Goal: Contribute content: Contribute content

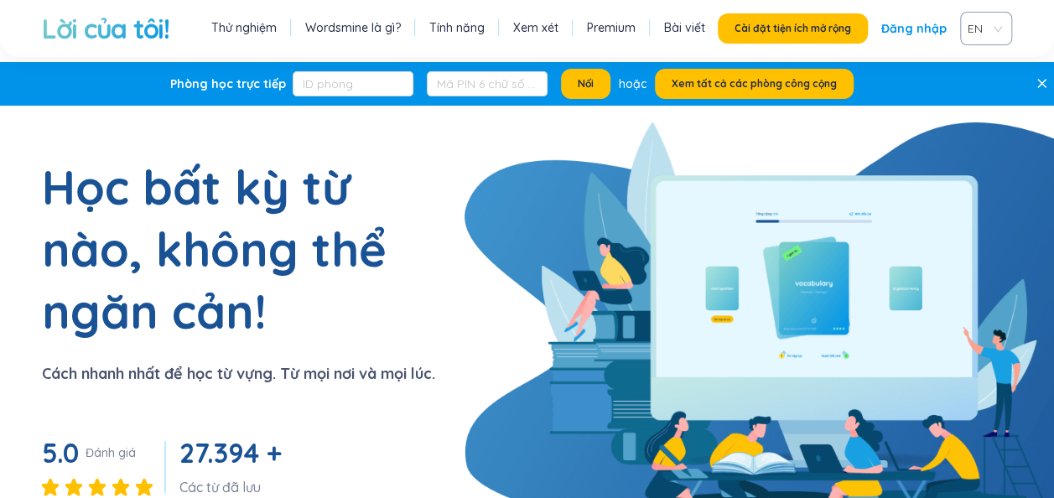
click at [913, 27] on link "Đăng nhập" at bounding box center [914, 28] width 65 height 30
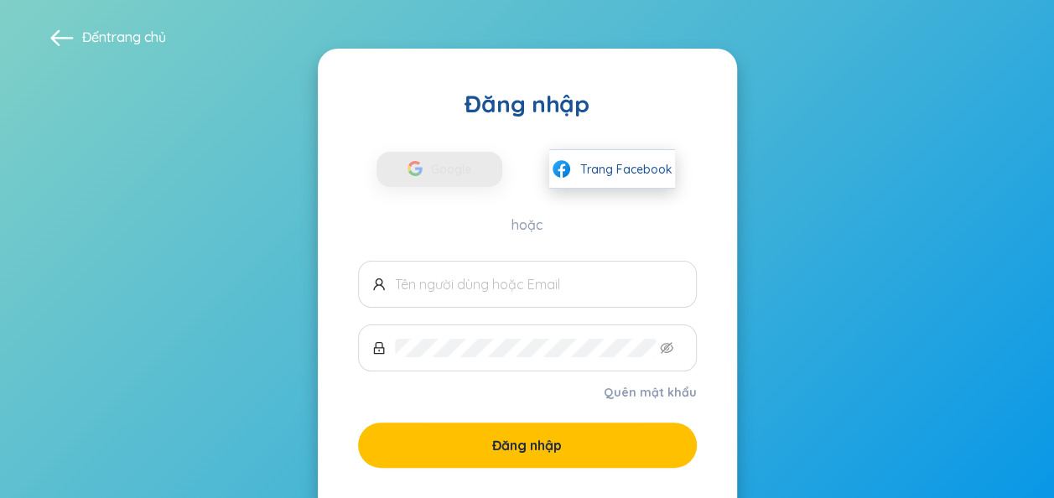
click at [616, 179] on span "Trang Facebook" at bounding box center [626, 169] width 92 height 18
click at [627, 148] on div "Google Trang Facebook" at bounding box center [527, 154] width 339 height 70
click at [617, 163] on span "Trang Facebook" at bounding box center [626, 169] width 92 height 18
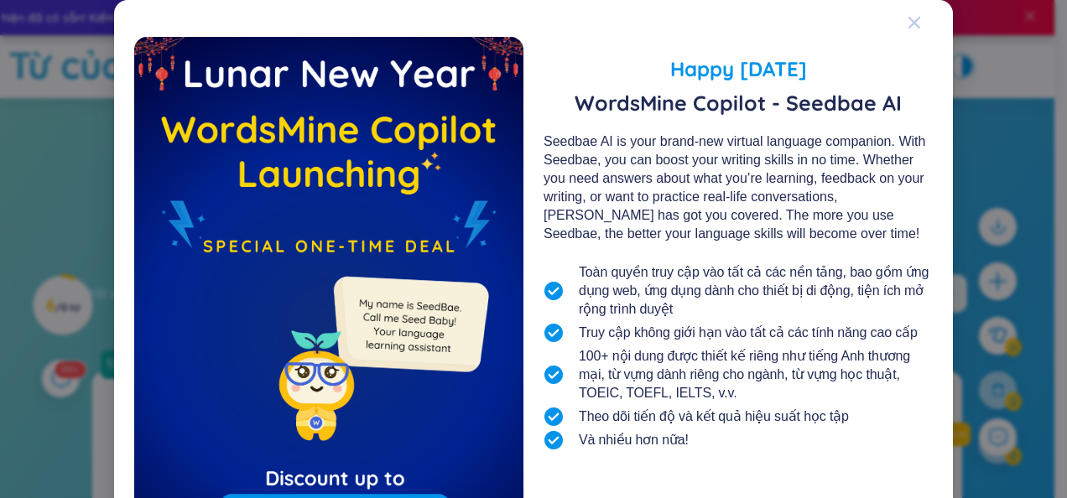
click at [913, 18] on icon "Đóng" at bounding box center [914, 23] width 12 height 12
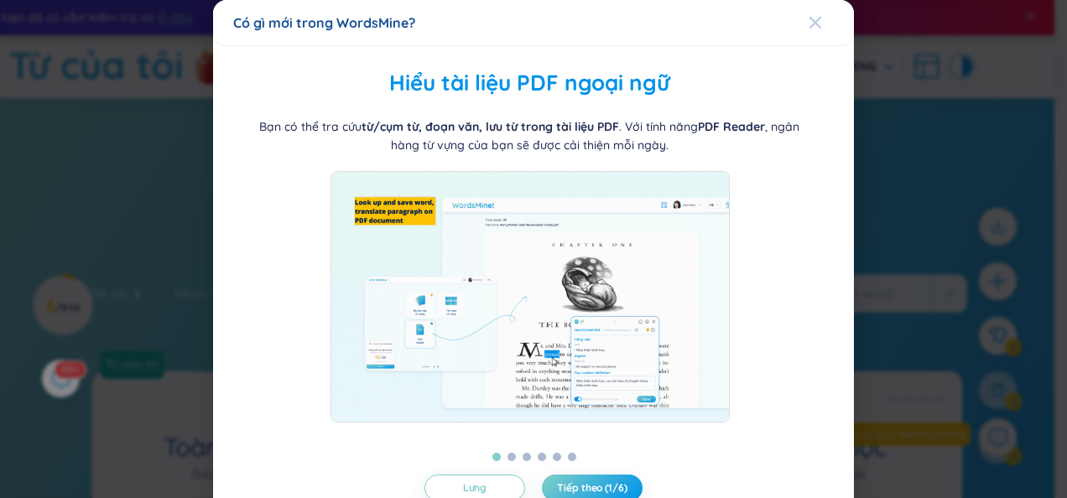
click at [809, 20] on icon "Đóng" at bounding box center [815, 23] width 12 height 12
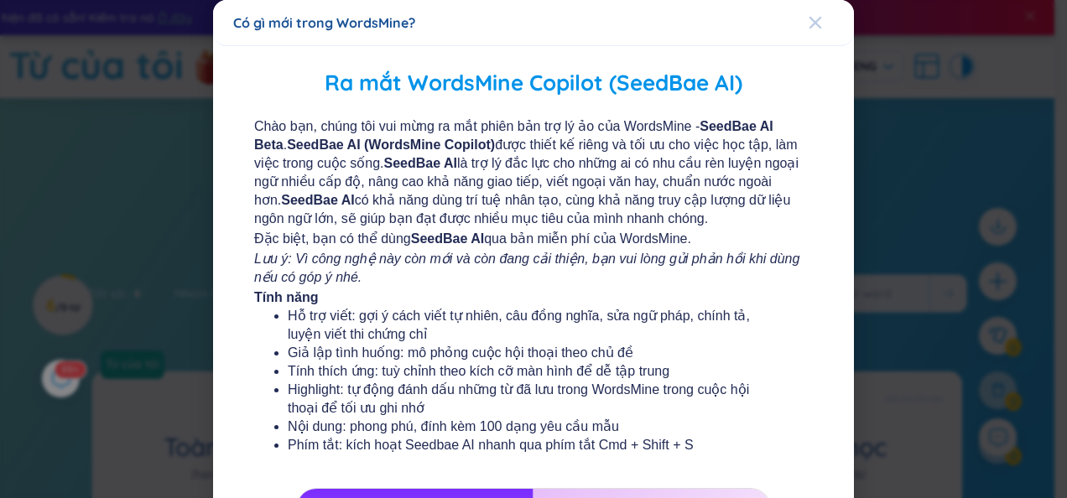
click at [809, 27] on icon "Đóng" at bounding box center [815, 23] width 12 height 12
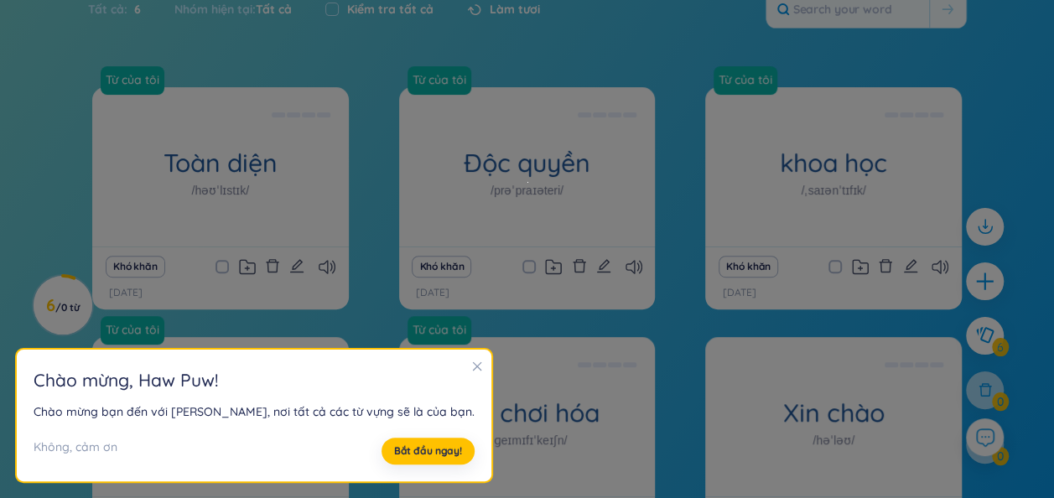
scroll to position [285, 0]
click at [382, 443] on button "Bắt đầu ngay!" at bounding box center [428, 451] width 93 height 27
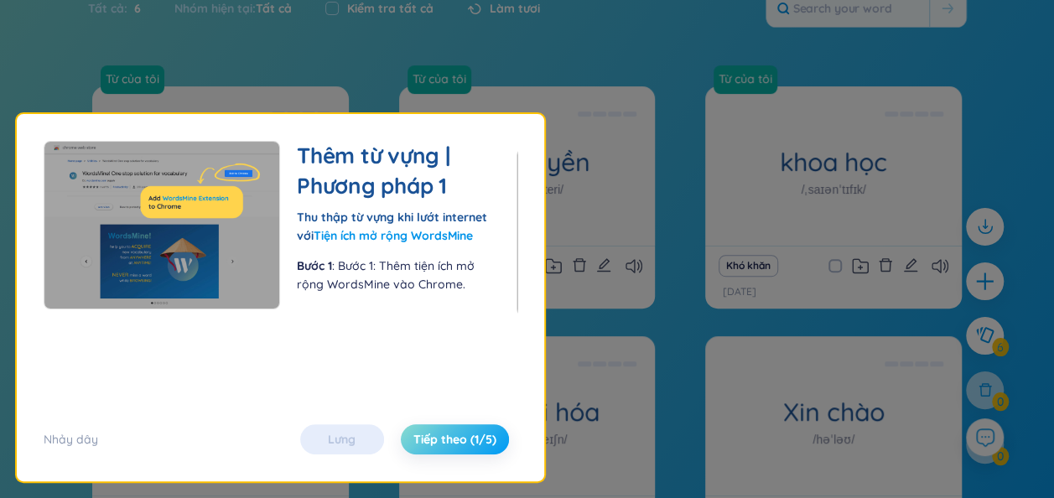
click at [458, 431] on span "Tiếp theo (1/5)" at bounding box center [455, 439] width 83 height 17
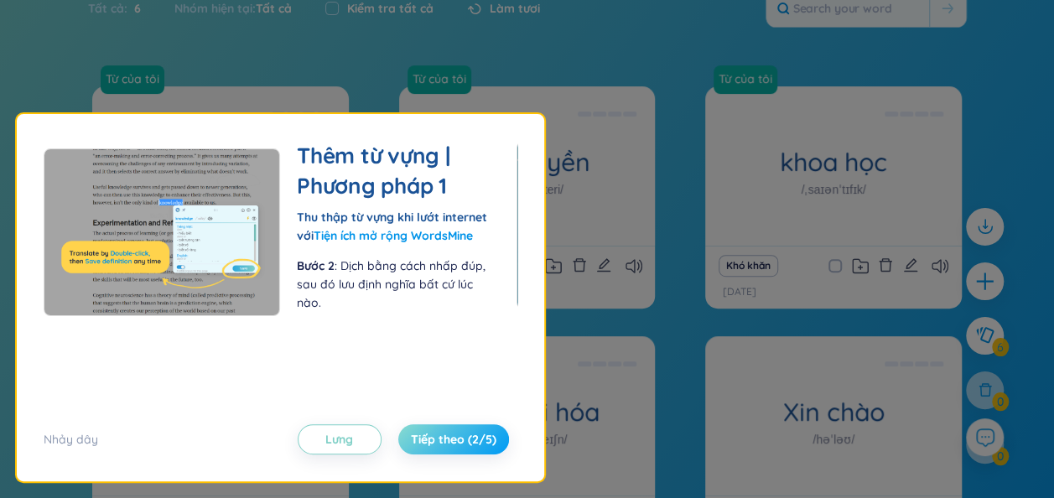
click at [458, 431] on span "Tiếp theo (2/5)" at bounding box center [454, 439] width 86 height 17
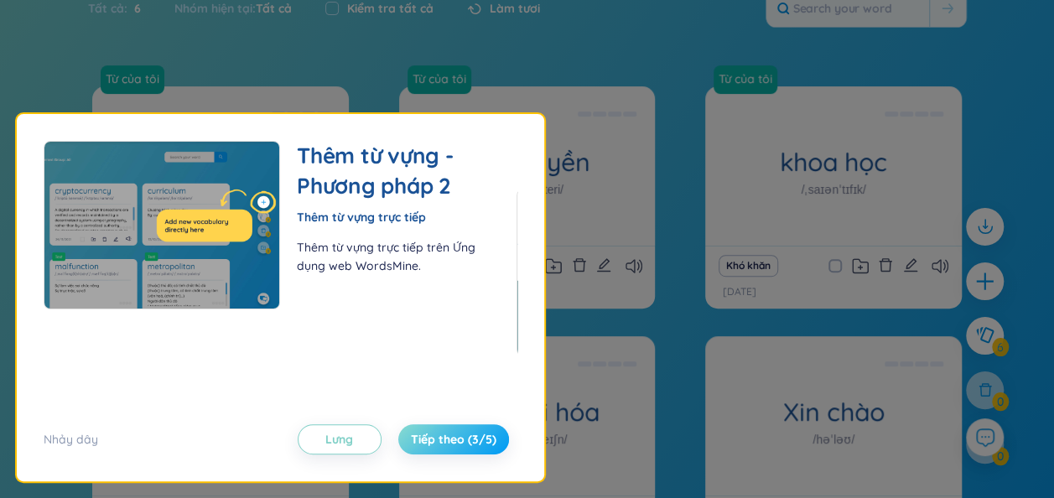
click at [458, 431] on span "Tiếp theo (3/5)" at bounding box center [454, 439] width 86 height 17
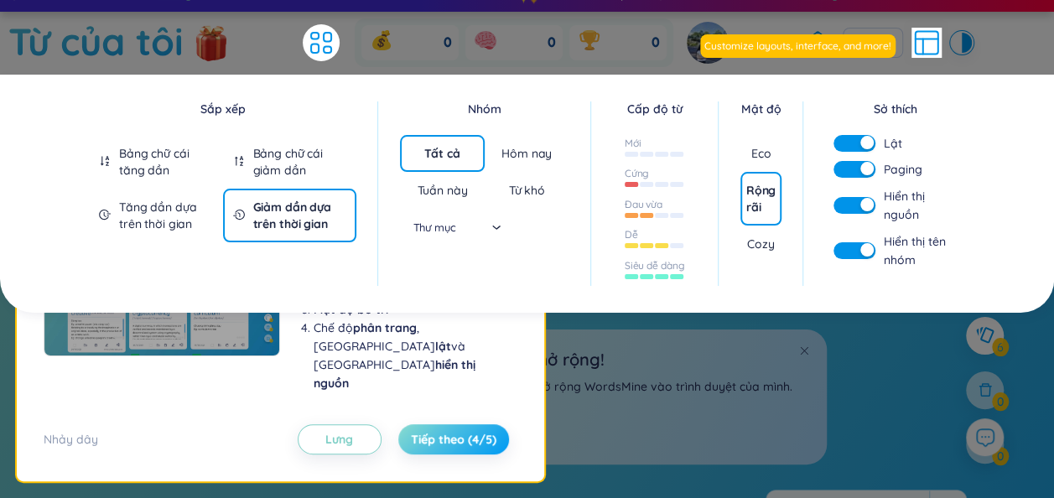
scroll to position [0, 0]
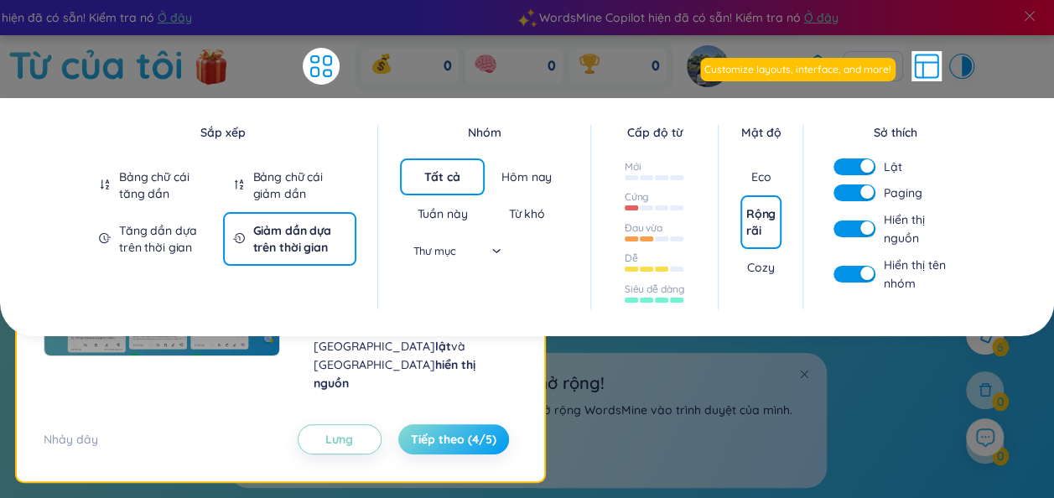
click at [458, 431] on span "Tiếp theo (4/5)" at bounding box center [454, 439] width 86 height 17
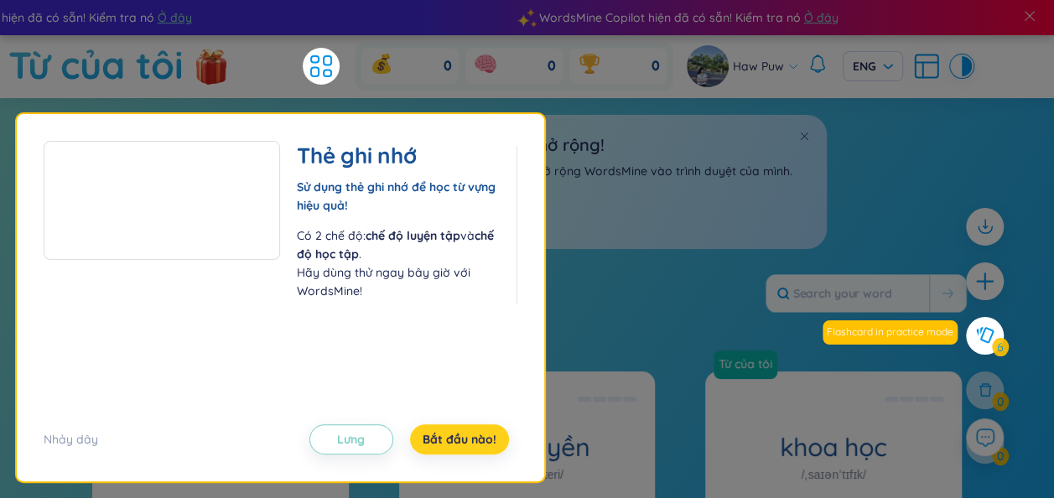
click at [458, 431] on span "Bắt đầu nào!" at bounding box center [460, 439] width 74 height 17
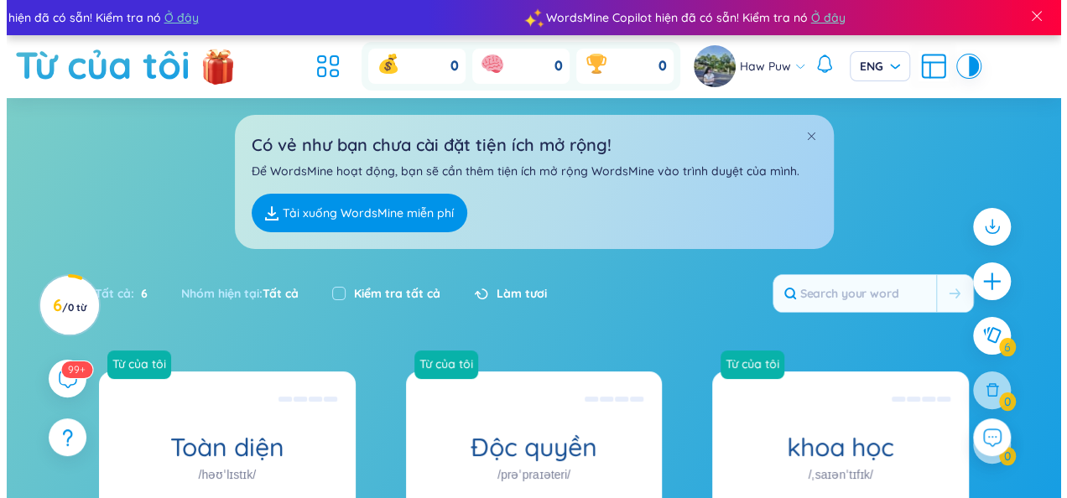
scroll to position [136, 0]
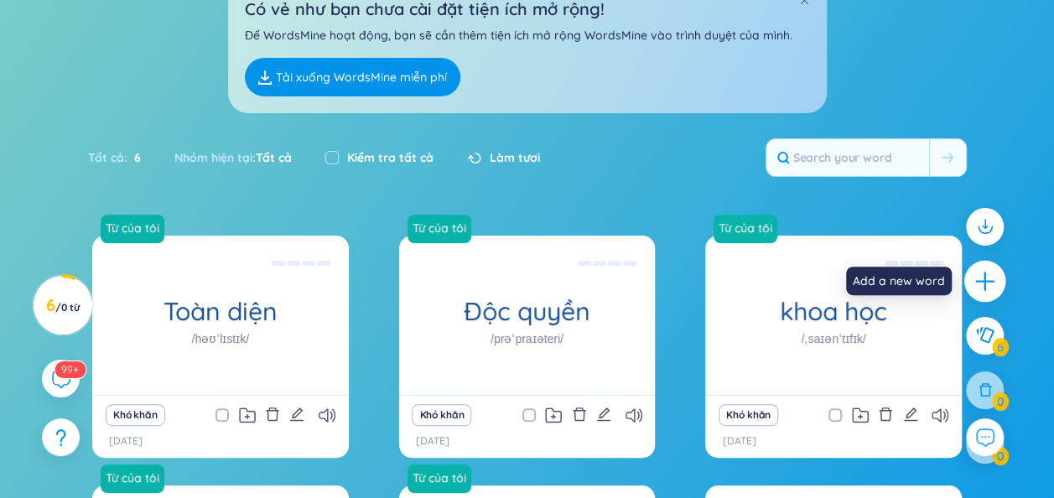
click at [990, 283] on icon "cộng" at bounding box center [985, 280] width 23 height 23
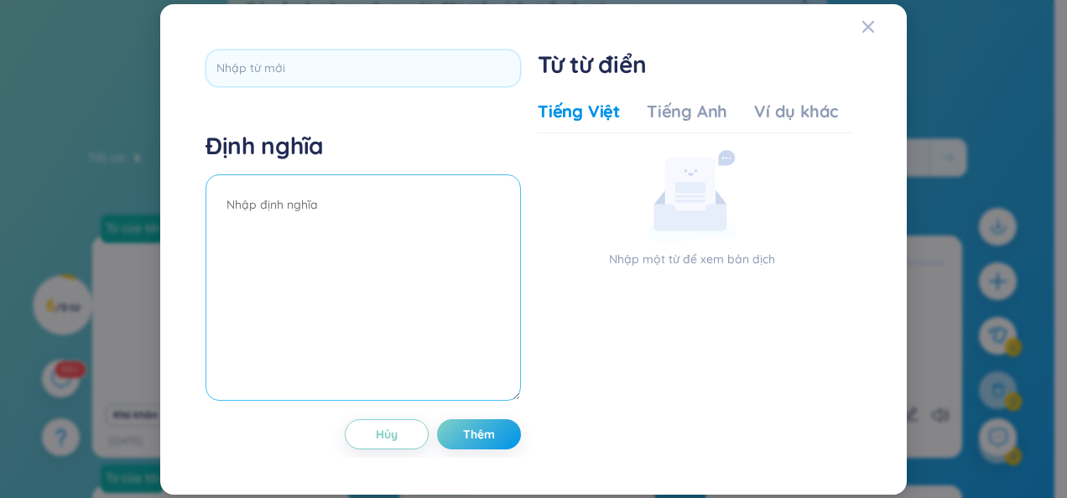
click at [314, 206] on textarea at bounding box center [362, 287] width 315 height 226
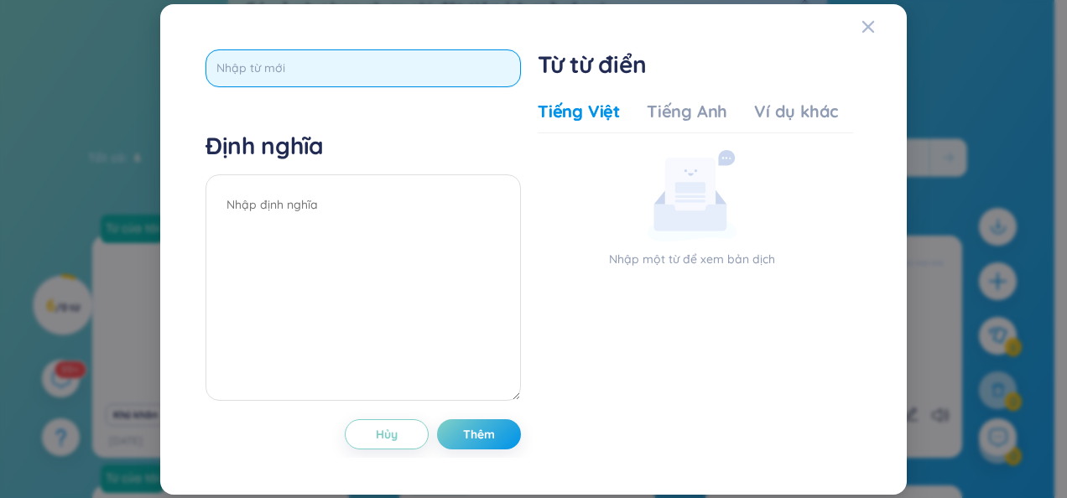
click at [336, 57] on input "text" at bounding box center [362, 68] width 315 height 38
type input "h"
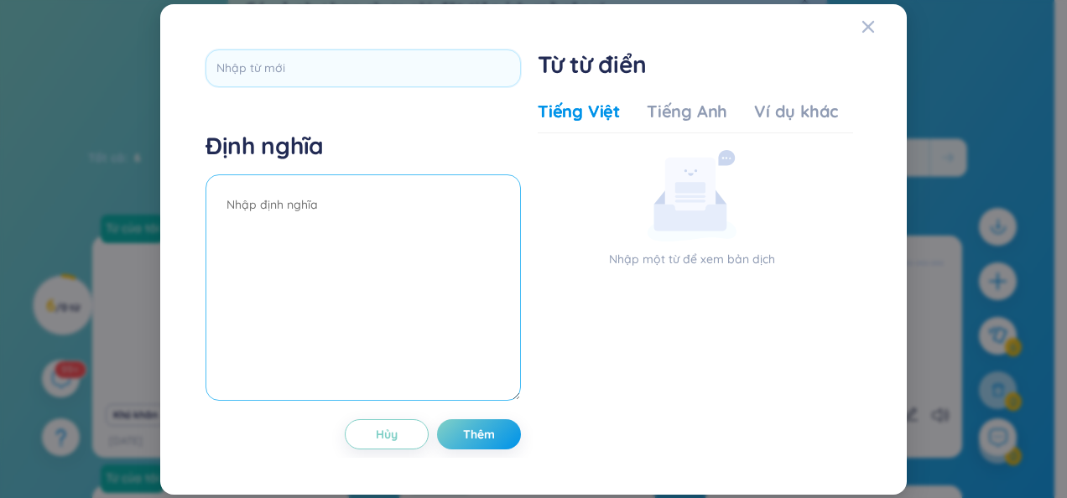
click at [341, 200] on textarea at bounding box center [362, 287] width 315 height 226
click at [685, 106] on div "Tiếng Anh" at bounding box center [687, 111] width 81 height 23
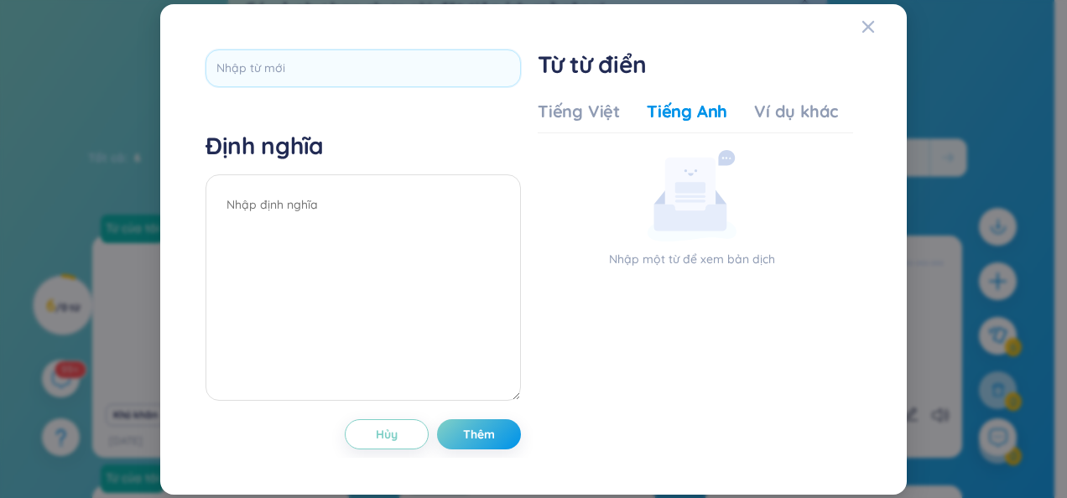
click at [685, 106] on div "Tiếng Anh" at bounding box center [687, 111] width 81 height 23
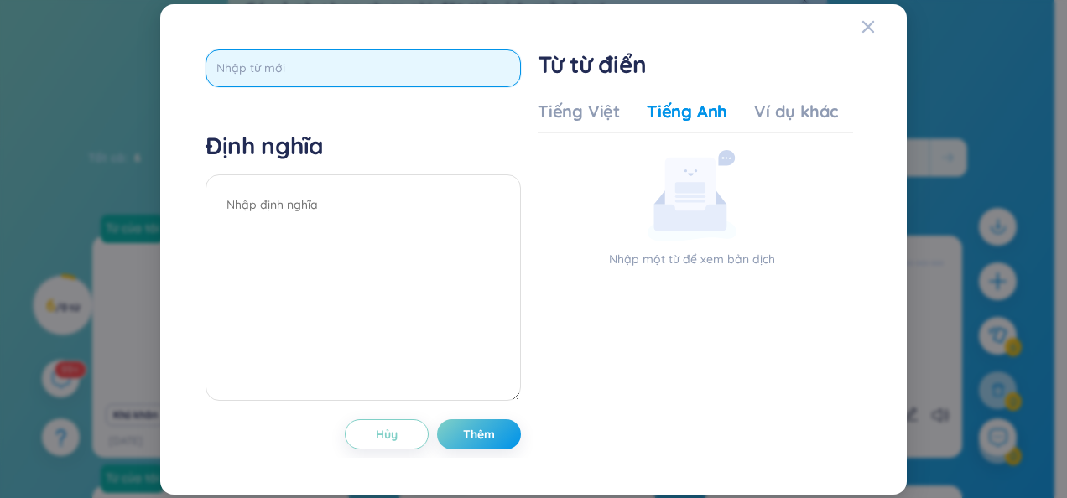
click at [456, 67] on input "text" at bounding box center [362, 68] width 315 height 38
type input "household chore"
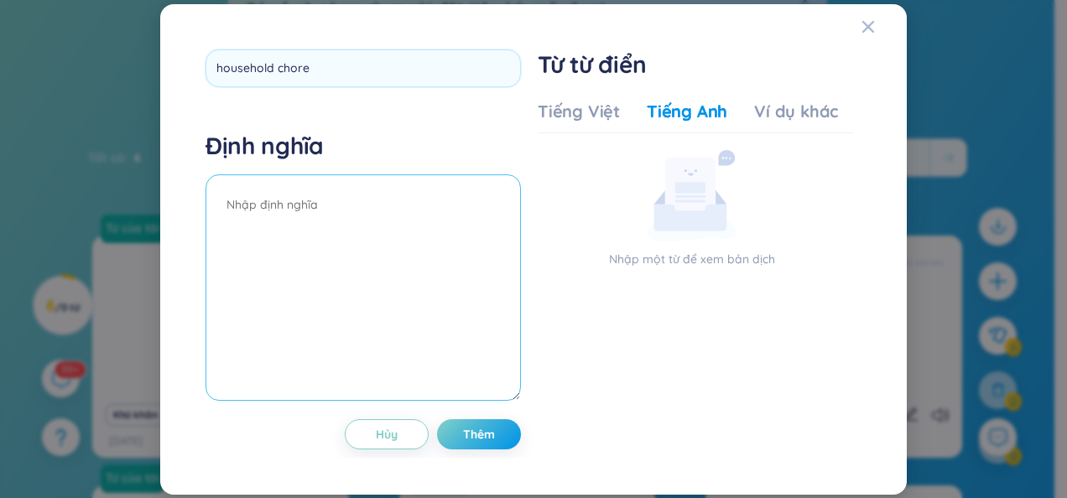
click at [350, 199] on div "Định nghĩa" at bounding box center [362, 268] width 315 height 275
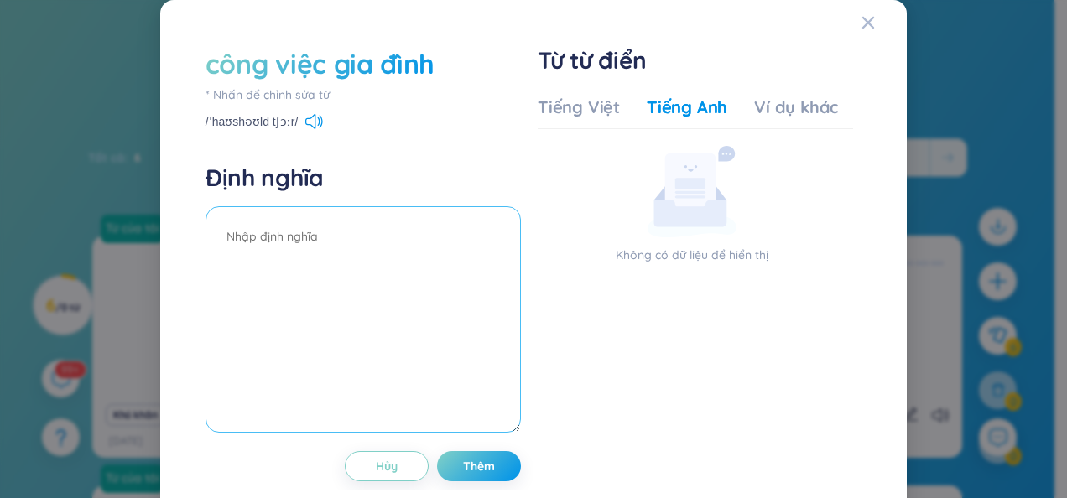
click at [362, 244] on textarea at bounding box center [362, 319] width 315 height 226
click at [330, 233] on textarea at bounding box center [362, 319] width 315 height 226
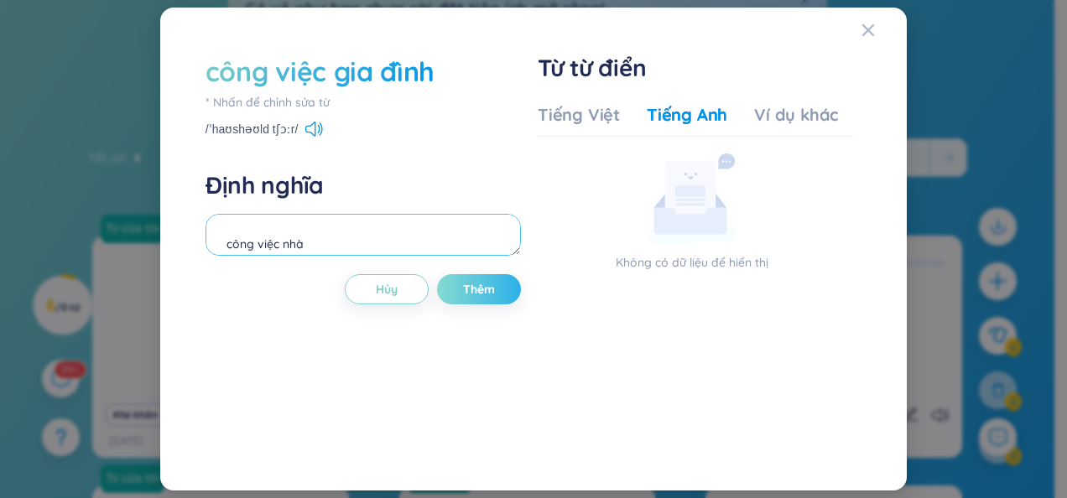
type textarea "công việc nhà"
click at [463, 287] on span "Thêm" at bounding box center [479, 289] width 32 height 17
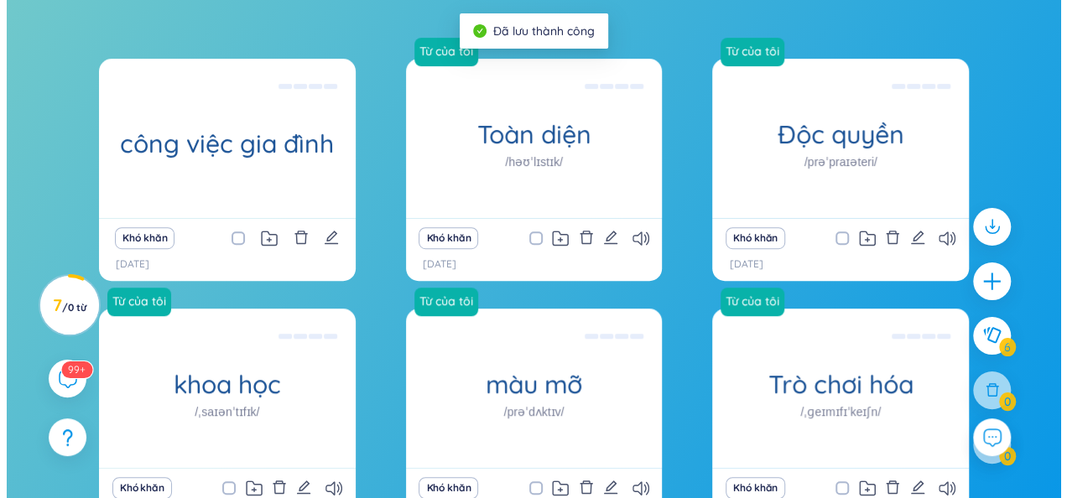
scroll to position [317, 0]
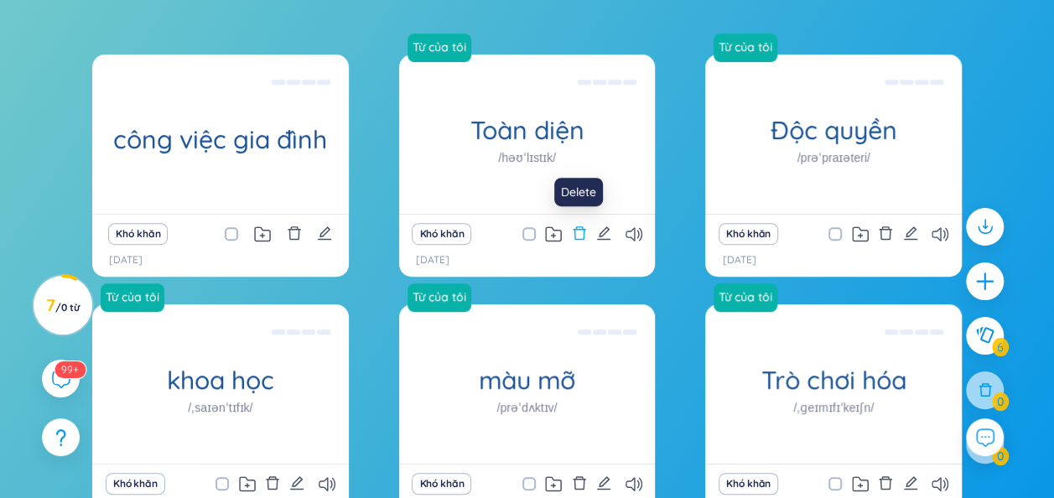
click at [585, 237] on icon "xóa" at bounding box center [579, 233] width 15 height 15
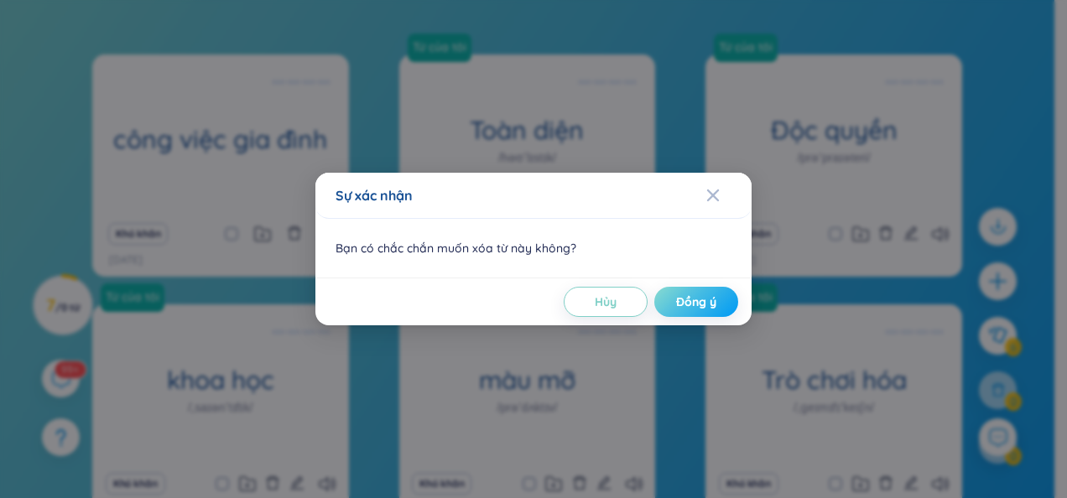
click at [673, 297] on button "Đồng ý" at bounding box center [696, 302] width 84 height 30
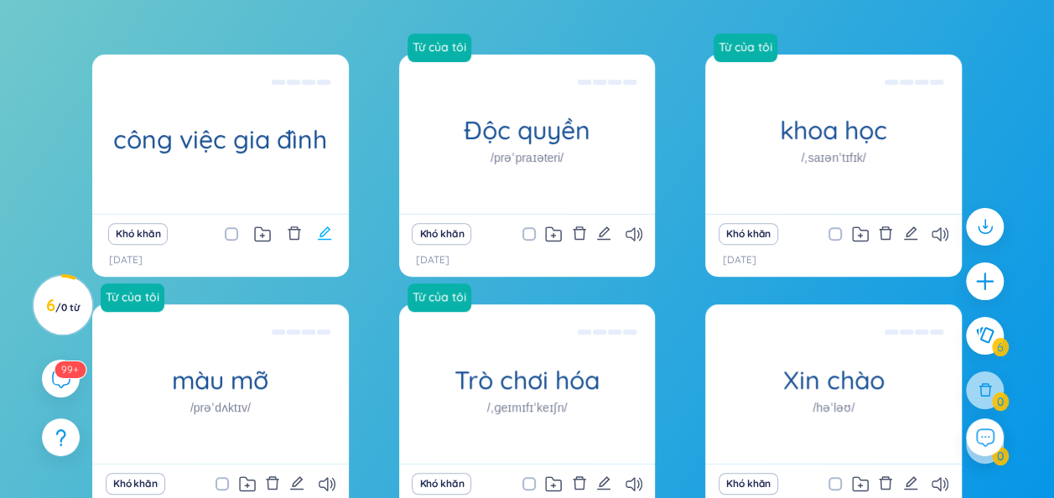
click at [322, 235] on icon "biên tập" at bounding box center [324, 233] width 15 height 15
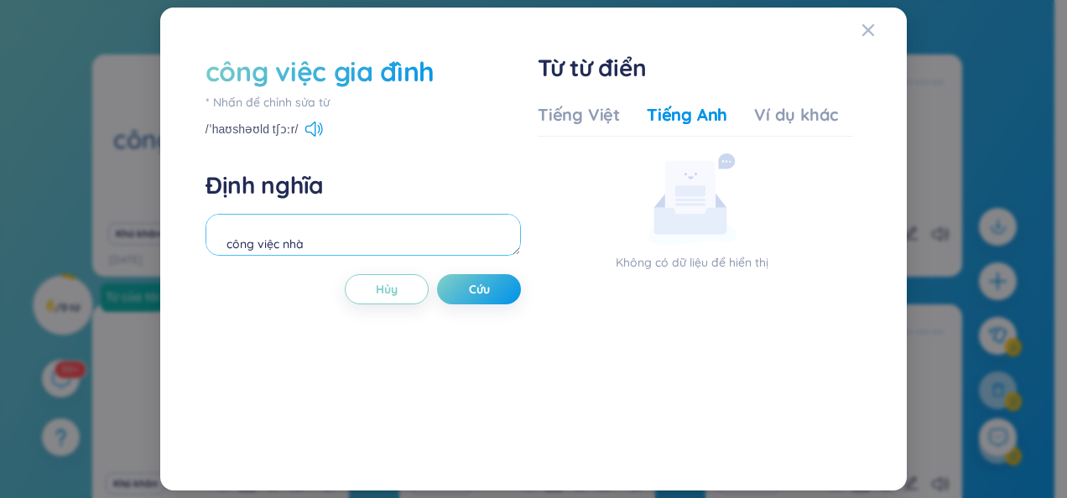
click at [458, 247] on textarea "công việc nhà" at bounding box center [362, 235] width 315 height 42
click at [875, 30] on span "Đóng" at bounding box center [883, 30] width 45 height 45
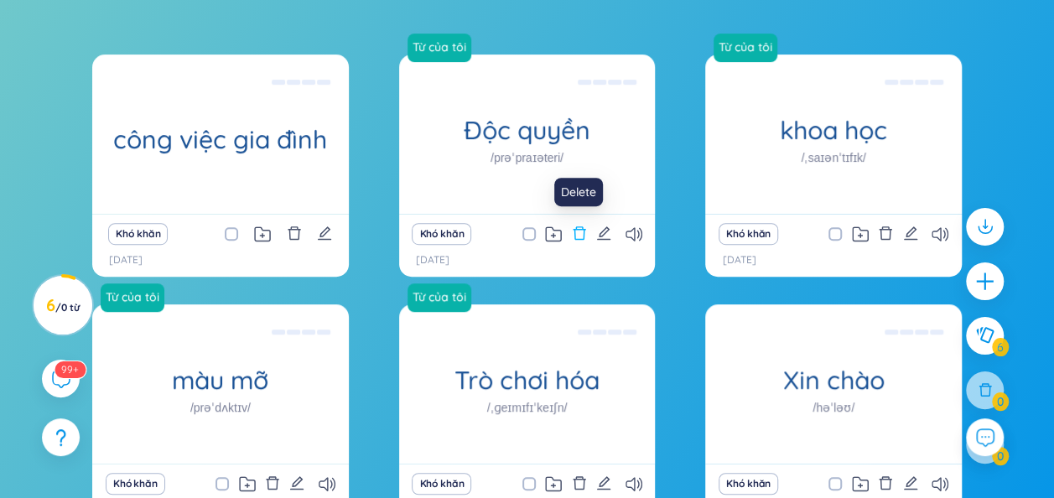
click at [580, 232] on icon "xóa" at bounding box center [579, 233] width 15 height 15
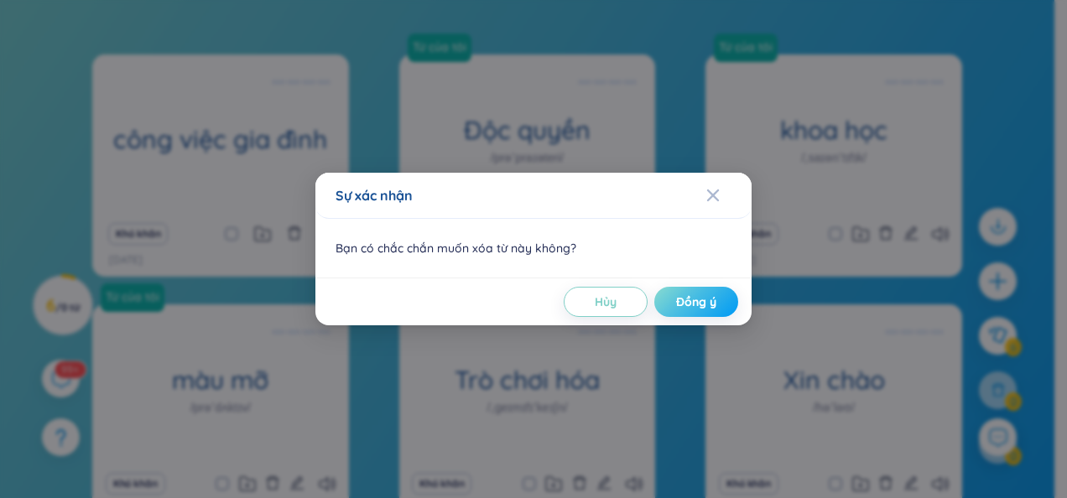
click at [682, 299] on span "Đồng ý" at bounding box center [696, 302] width 40 height 17
click at [682, 299] on span "Tải" at bounding box center [672, 302] width 25 height 17
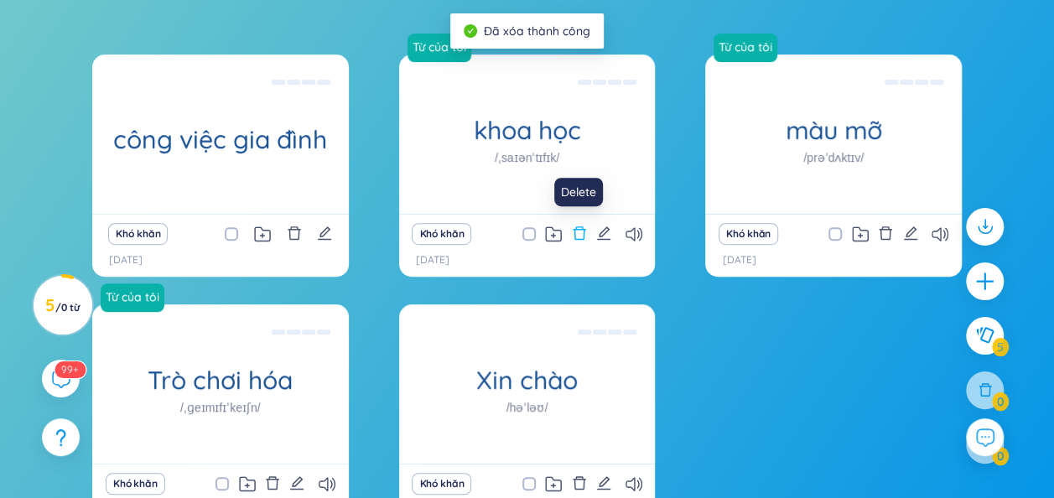
click at [581, 240] on icon "xóa" at bounding box center [579, 232] width 13 height 13
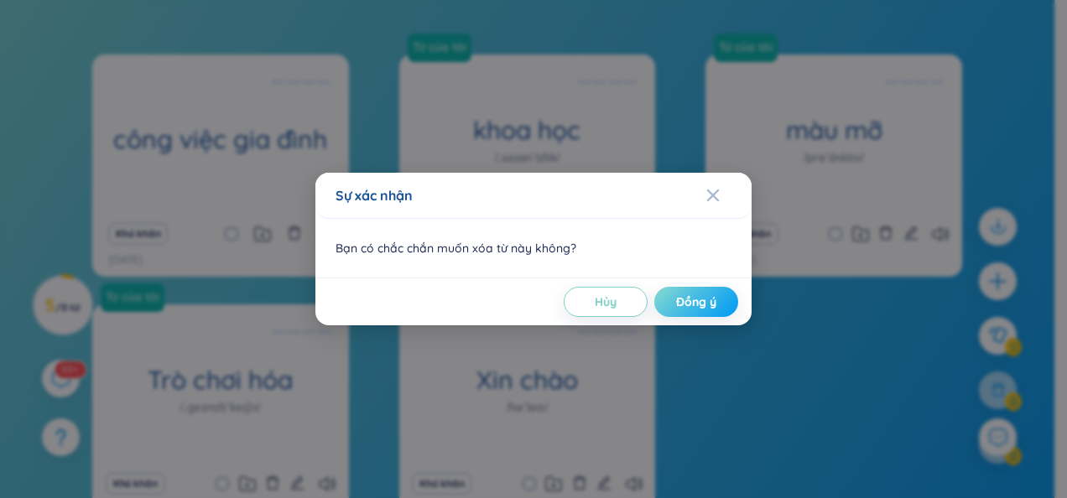
click at [700, 302] on span "Đồng ý" at bounding box center [696, 302] width 40 height 17
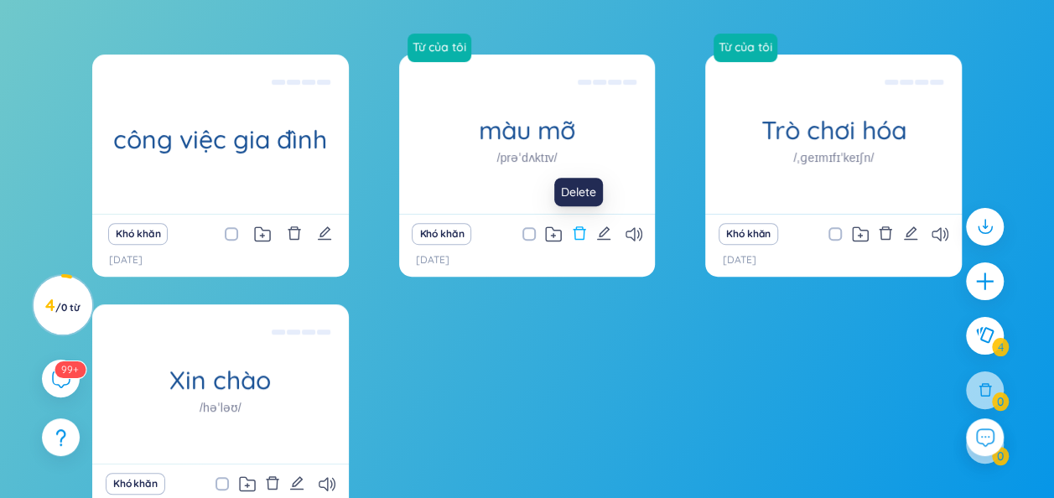
click at [577, 240] on icon "xóa" at bounding box center [579, 233] width 15 height 15
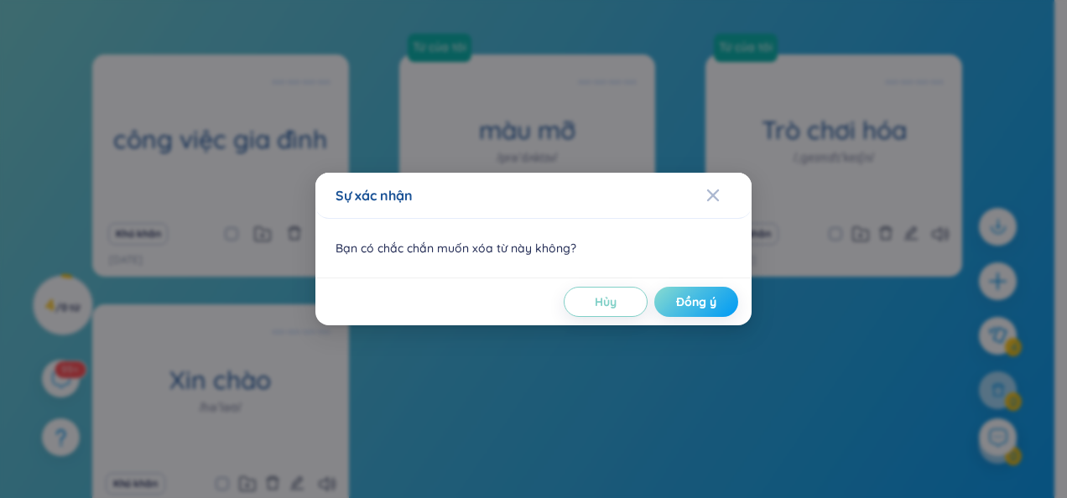
click at [701, 300] on span "Đồng ý" at bounding box center [696, 302] width 40 height 17
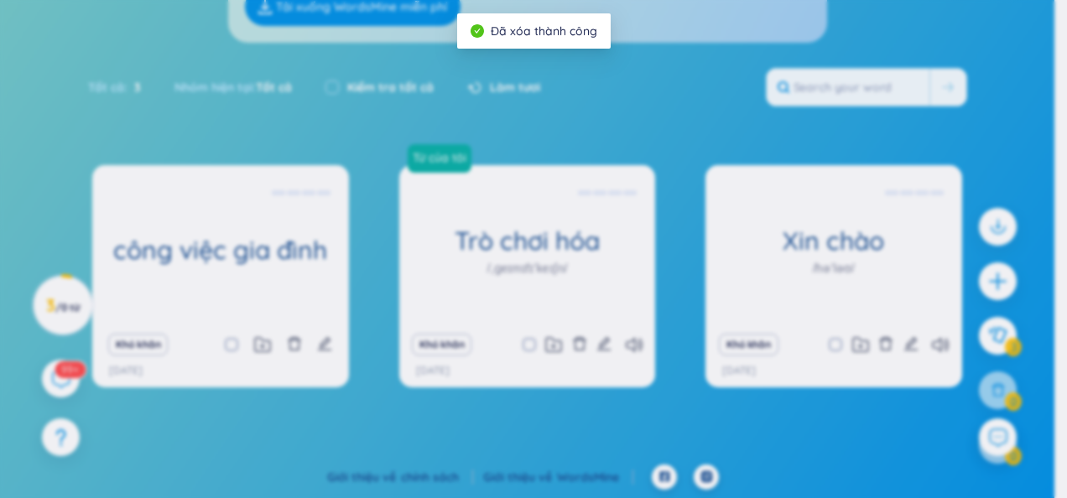
scroll to position [205, 0]
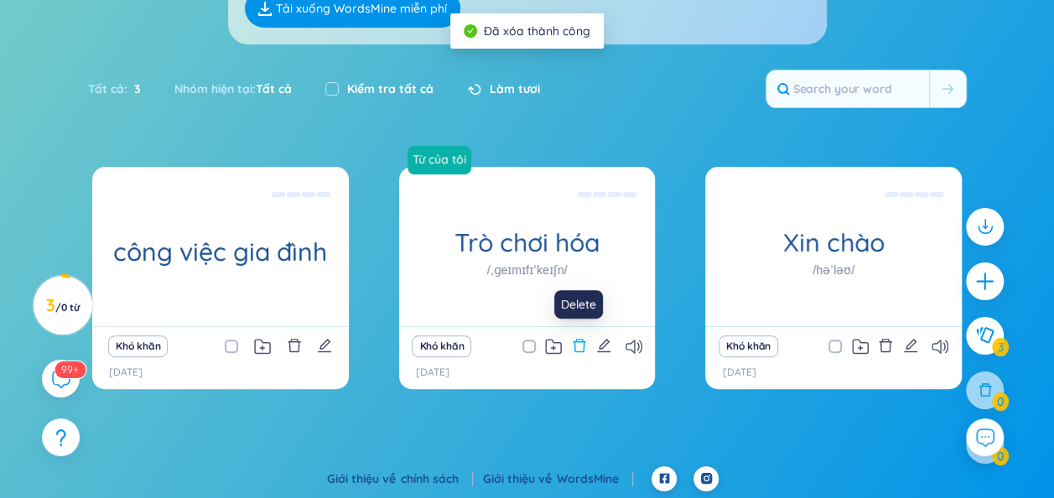
click at [582, 346] on icon "xóa" at bounding box center [579, 345] width 15 height 15
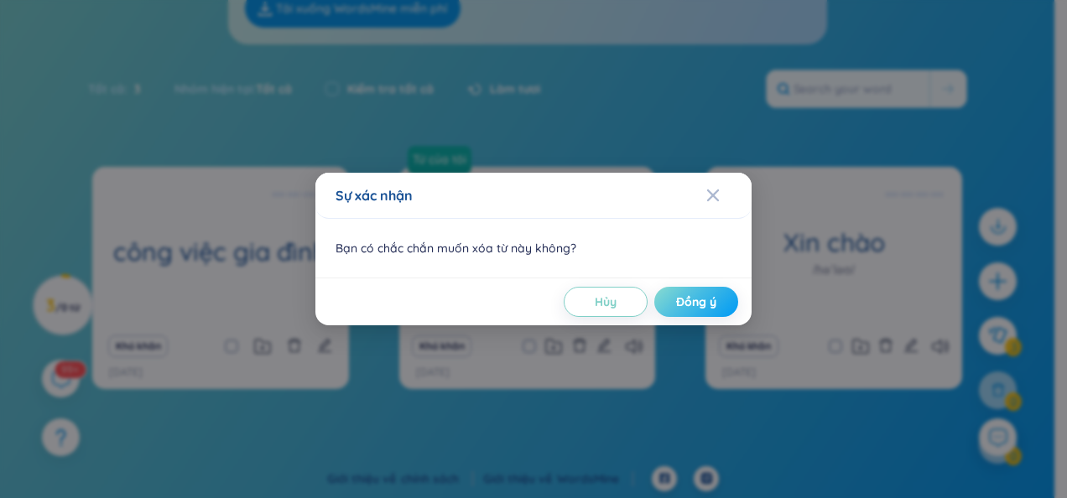
click at [691, 311] on button "Đồng ý" at bounding box center [696, 302] width 84 height 30
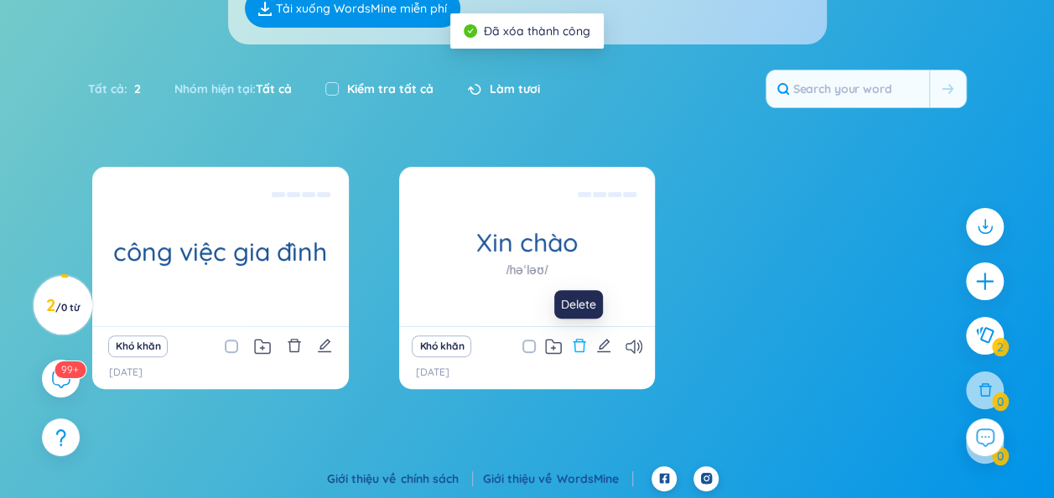
click at [581, 352] on icon "xóa" at bounding box center [579, 345] width 15 height 15
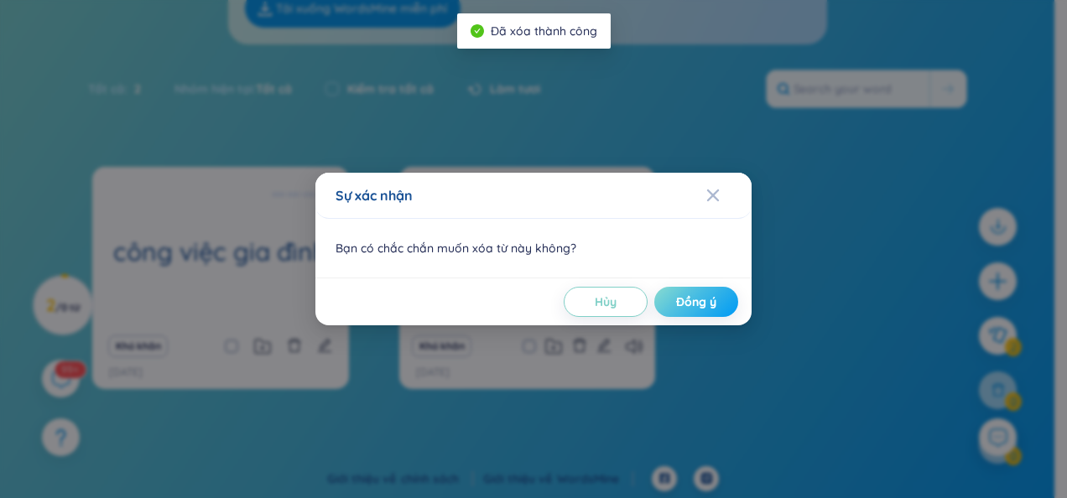
click at [685, 306] on span "Đồng ý" at bounding box center [696, 302] width 40 height 17
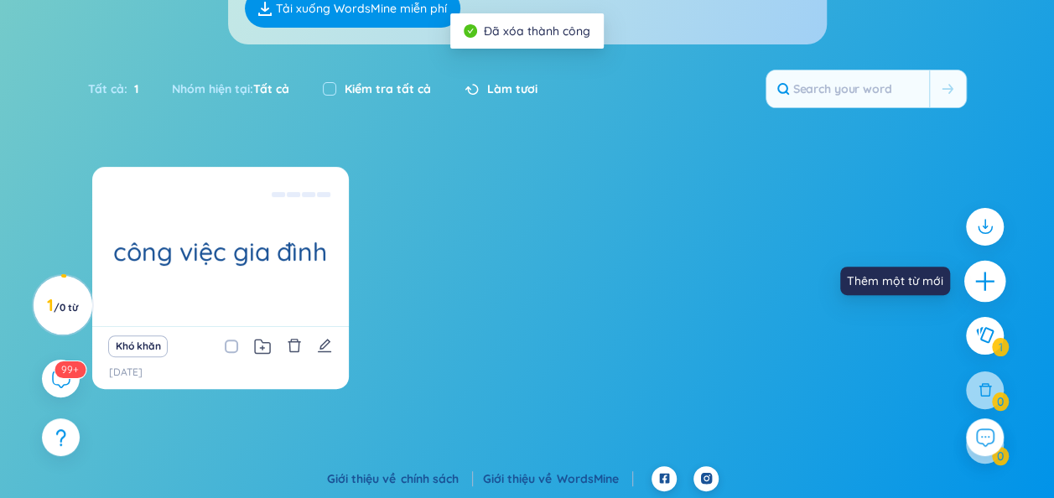
click at [995, 289] on icon "cộng" at bounding box center [985, 280] width 23 height 23
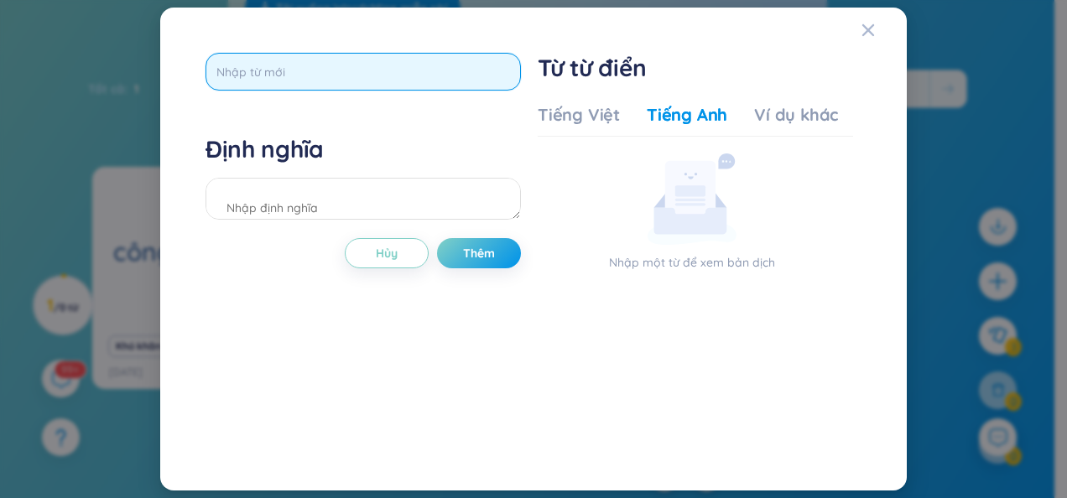
click at [371, 65] on input "text" at bounding box center [362, 72] width 315 height 38
type input "homemaker"
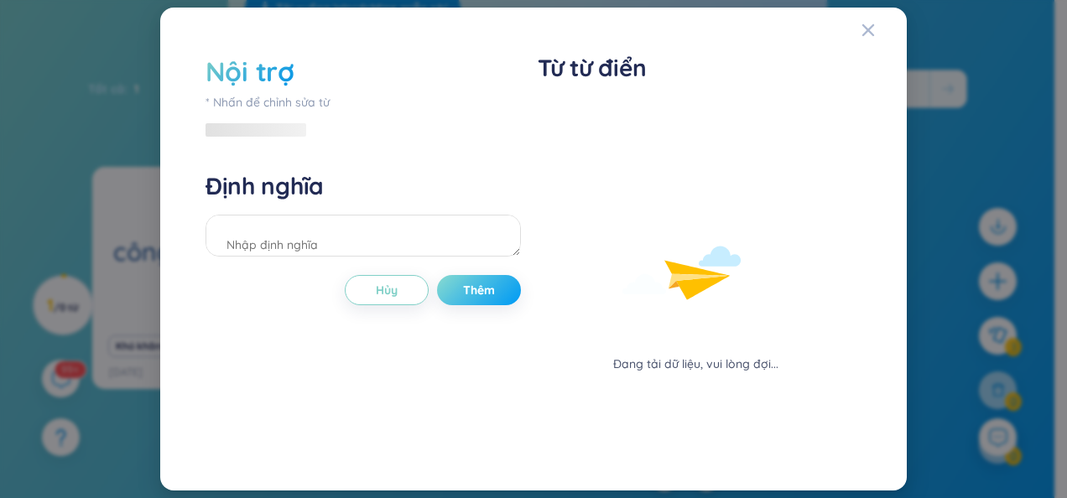
click at [492, 284] on span "Thêm" at bounding box center [479, 290] width 32 height 17
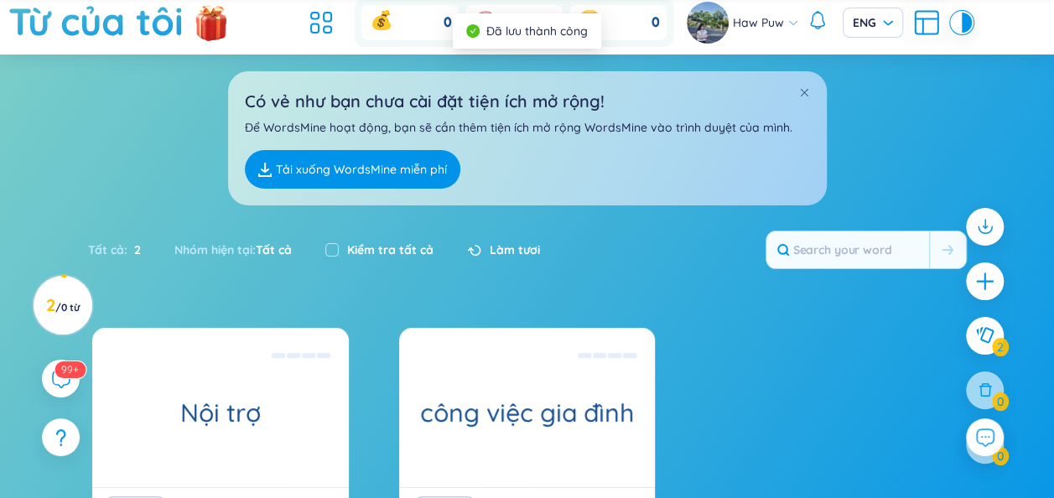
scroll to position [0, 0]
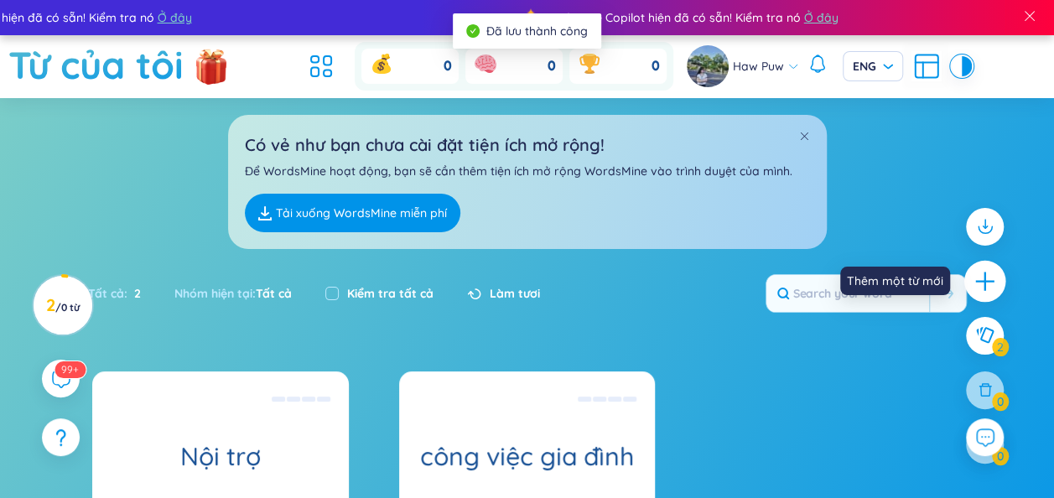
click at [986, 285] on icon "cộng" at bounding box center [985, 281] width 2 height 18
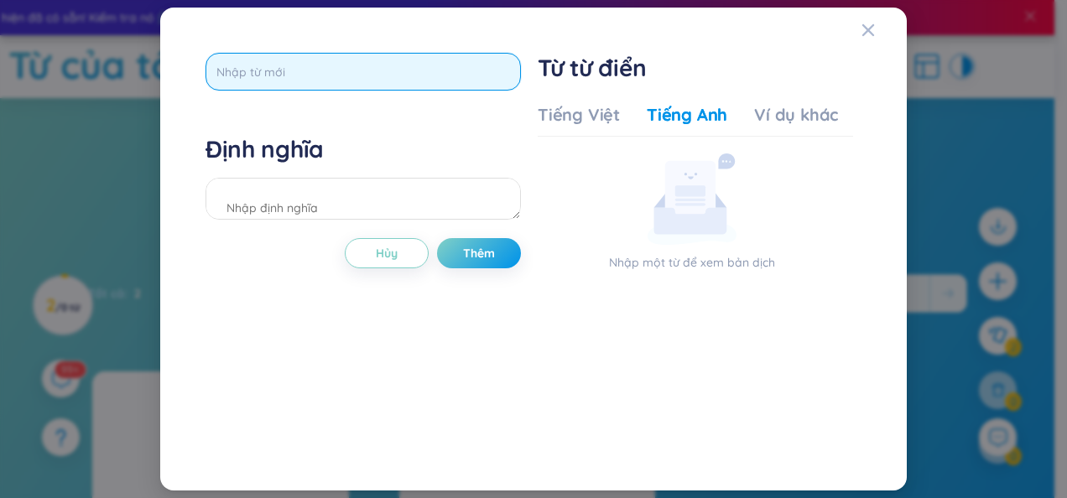
click at [434, 62] on input "text" at bounding box center [362, 72] width 315 height 38
type input "jonh"
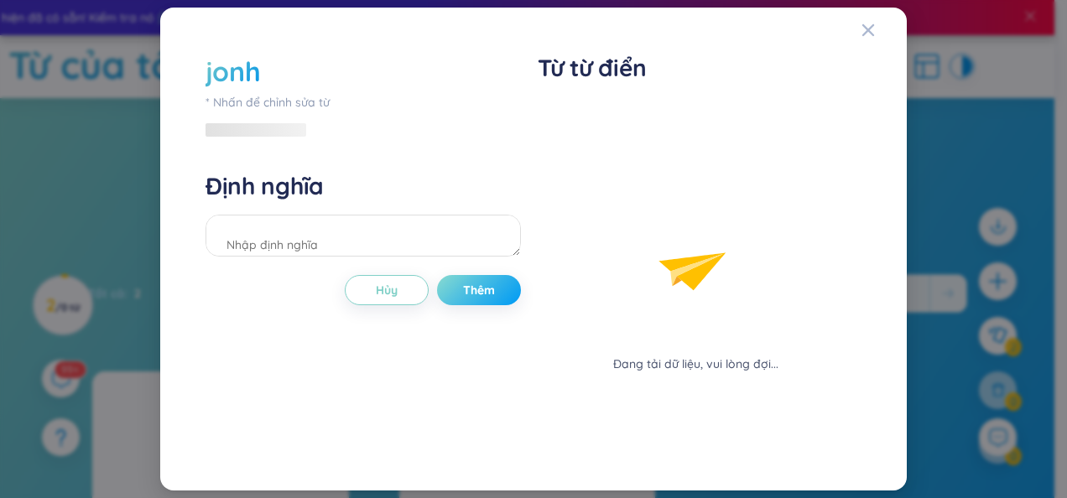
click at [502, 249] on div "jonh * Nhấn để chỉnh sửa từ Định nghĩa Hủy Thêm" at bounding box center [362, 249] width 315 height 393
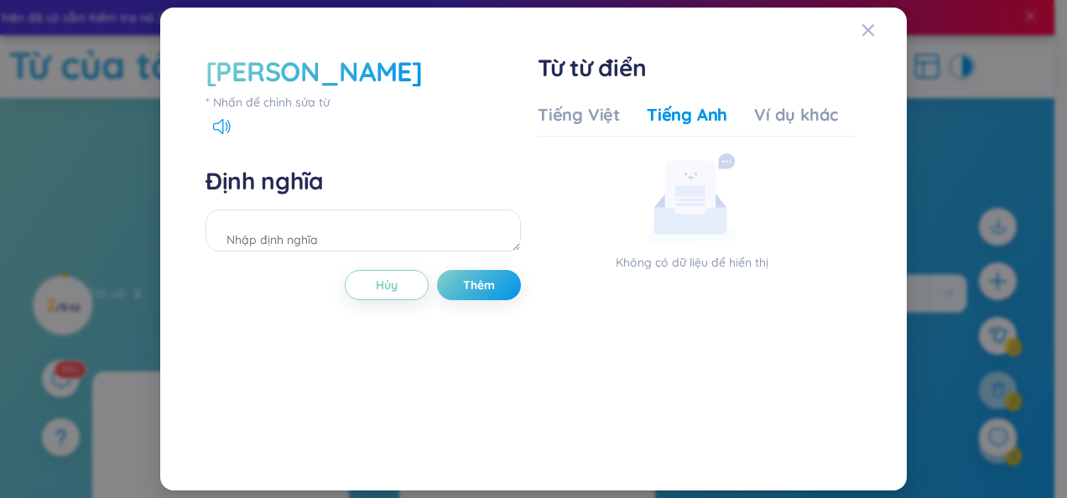
click at [230, 89] on div "Jonh" at bounding box center [313, 71] width 217 height 37
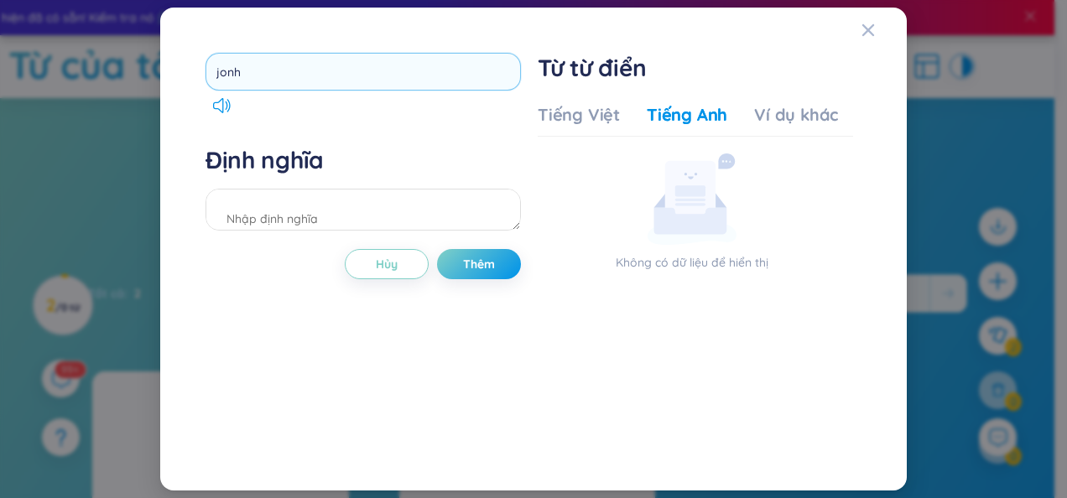
click at [247, 78] on input "jonh" at bounding box center [362, 72] width 315 height 38
type input "j"
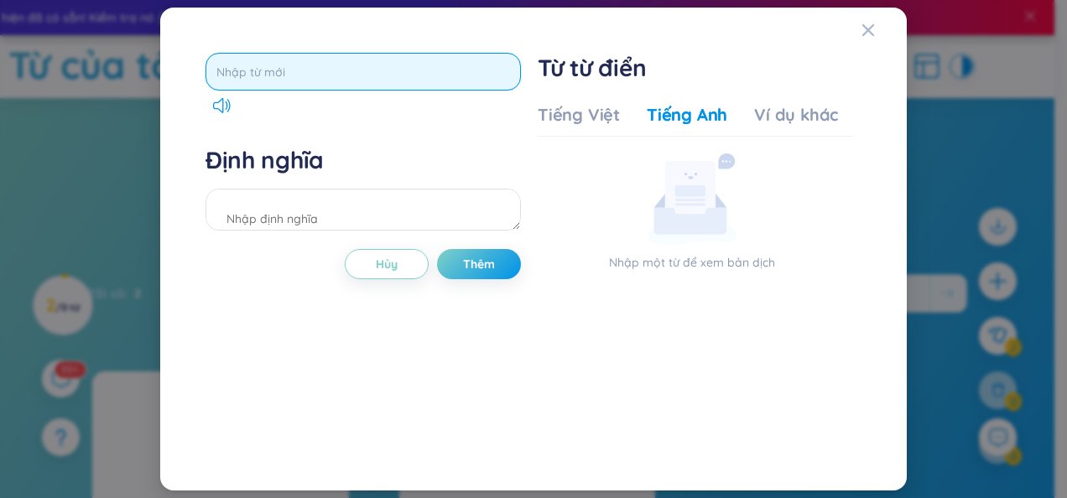
click at [414, 64] on input "text" at bounding box center [362, 72] width 315 height 38
type input "join"
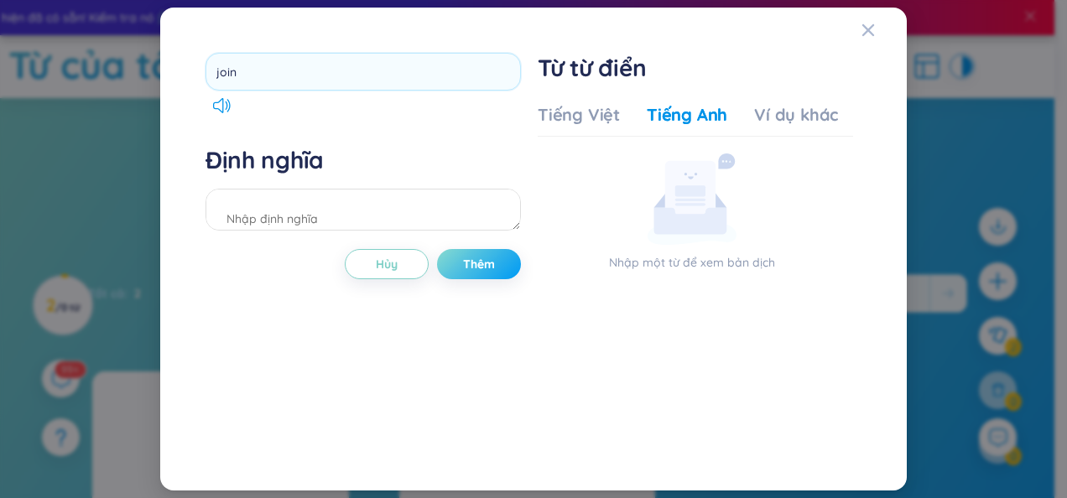
click at [492, 268] on div "join Định nghĩa Hủy Thêm" at bounding box center [362, 249] width 315 height 393
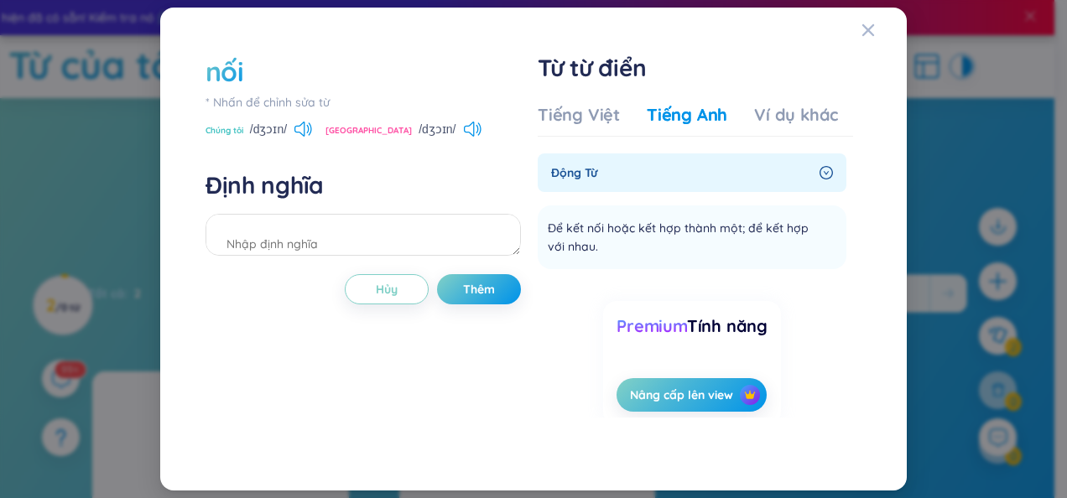
click at [727, 190] on div "động từ" at bounding box center [692, 172] width 309 height 39
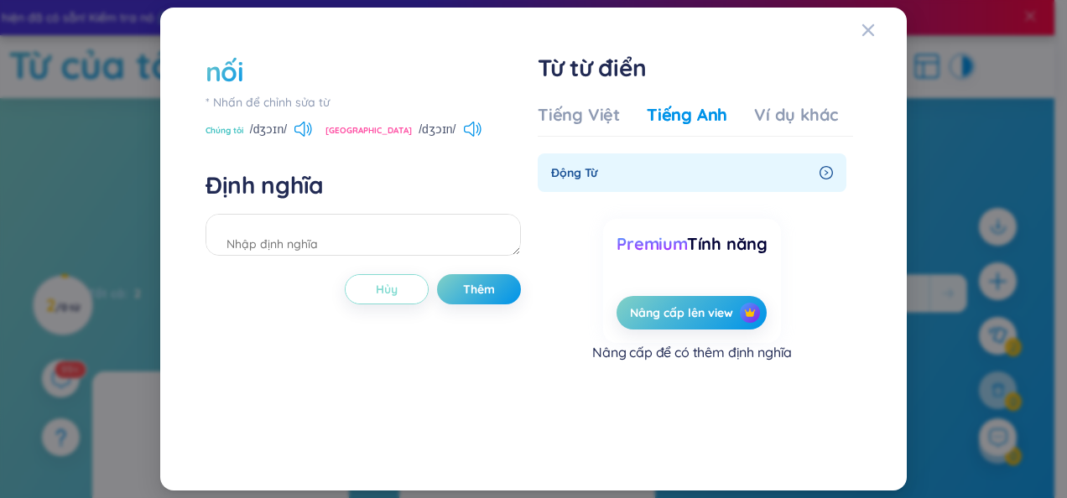
click at [398, 291] on button "Hủy" at bounding box center [387, 289] width 84 height 30
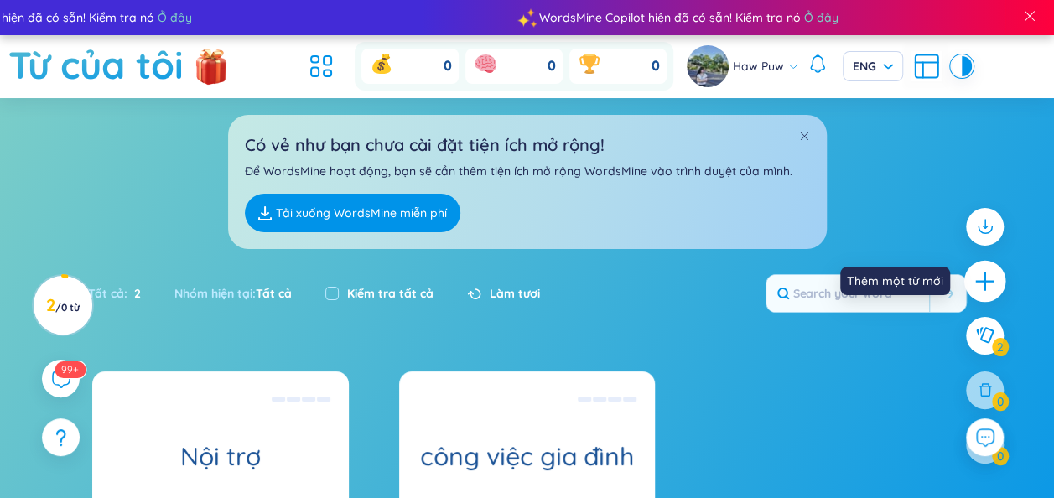
click at [978, 283] on icon "cộng" at bounding box center [985, 280] width 23 height 23
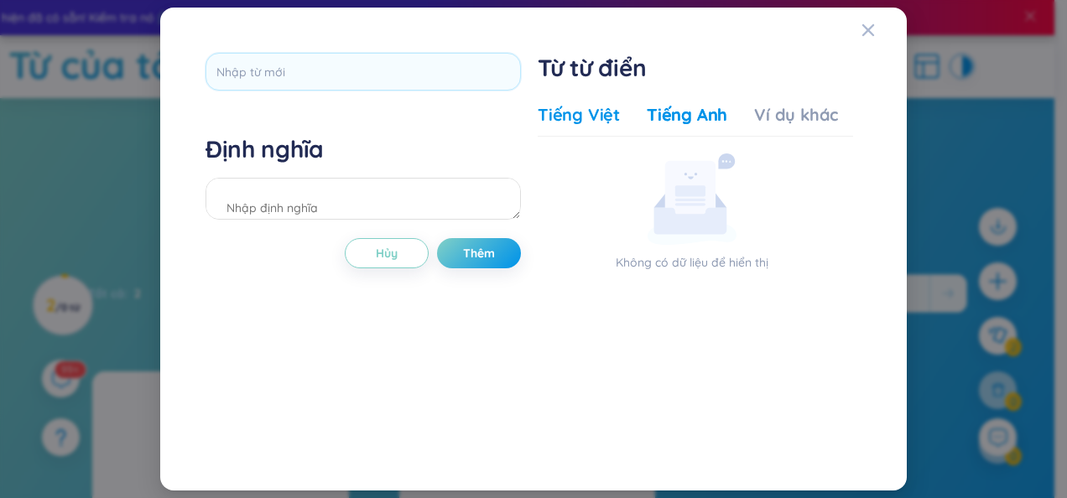
click at [614, 124] on div "Tiếng Việt" at bounding box center [579, 114] width 82 height 23
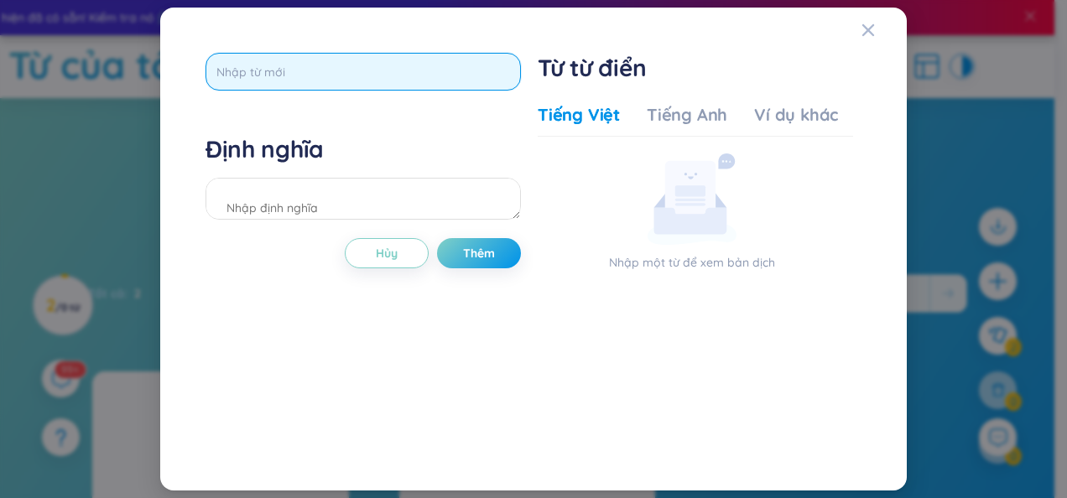
click at [455, 81] on input "text" at bounding box center [362, 72] width 315 height 38
type input "tham gia"
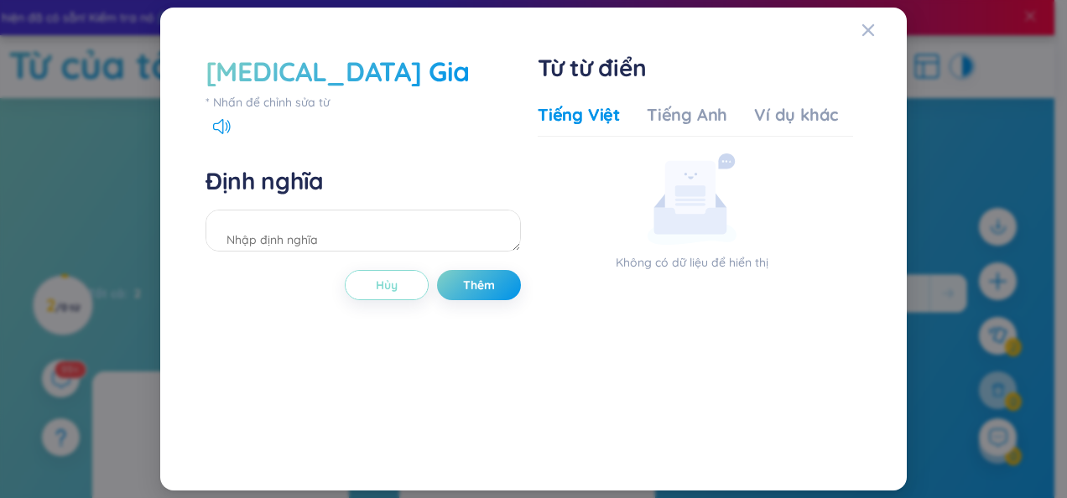
click at [382, 280] on span "Hủy" at bounding box center [387, 285] width 22 height 17
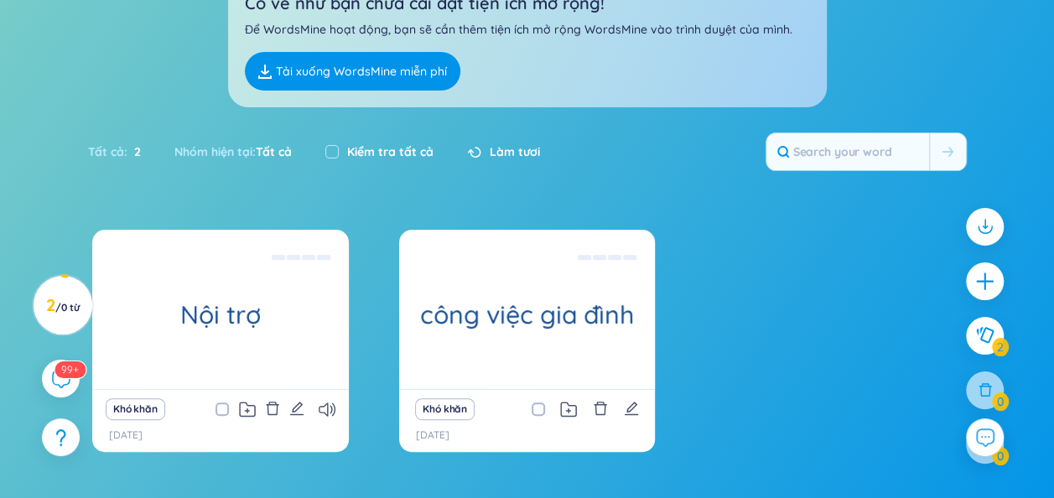
scroll to position [205, 0]
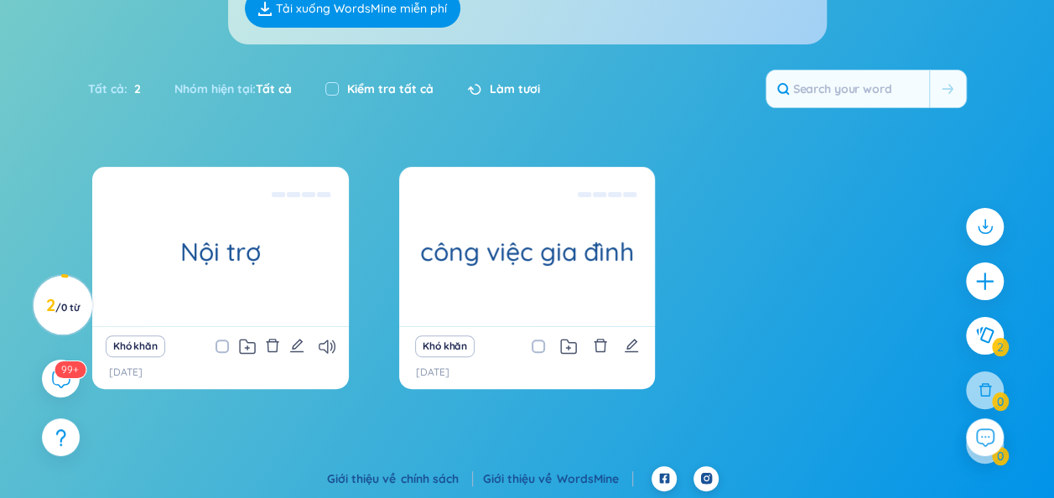
click at [639, 346] on div "Khó khăn" at bounding box center [528, 346] width 240 height 23
click at [632, 347] on icon "biên tập" at bounding box center [631, 345] width 15 height 15
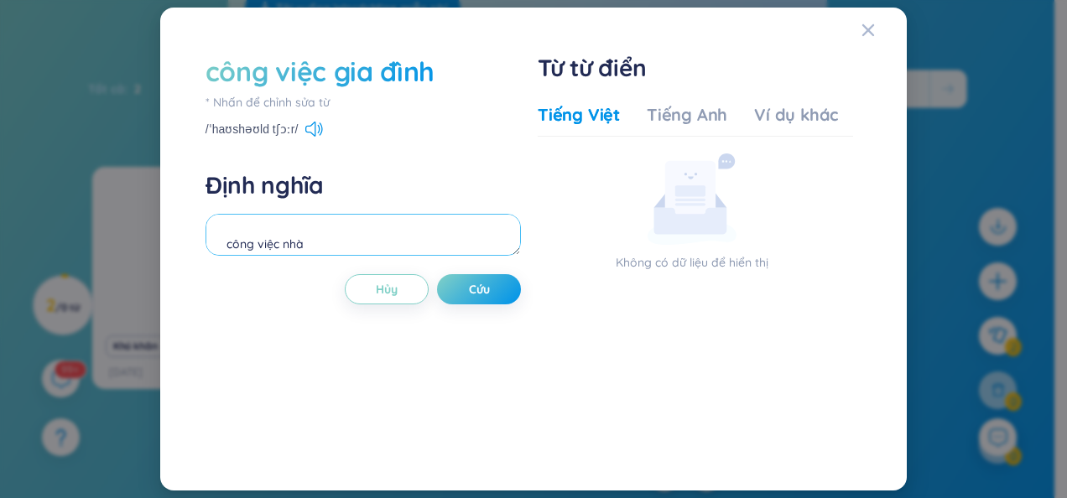
click at [372, 221] on textarea "công việc nhà" at bounding box center [362, 235] width 315 height 42
type textarea "c"
click at [307, 124] on icon at bounding box center [314, 129] width 18 height 15
click at [455, 298] on button "Cứu" at bounding box center [479, 289] width 84 height 30
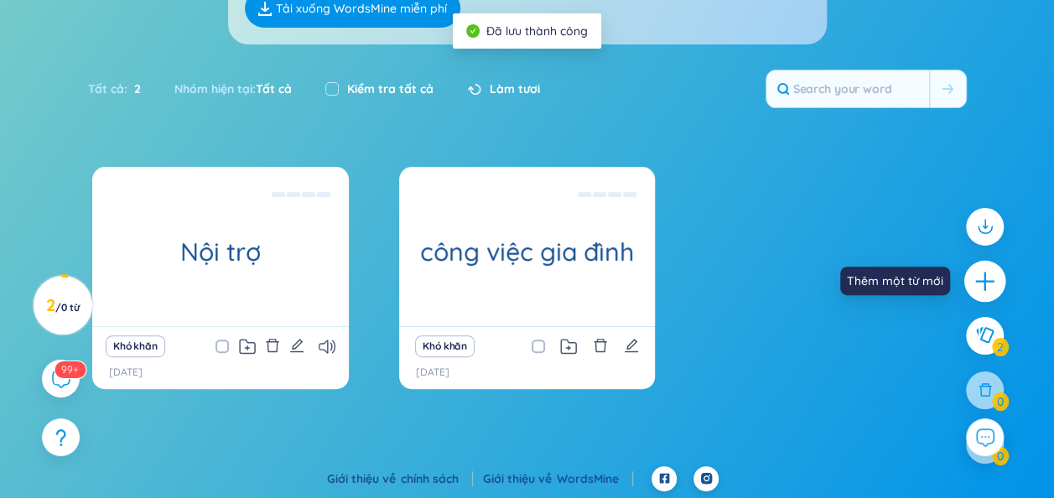
click at [985, 282] on icon "cộng" at bounding box center [984, 281] width 18 height 2
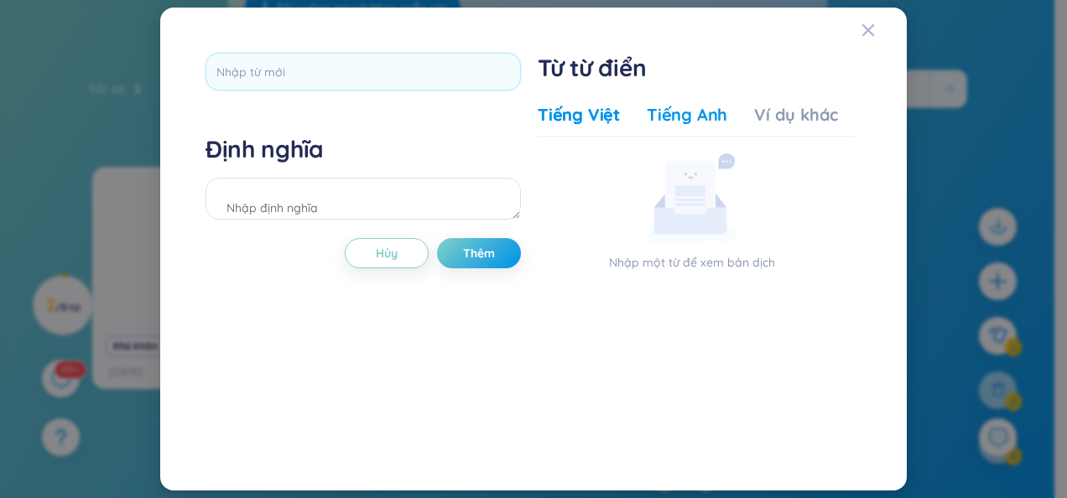
click at [683, 116] on div "Tiếng Anh" at bounding box center [687, 114] width 81 height 23
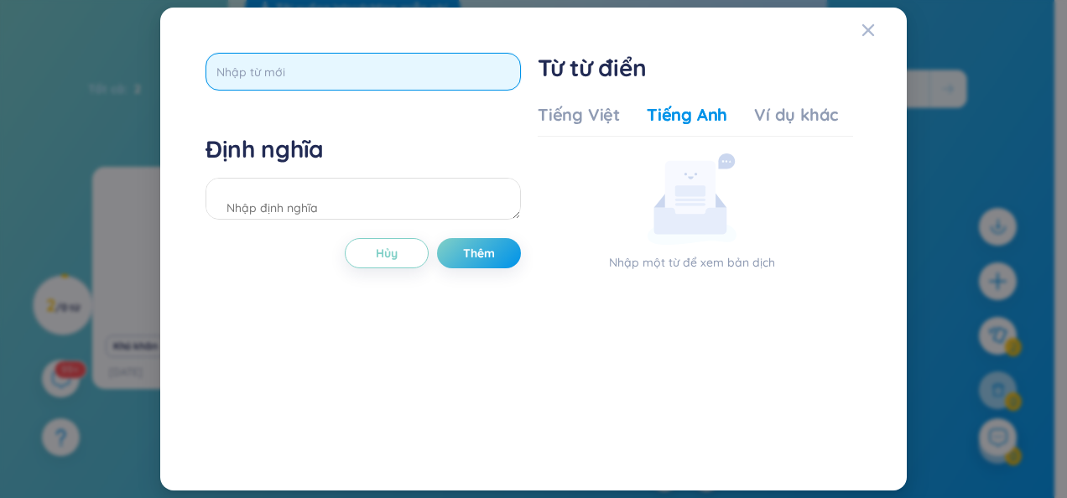
click at [459, 75] on input "text" at bounding box center [362, 72] width 315 height 38
type input "but"
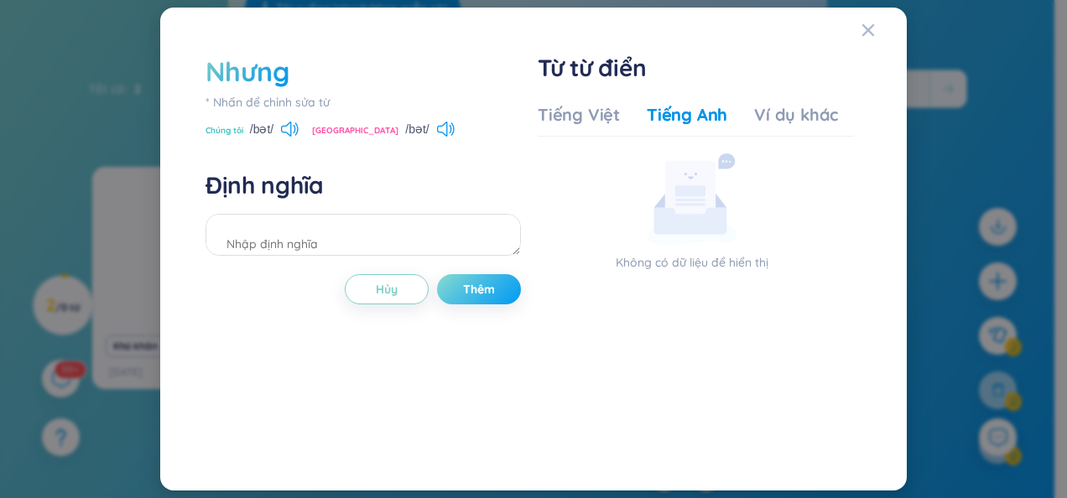
click at [471, 291] on span "Thêm" at bounding box center [479, 289] width 32 height 17
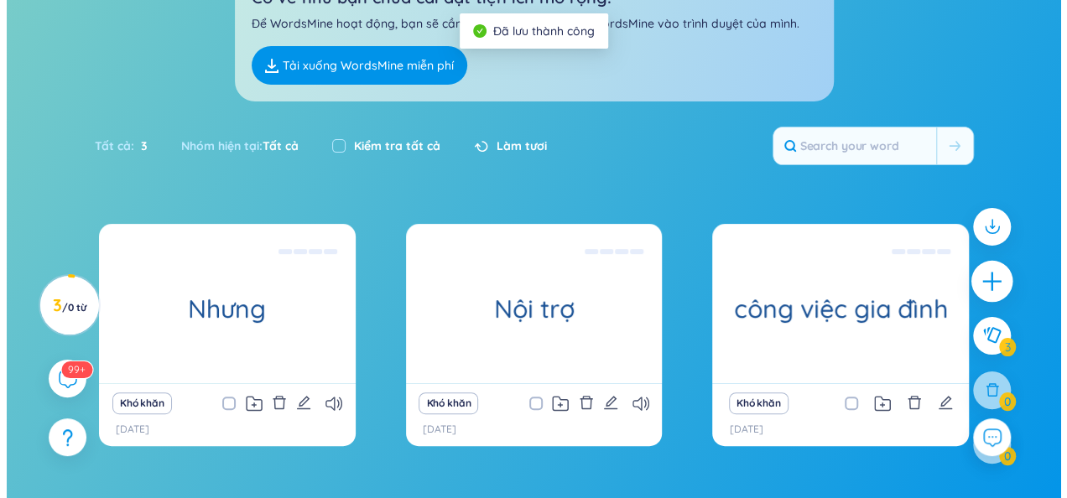
scroll to position [0, 0]
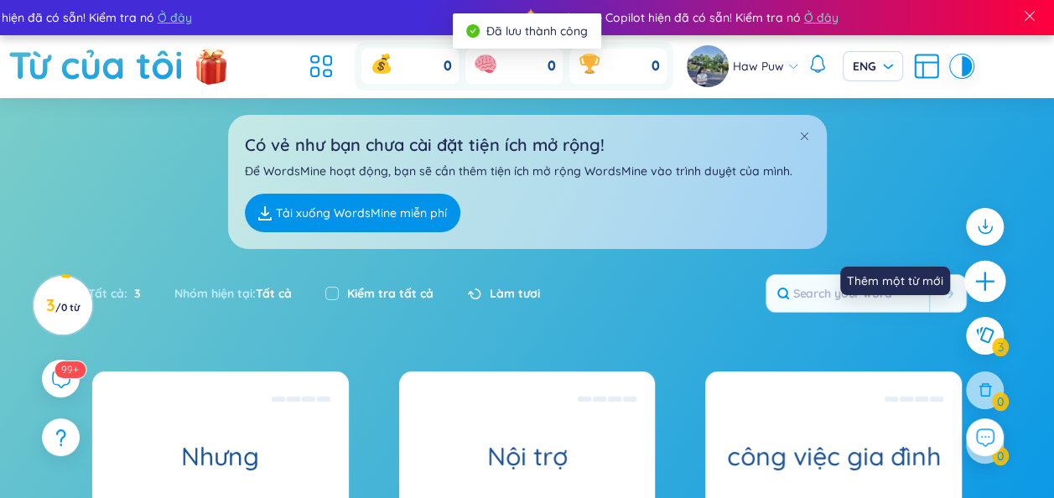
click at [984, 284] on icon "cộng" at bounding box center [985, 280] width 23 height 23
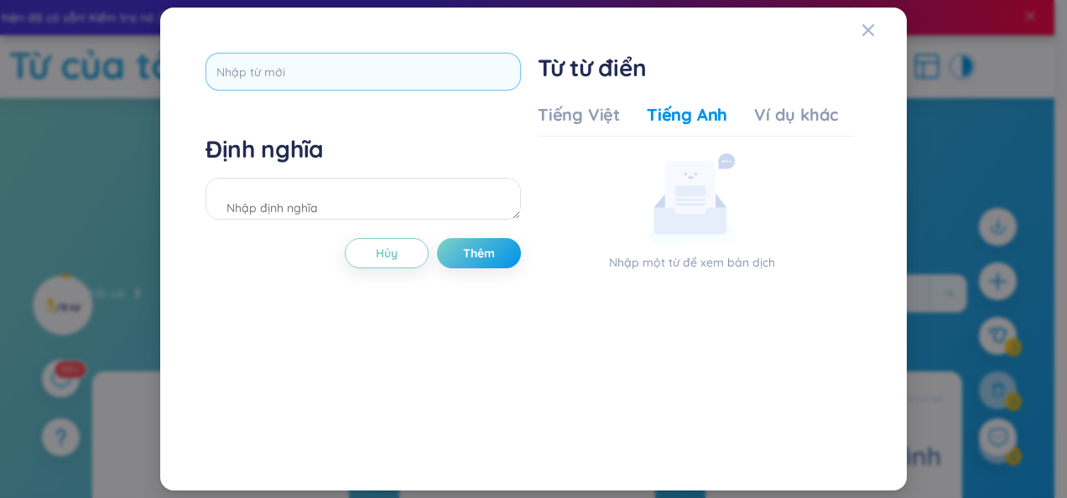
click at [453, 88] on div at bounding box center [362, 77] width 315 height 49
click at [453, 88] on input "text" at bounding box center [362, 72] width 315 height 38
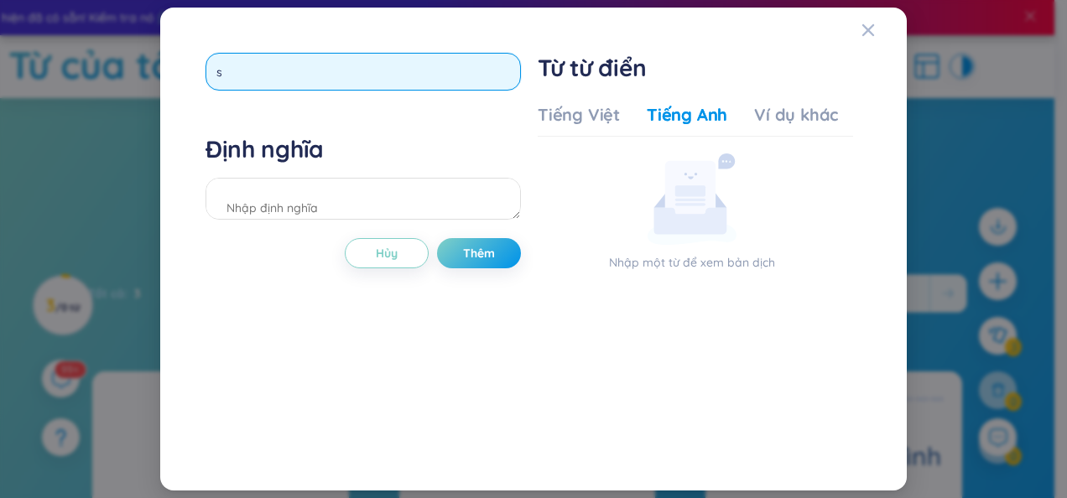
type input "so"
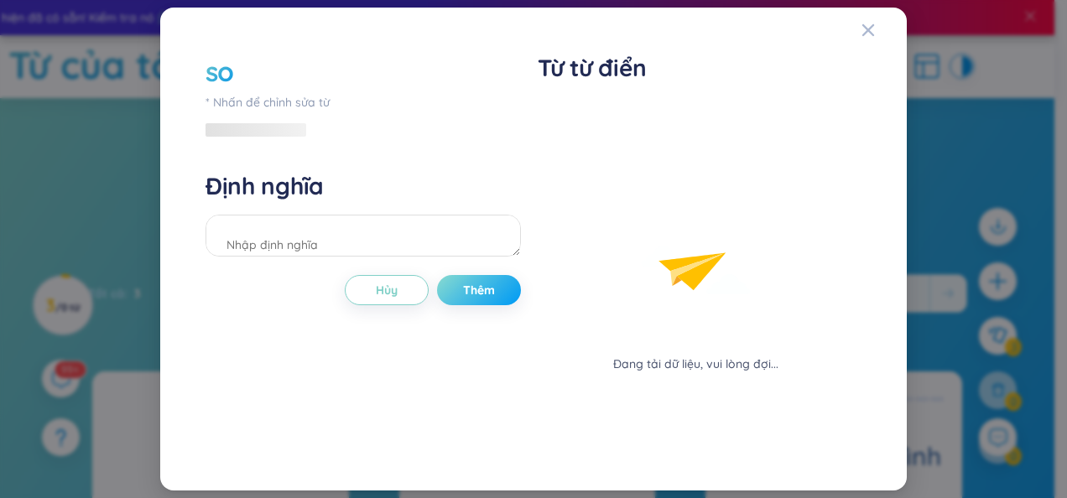
click at [480, 247] on div "so * Nhấn để chỉnh sửa từ Định nghĩa Hủy Thêm" at bounding box center [362, 249] width 315 height 393
click at [437, 275] on button "Thêm" at bounding box center [479, 290] width 84 height 30
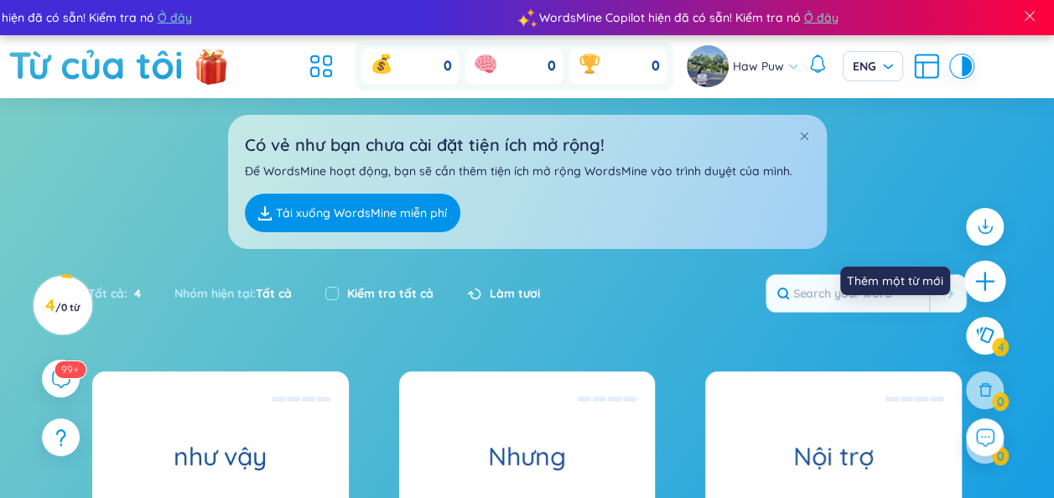
click at [986, 270] on icon "cộng" at bounding box center [985, 280] width 23 height 23
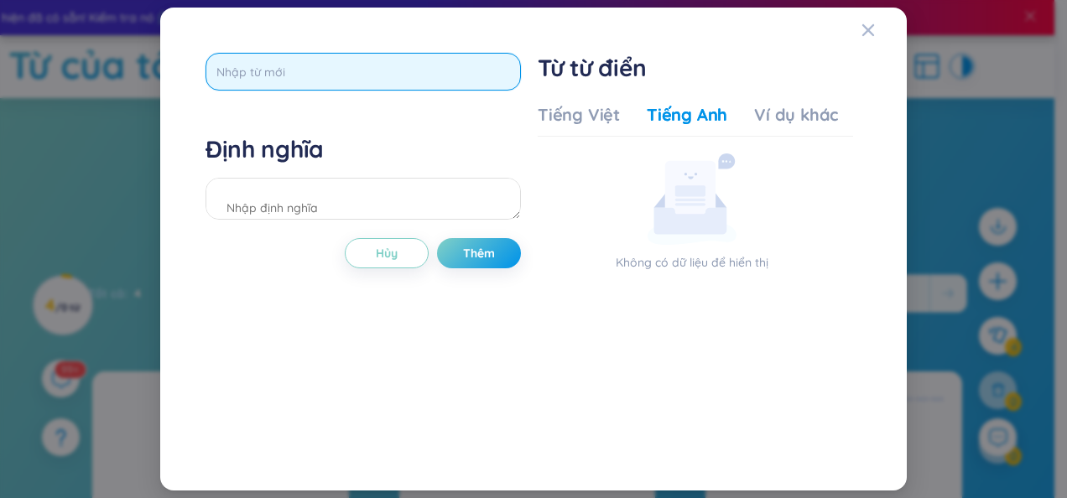
click at [460, 63] on input "text" at bounding box center [362, 72] width 315 height 38
type input "p"
type input "prepore"
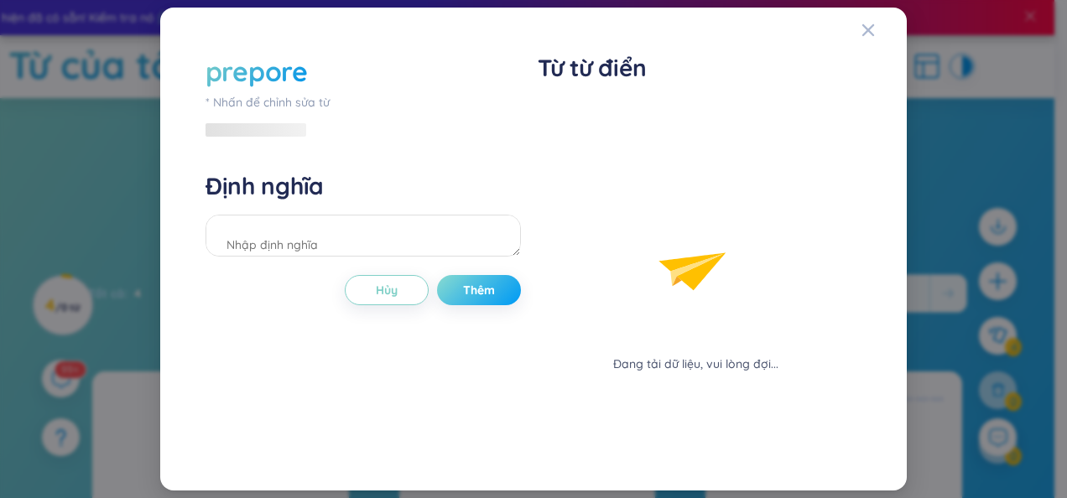
click at [466, 247] on div "prepore * Nhấn để chỉnh sửa từ Định nghĩa Hủy Thêm" at bounding box center [362, 249] width 315 height 393
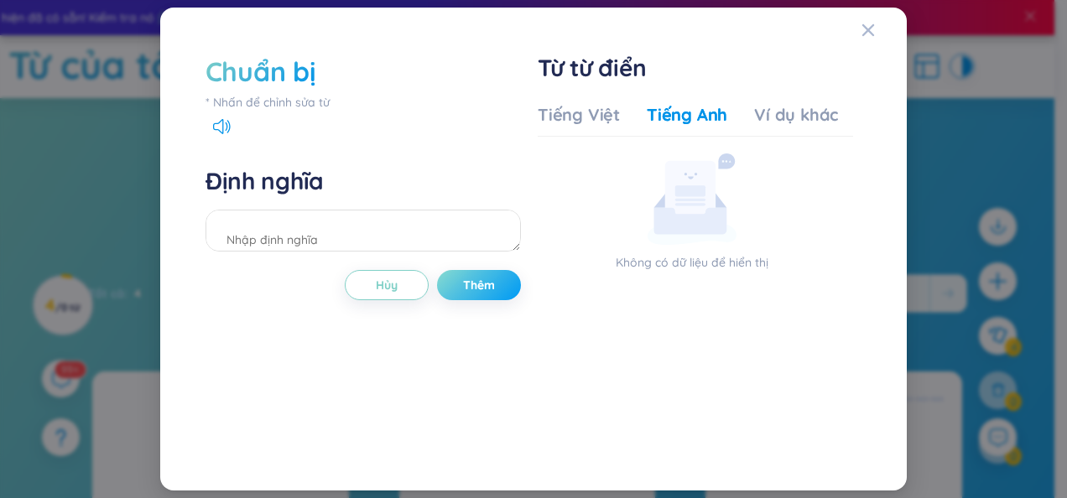
click at [487, 289] on span "Thêm" at bounding box center [479, 285] width 32 height 17
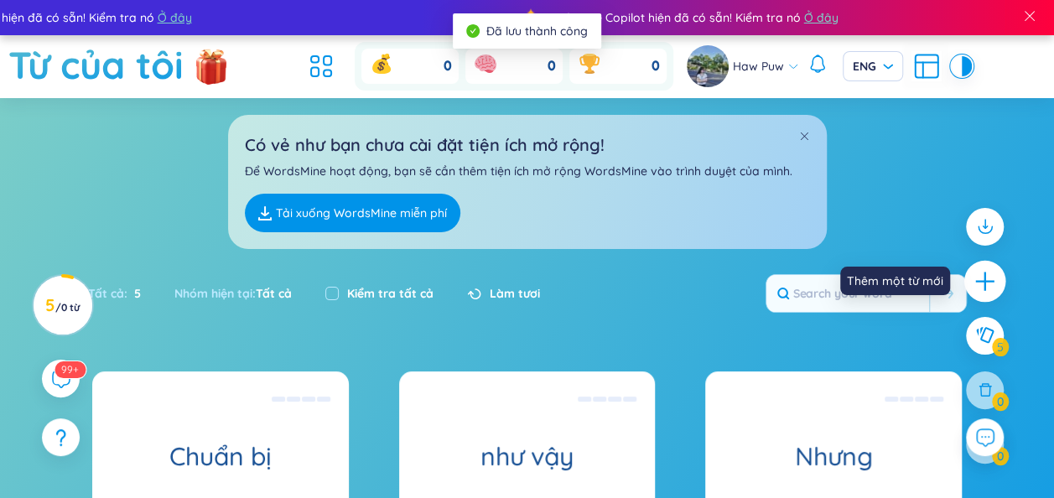
click at [981, 278] on icon "cộng" at bounding box center [985, 280] width 23 height 23
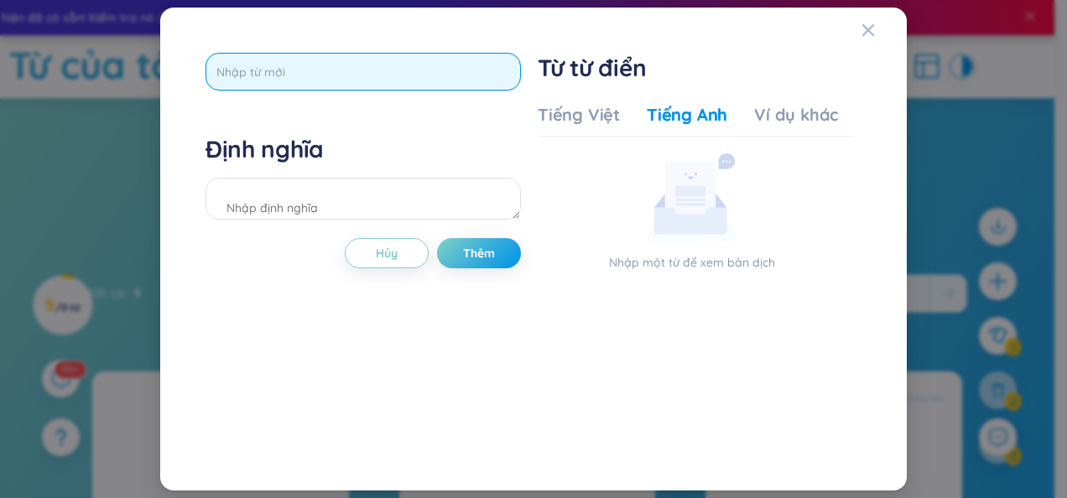
click at [362, 68] on input "text" at bounding box center [362, 72] width 315 height 38
type input "help"
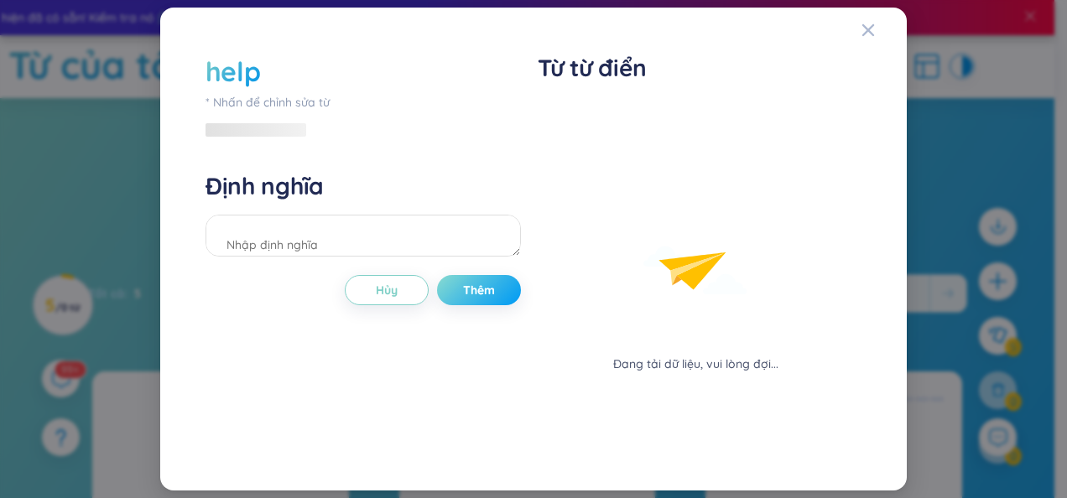
click at [481, 240] on div "help * Nhấn để chỉnh sửa từ Định nghĩa Hủy Thêm" at bounding box center [362, 249] width 315 height 393
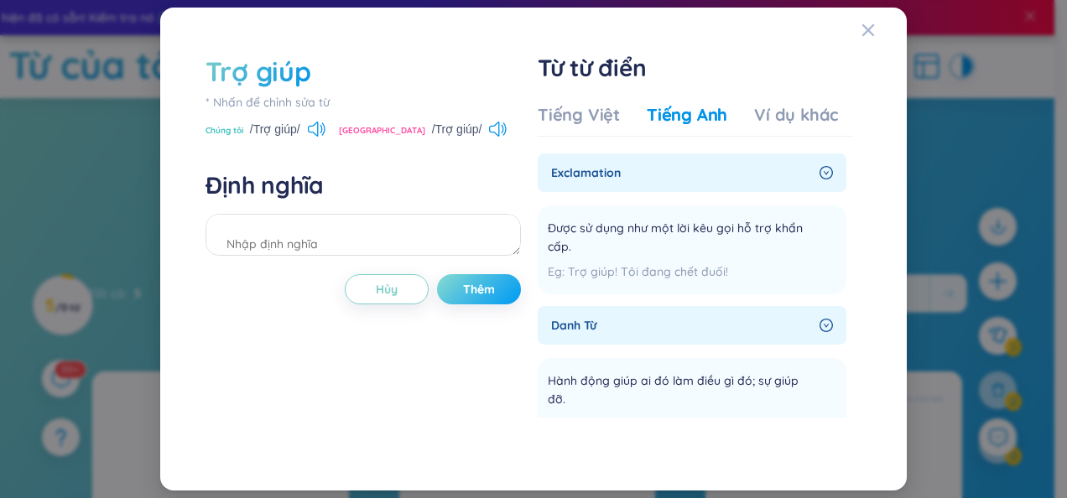
click at [488, 294] on span "Thêm" at bounding box center [479, 289] width 32 height 17
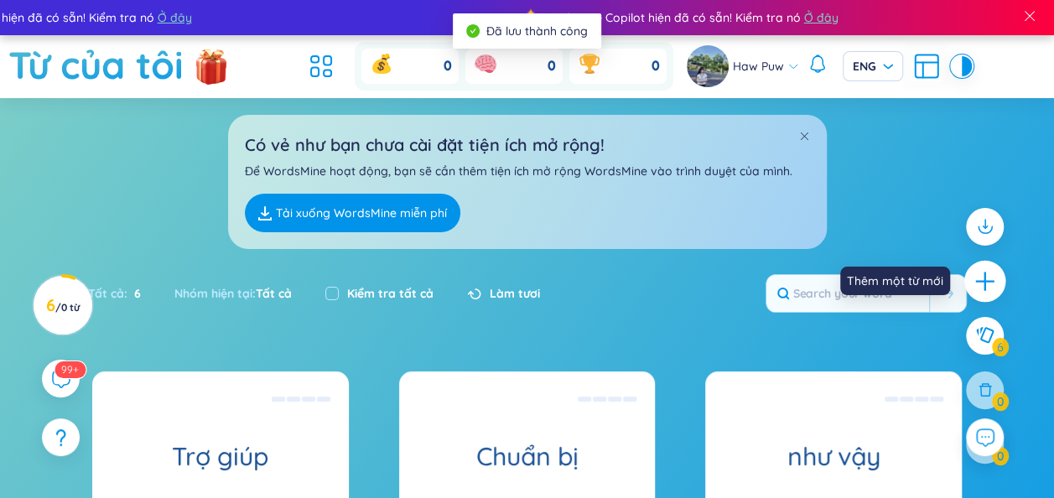
click at [983, 283] on icon "cộng" at bounding box center [985, 280] width 23 height 23
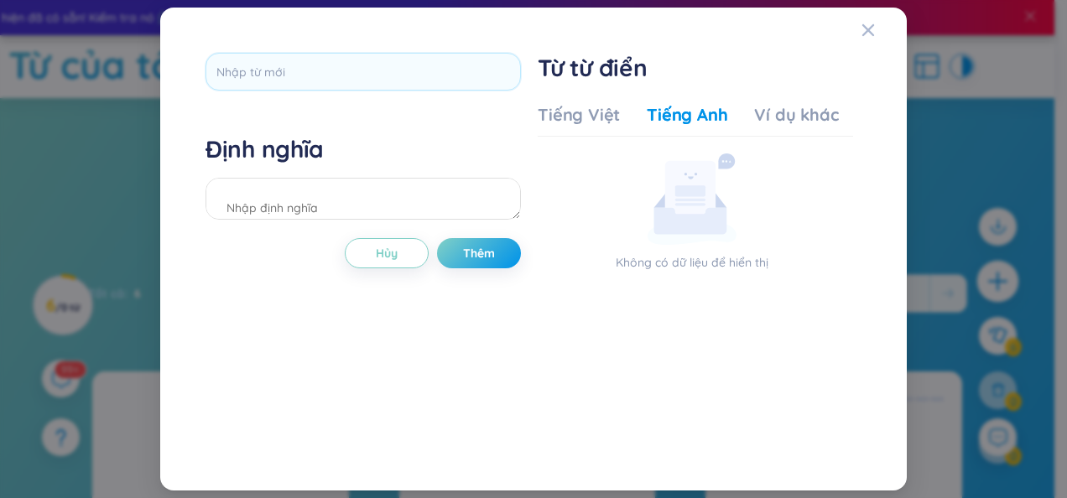
click at [983, 283] on div "Định nghĩa Hủy Thêm Từ từ điển Tiếng Việt Tiếng Anh Ví dụ khác Không có dữ liệu…" at bounding box center [533, 249] width 1067 height 498
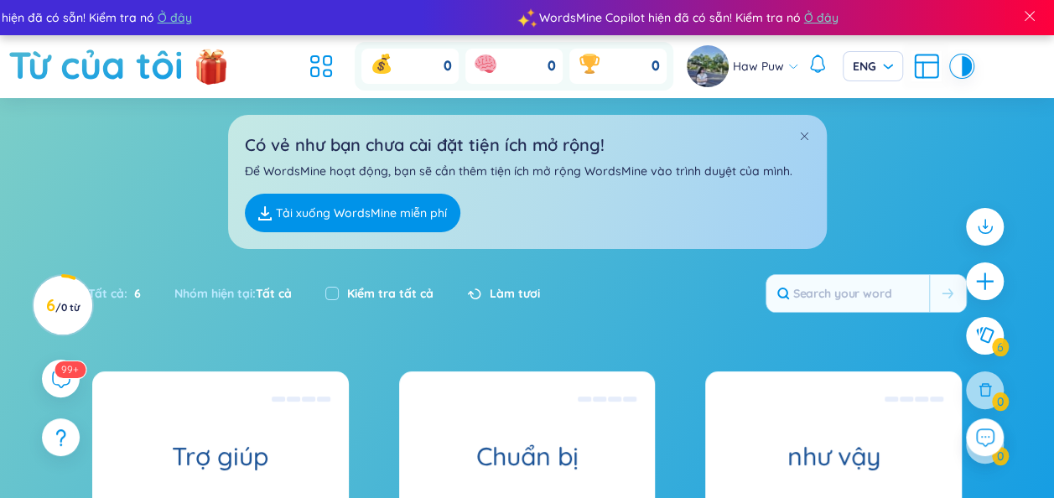
drag, startPoint x: 983, startPoint y: 283, endPoint x: 966, endPoint y: 294, distance: 19.6
click at [966, 294] on div at bounding box center [985, 282] width 38 height 38
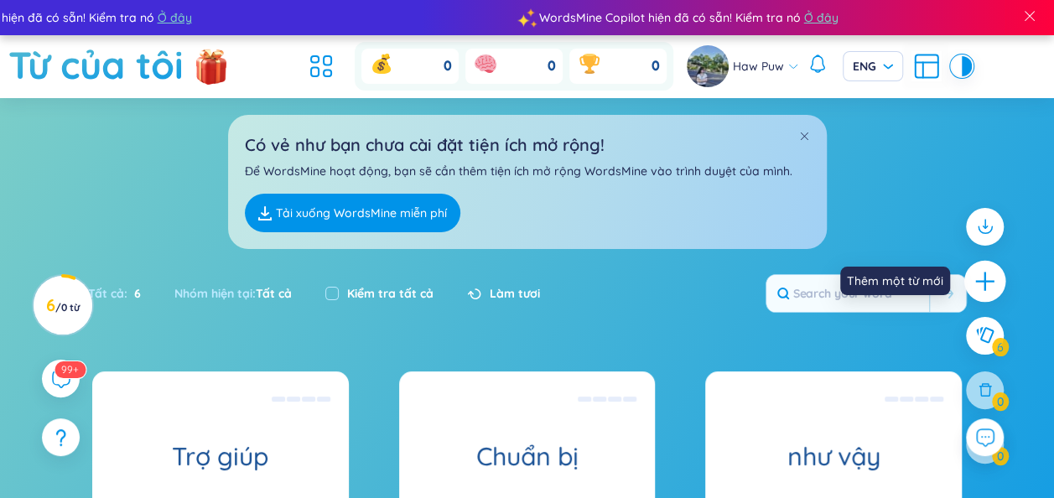
click at [977, 287] on icon "cộng" at bounding box center [985, 280] width 23 height 23
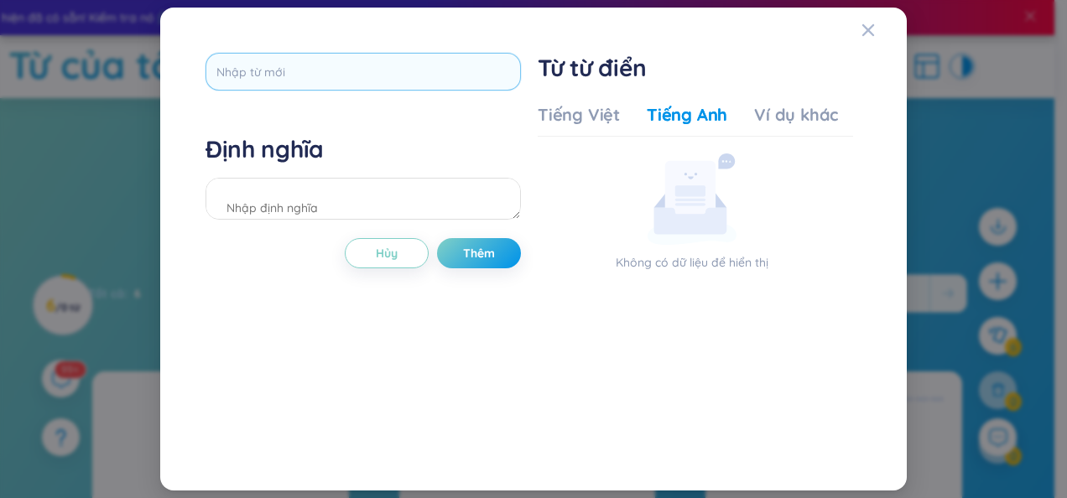
drag, startPoint x: 303, startPoint y: 92, endPoint x: 301, endPoint y: 77, distance: 15.2
click at [301, 77] on div at bounding box center [362, 77] width 315 height 49
click at [301, 77] on input "text" at bounding box center [362, 72] width 315 height 38
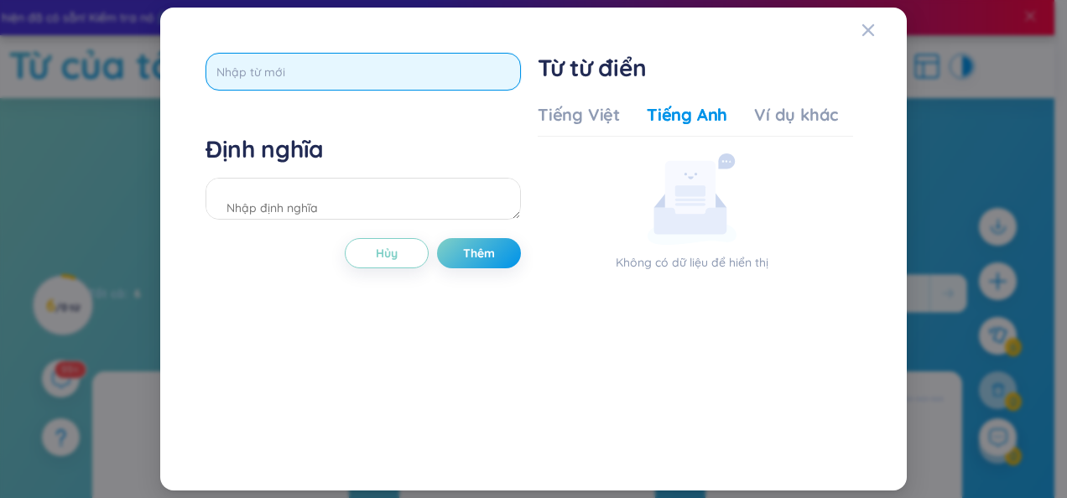
click at [301, 77] on input "text" at bounding box center [362, 72] width 315 height 38
type input "divide"
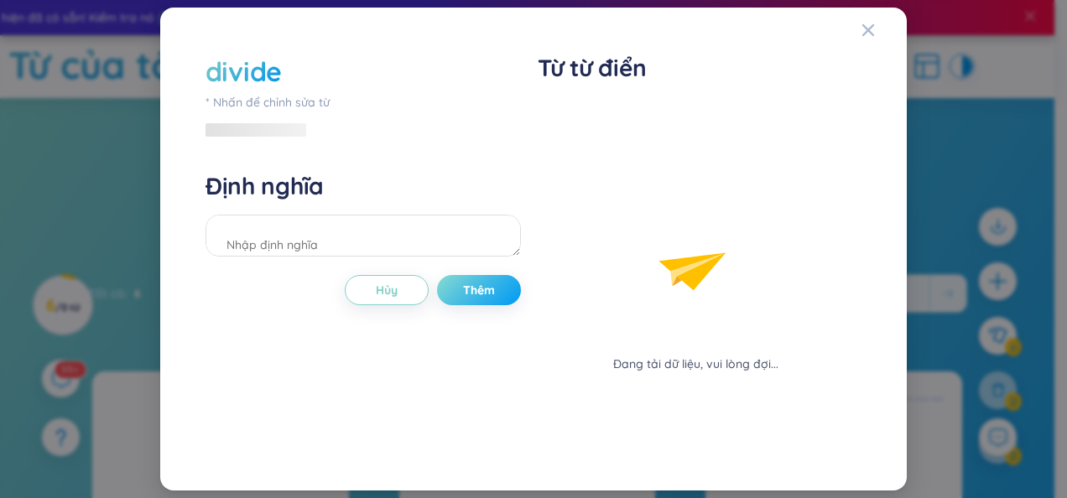
click at [497, 254] on div "divide * Nhấn để chỉnh sửa từ Định nghĩa Hủy Thêm" at bounding box center [362, 249] width 315 height 393
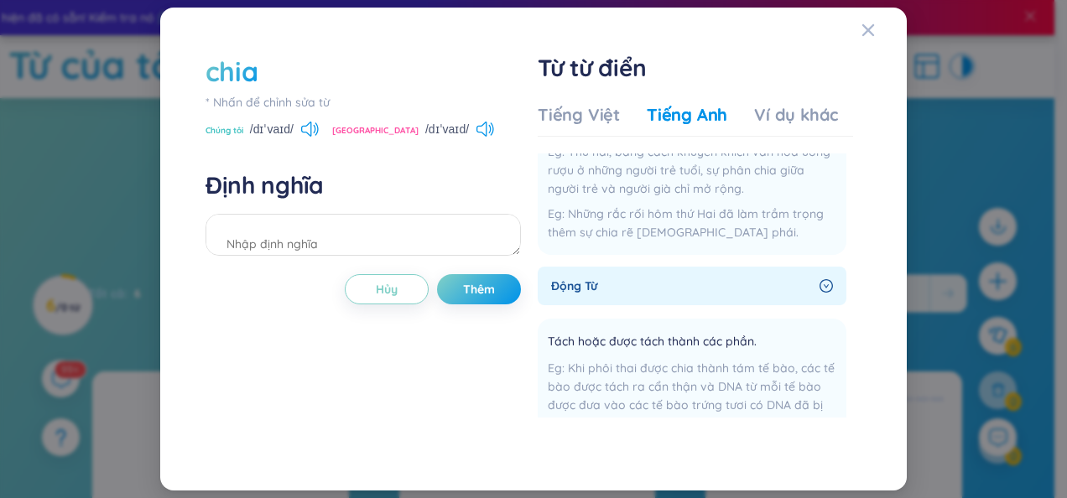
scroll to position [174, 0]
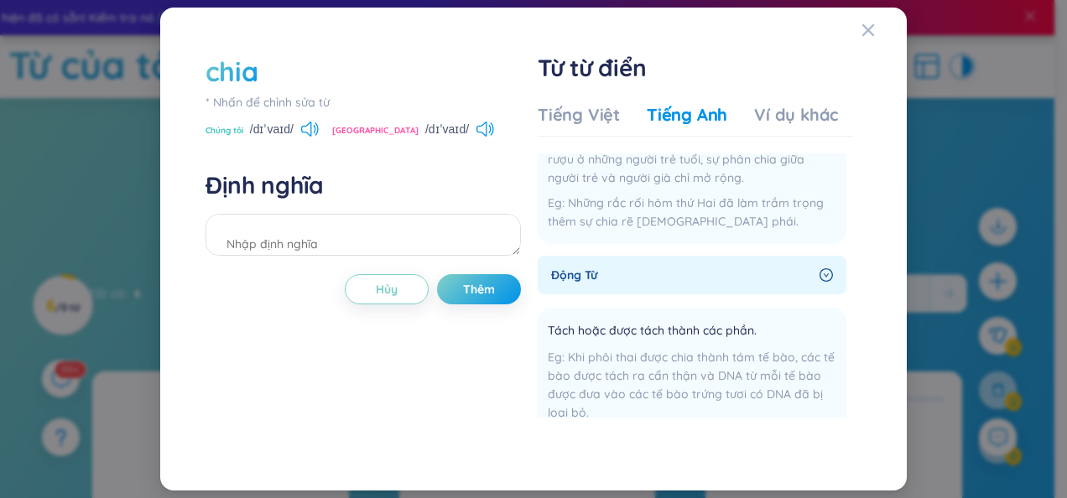
click at [766, 287] on div "động từ" at bounding box center [692, 275] width 309 height 39
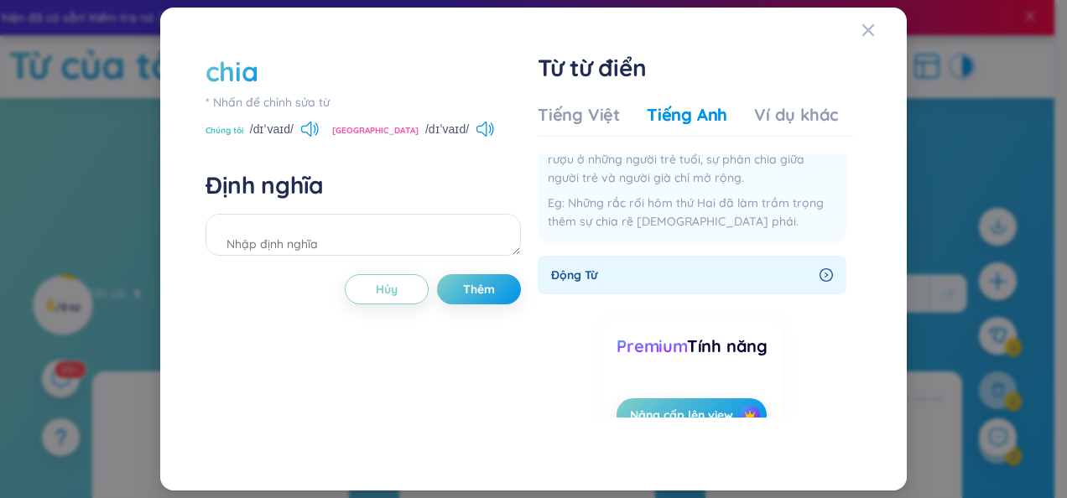
click at [766, 287] on div "động từ" at bounding box center [692, 275] width 309 height 39
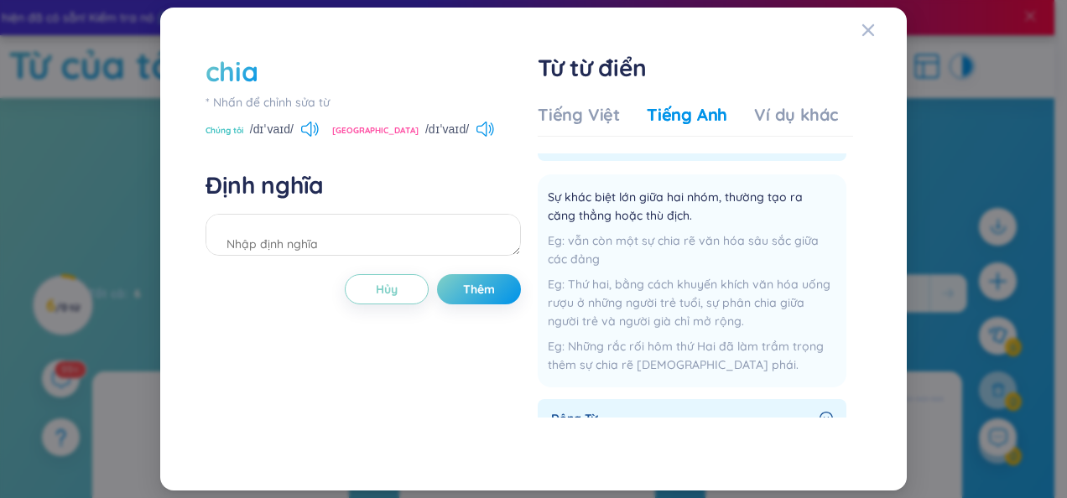
scroll to position [0, 0]
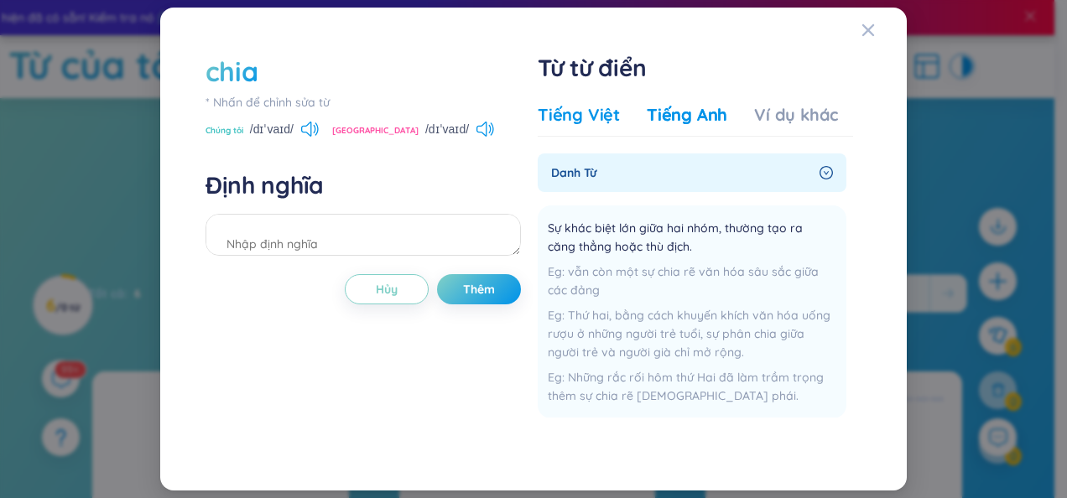
drag, startPoint x: 617, startPoint y: 102, endPoint x: 609, endPoint y: 112, distance: 13.1
click at [609, 112] on div "Tiếng Việt Tiếng Anh Ví dụ khác danh từ Sự khác biệt lớn giữa hai nhóm, thường …" at bounding box center [695, 270] width 315 height 349
click at [609, 112] on div "Tiếng Việt" at bounding box center [579, 114] width 82 height 23
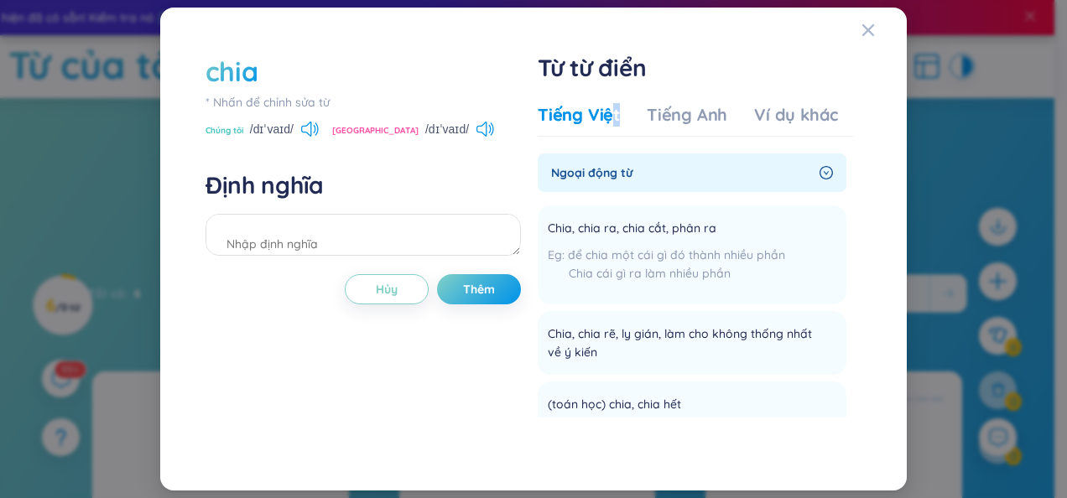
click at [609, 112] on div "Tiếng Việt" at bounding box center [579, 114] width 82 height 23
click at [777, 109] on div "Ví dụ khác" at bounding box center [796, 114] width 84 height 23
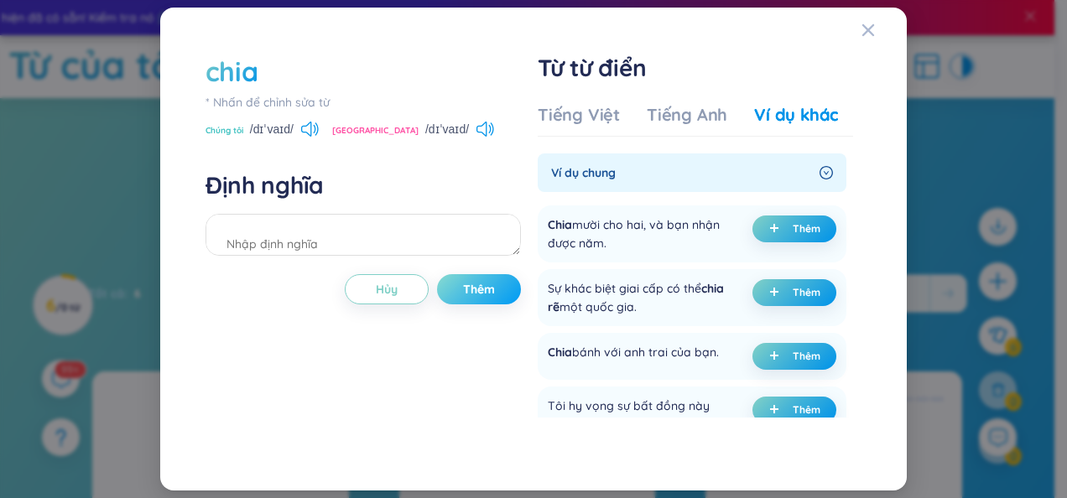
click at [497, 297] on button "Thêm" at bounding box center [479, 289] width 84 height 30
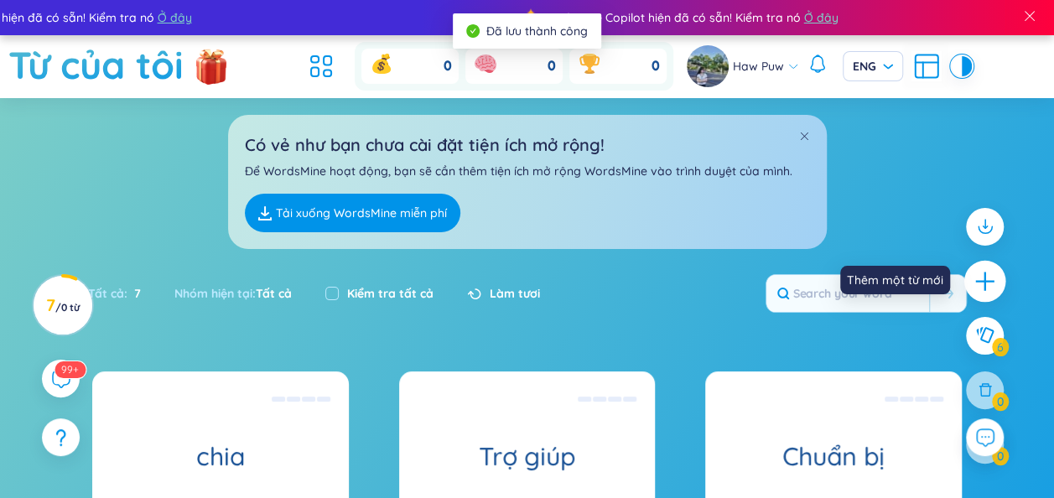
click at [978, 290] on icon "cộng" at bounding box center [985, 280] width 23 height 23
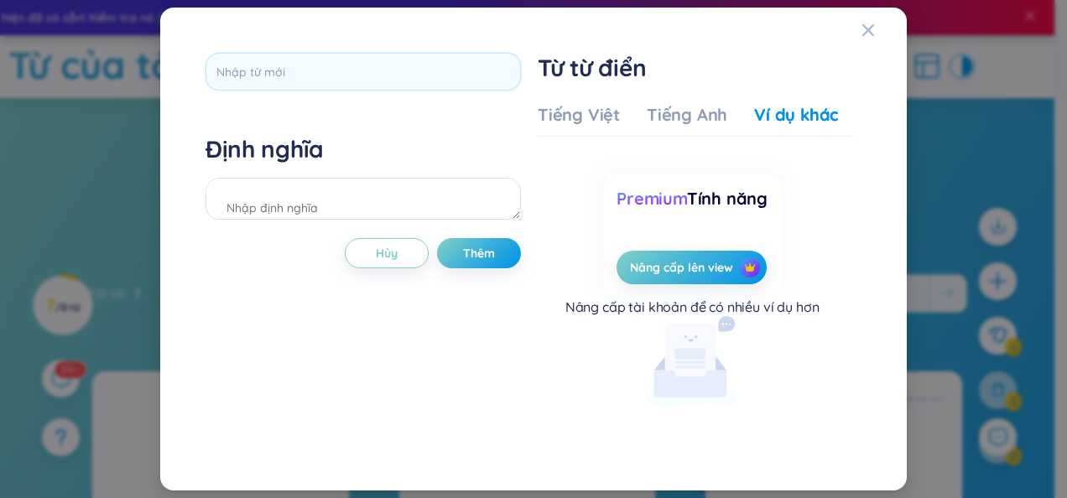
click at [418, 91] on div at bounding box center [362, 77] width 315 height 49
drag, startPoint x: 418, startPoint y: 91, endPoint x: 420, endPoint y: 72, distance: 19.5
click at [420, 72] on div at bounding box center [362, 77] width 315 height 49
click at [420, 72] on input "text" at bounding box center [362, 72] width 315 height 38
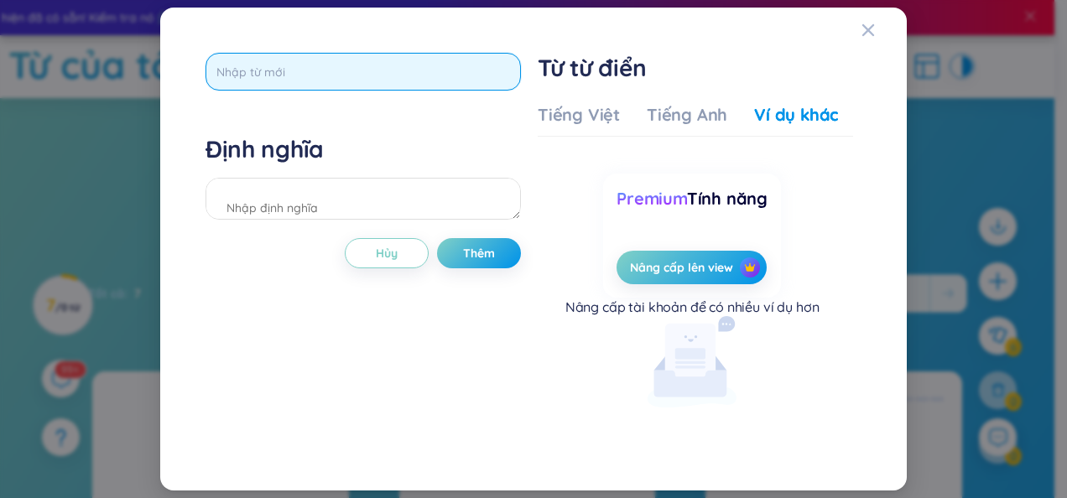
click at [420, 72] on input "text" at bounding box center [362, 72] width 315 height 38
type input "study"
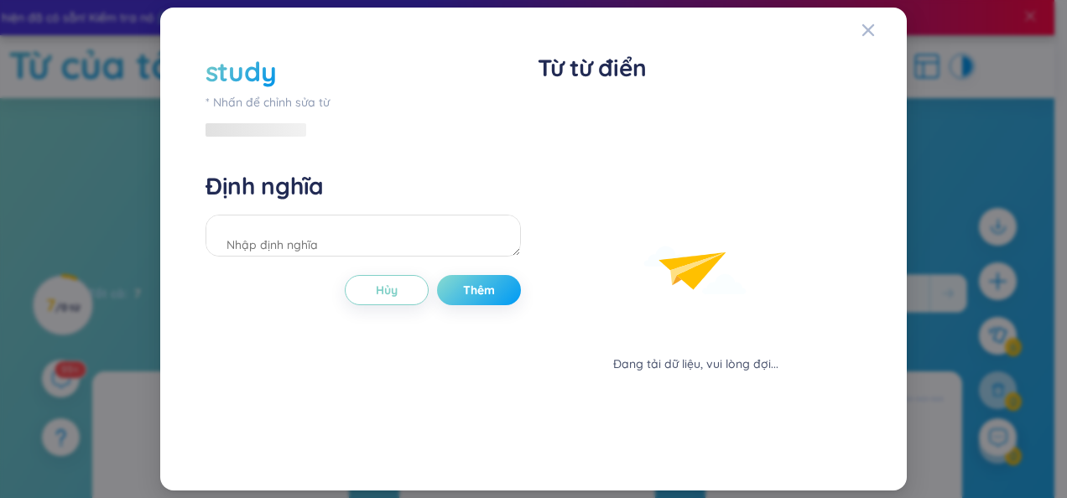
click at [502, 265] on div "study * Nhấn để chỉnh sửa từ Định nghĩa Hủy Thêm" at bounding box center [362, 249] width 315 height 393
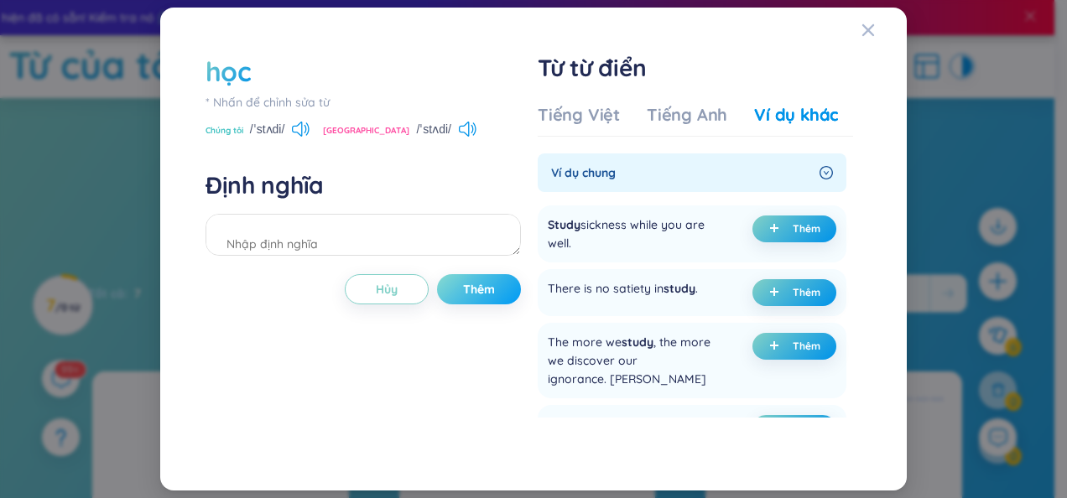
click at [492, 303] on button "Thêm" at bounding box center [479, 289] width 84 height 30
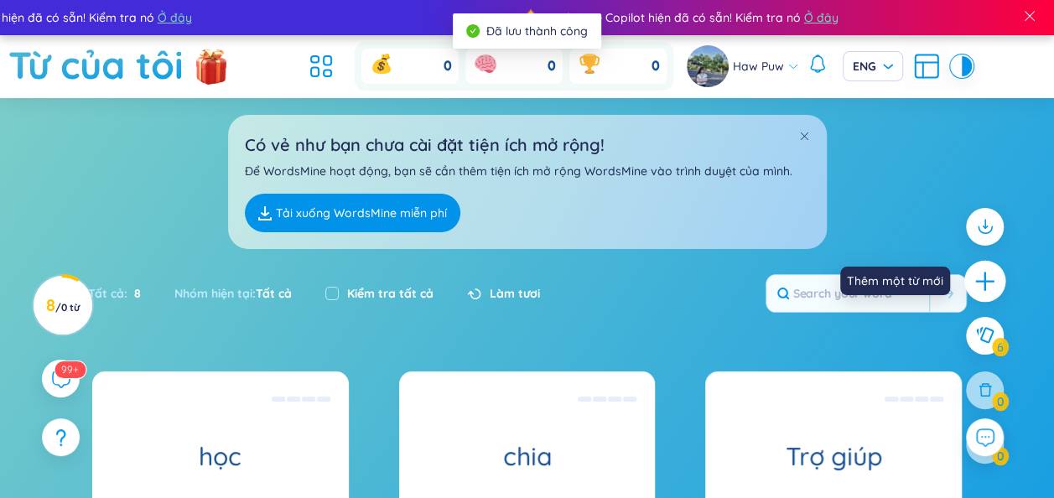
click at [991, 280] on icon "cộng" at bounding box center [985, 280] width 23 height 23
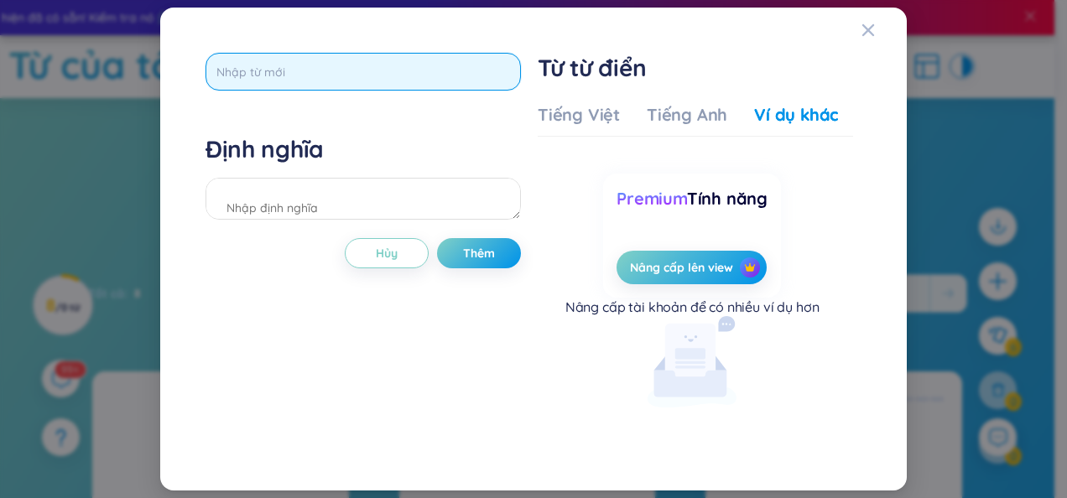
click at [411, 78] on input "text" at bounding box center [362, 72] width 315 height 38
type input "ú"
type input "usually"
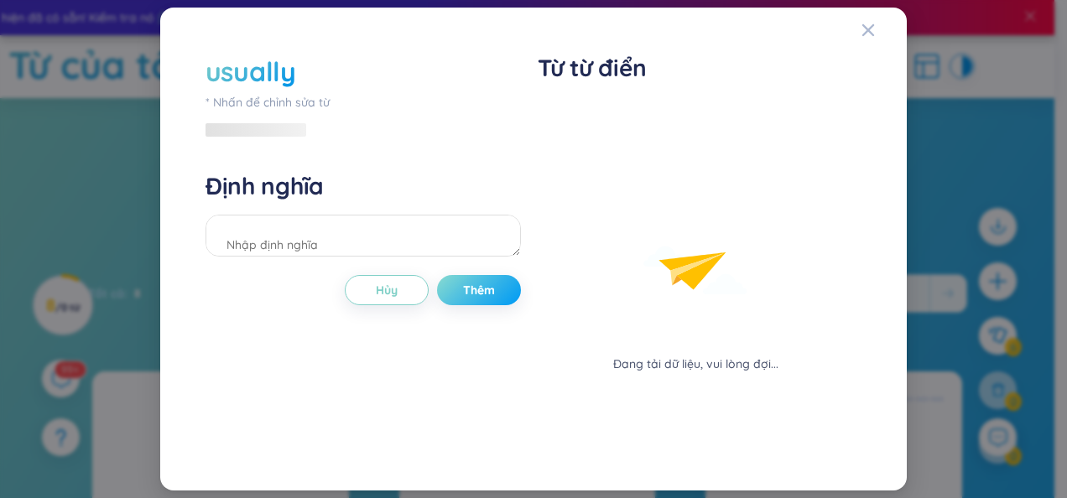
click at [476, 247] on div "usually * Nhấn để chỉnh sửa từ Định nghĩa Hủy Thêm" at bounding box center [362, 249] width 315 height 393
click at [480, 287] on span "Thêm" at bounding box center [479, 290] width 32 height 17
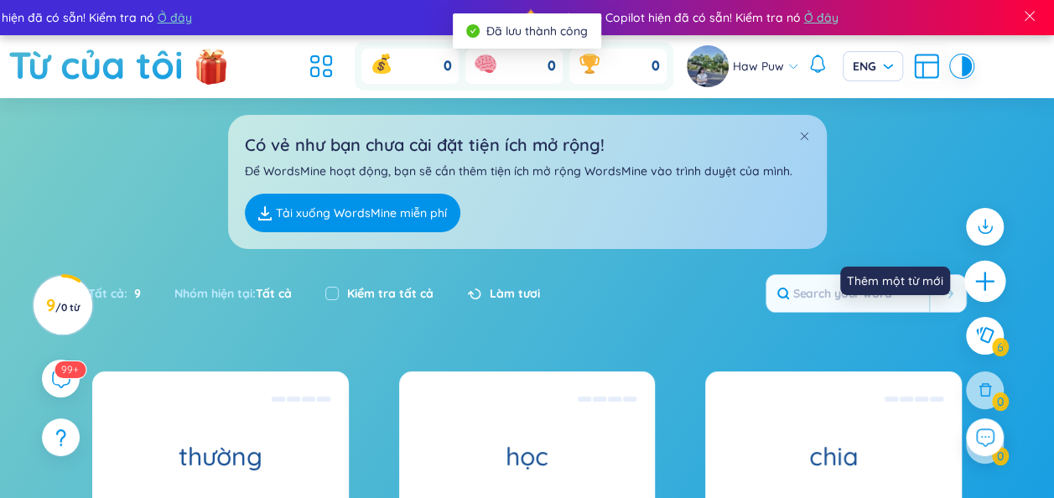
click at [983, 278] on icon "cộng" at bounding box center [985, 280] width 23 height 23
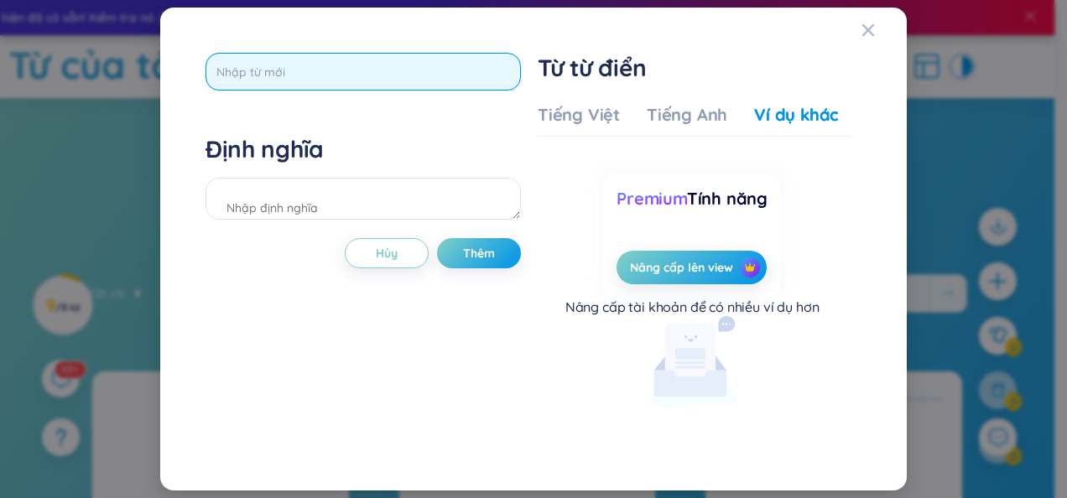
click at [396, 81] on input "text" at bounding box center [362, 72] width 315 height 38
type input "never"
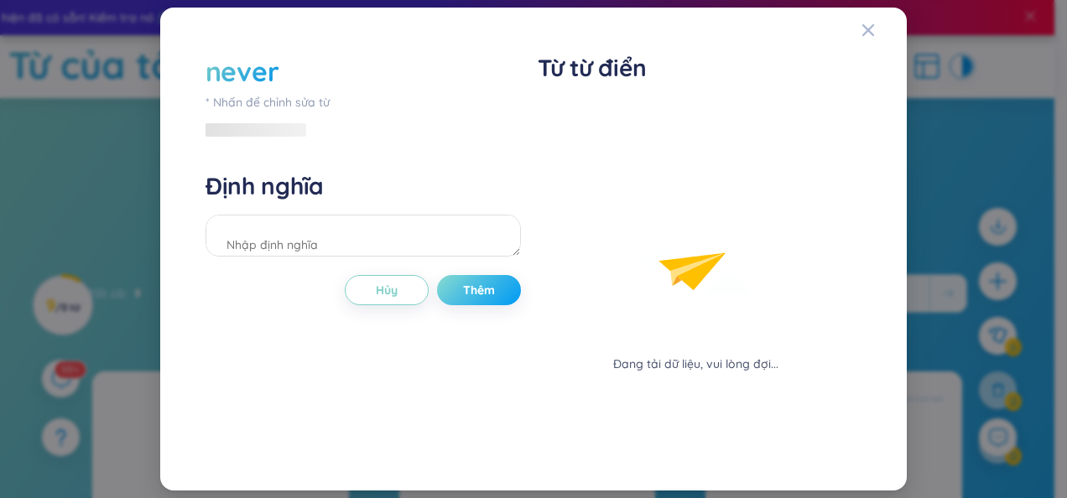
click at [490, 263] on div "never * Nhấn để chỉnh sửa từ Định nghĩa Hủy Thêm" at bounding box center [362, 249] width 315 height 393
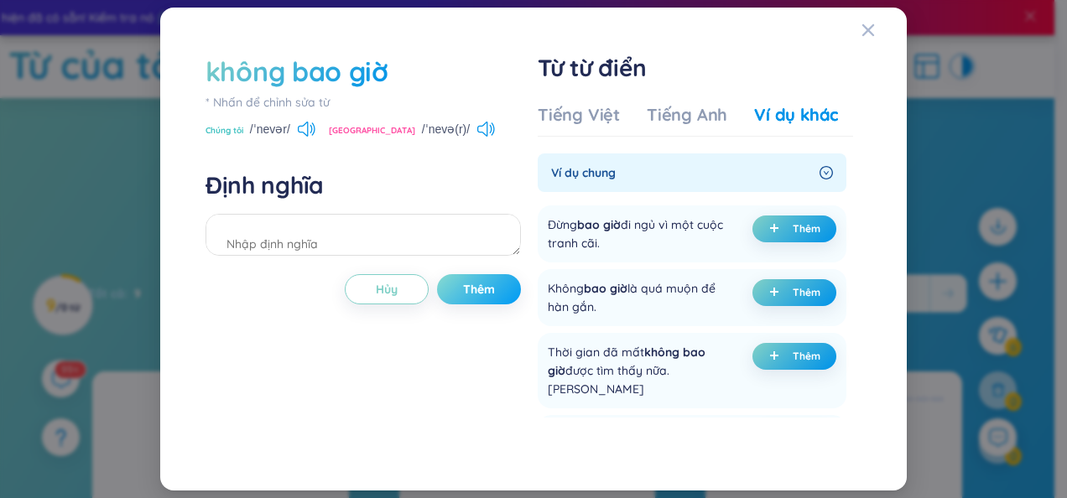
click at [478, 277] on button "Thêm" at bounding box center [479, 289] width 84 height 30
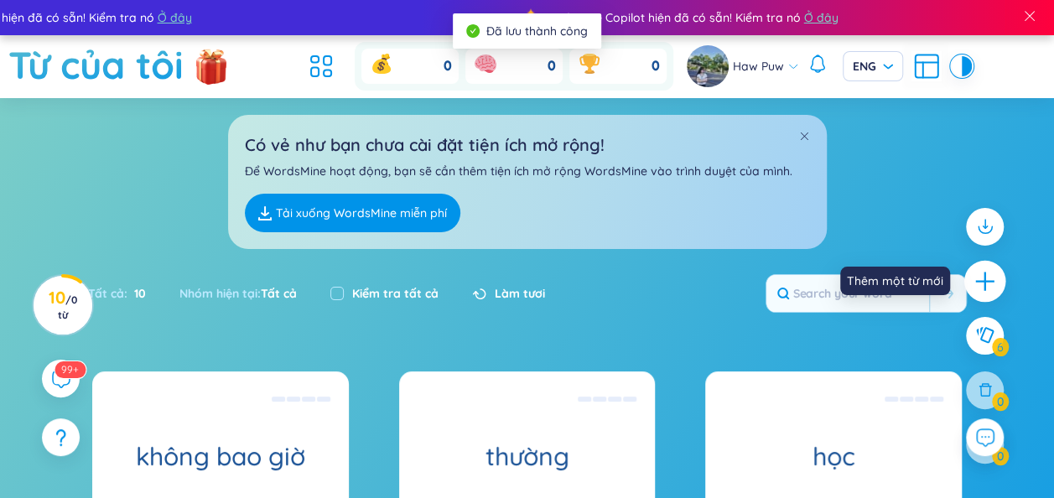
click at [975, 269] on icon "cộng" at bounding box center [985, 280] width 23 height 23
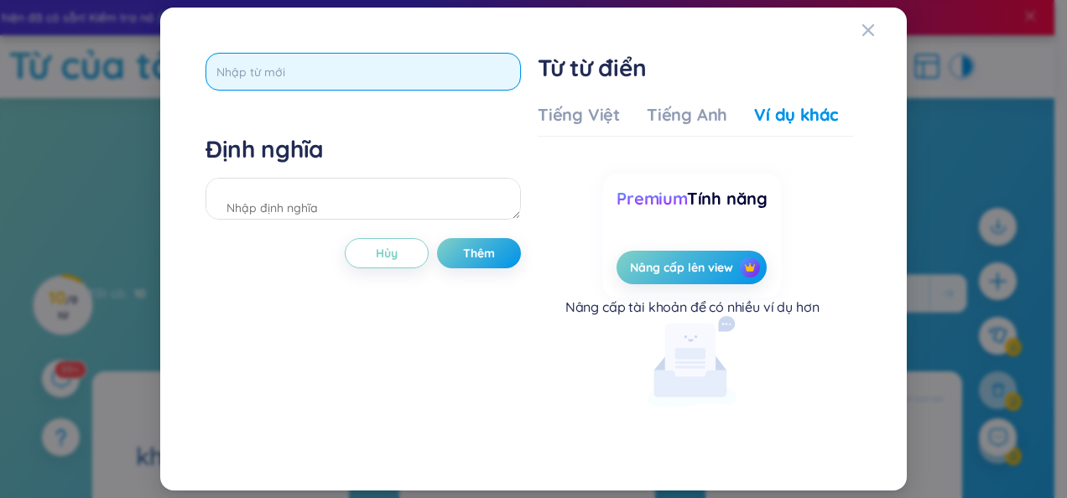
click at [428, 69] on input "text" at bounding box center [362, 72] width 315 height 38
type input "breadwinner"
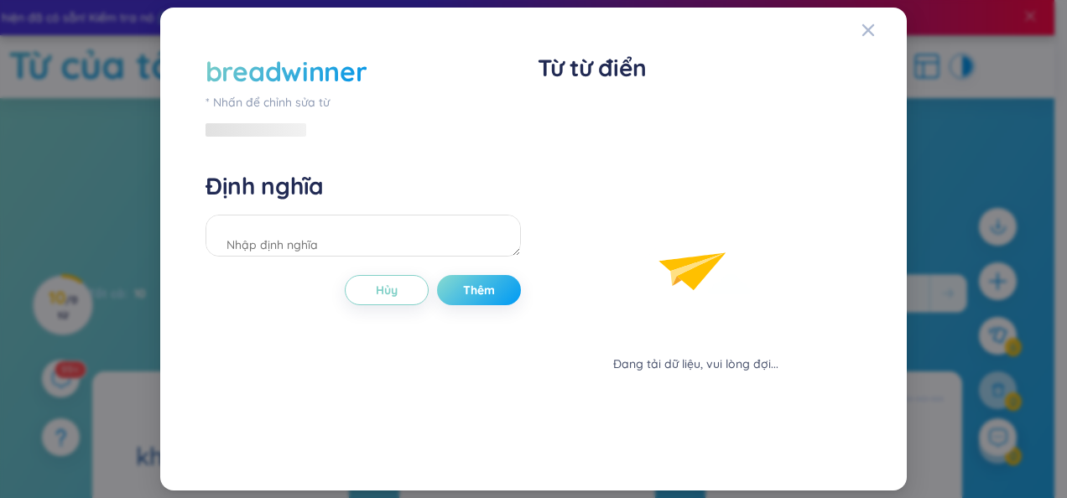
click at [466, 257] on div "breadwinner * Nhấn để chỉnh sửa từ Định nghĩa Hủy Thêm" at bounding box center [362, 249] width 315 height 393
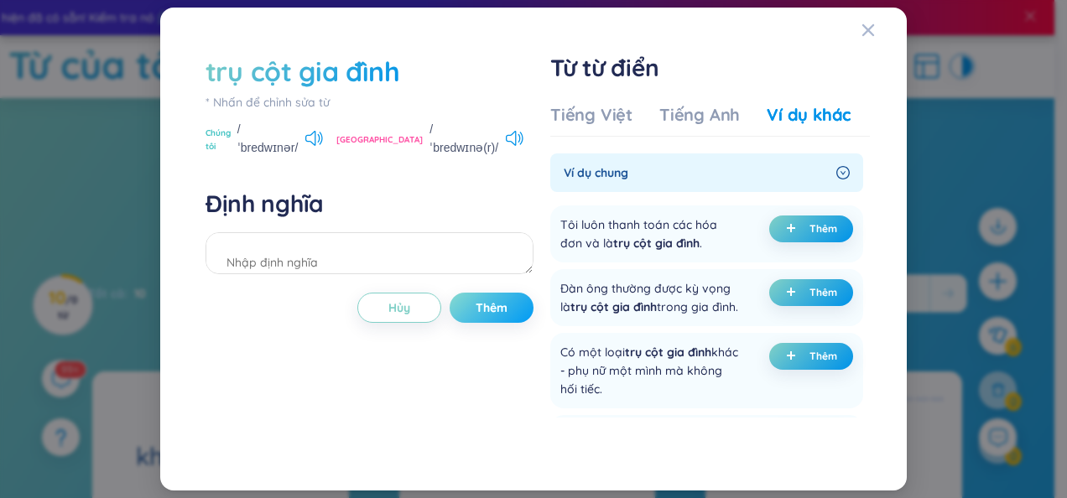
click at [488, 293] on button "Thêm" at bounding box center [492, 308] width 84 height 30
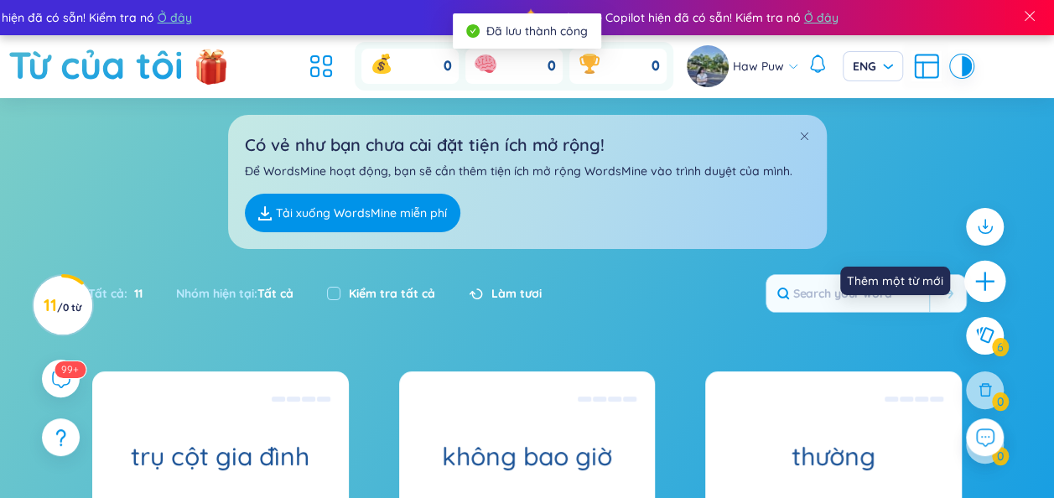
click at [986, 272] on icon "cộng" at bounding box center [985, 280] width 23 height 23
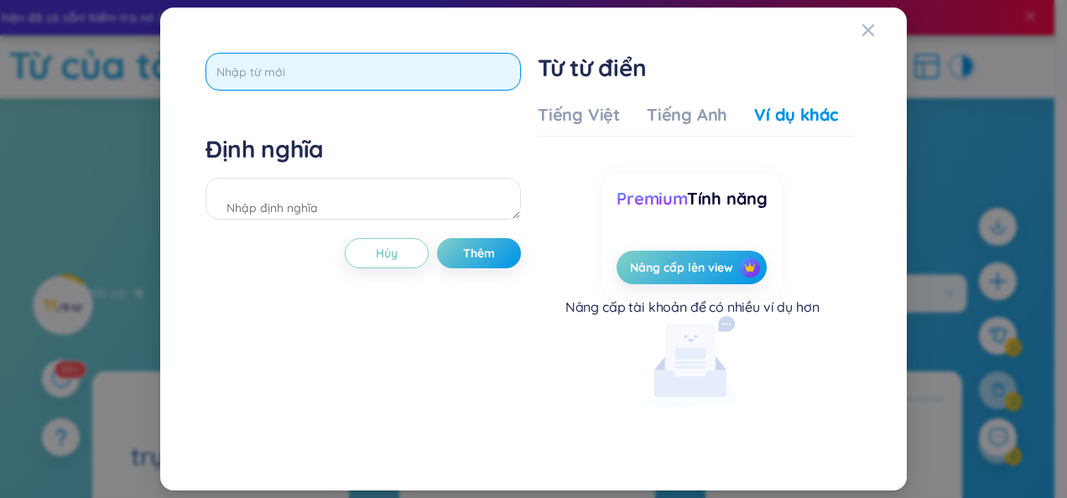
click at [440, 75] on input "text" at bounding box center [362, 72] width 315 height 38
type input "r"
type input "earn money"
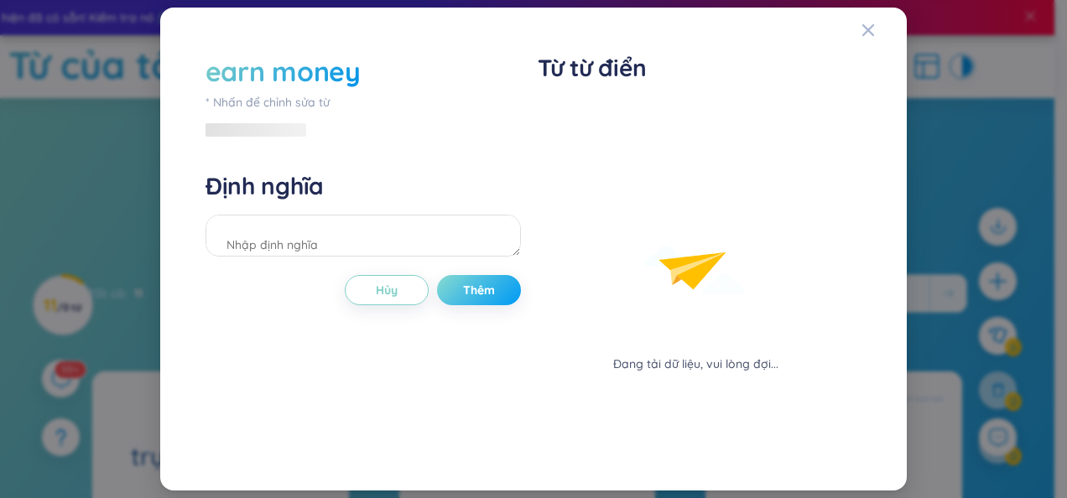
click at [507, 257] on div "earn money * Nhấn để chỉnh sửa từ Định nghĩa Hủy Thêm" at bounding box center [362, 249] width 315 height 393
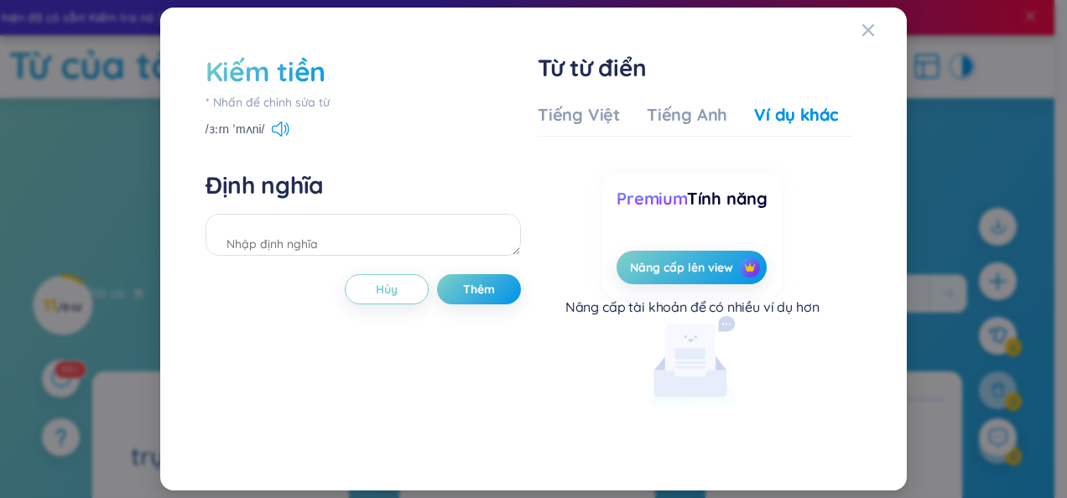
click at [481, 273] on div "Kiếm tiền * Nhấn để chỉnh sửa từ /ɜːrn ˈmʌni/ Định nghĩa Hủy Thêm" at bounding box center [362, 249] width 315 height 393
click at [482, 297] on span "Thêm" at bounding box center [479, 289] width 32 height 17
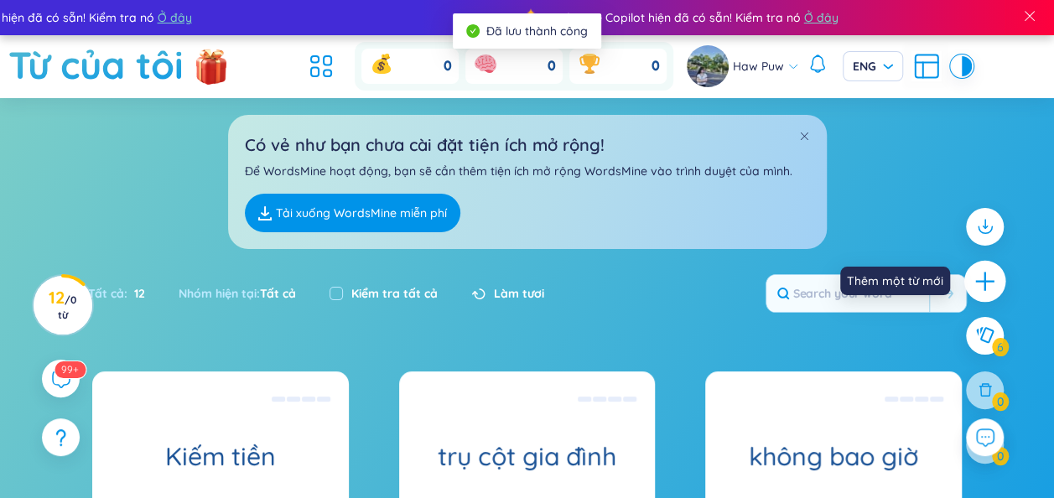
click at [991, 268] on div at bounding box center [986, 281] width 42 height 42
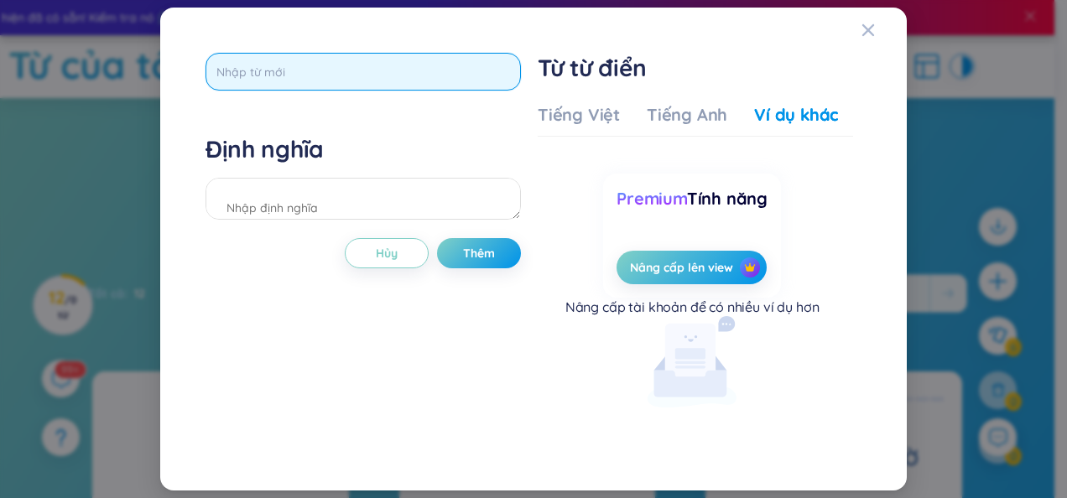
click at [363, 62] on input "text" at bounding box center [362, 72] width 315 height 38
type input "equally"
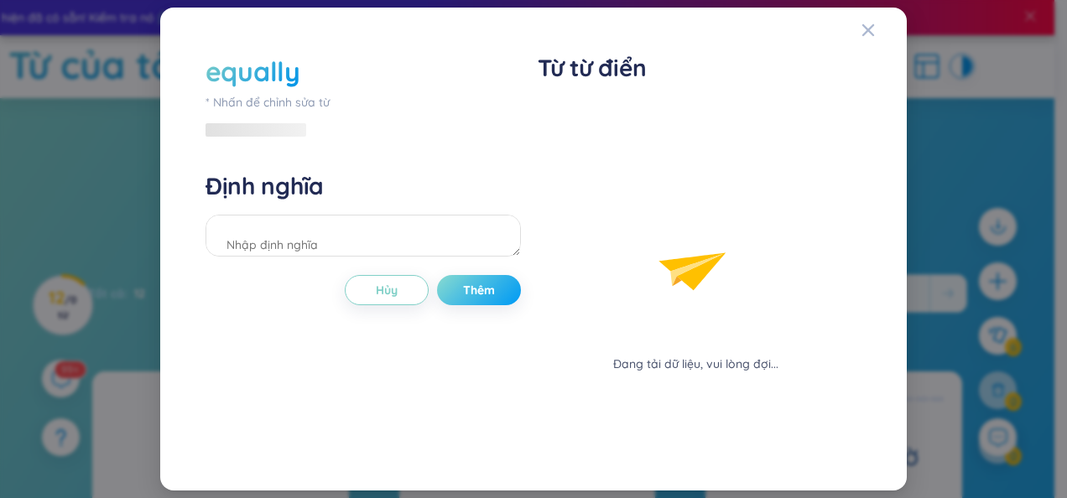
click at [497, 257] on div "equally * Nhấn để chỉnh sửa từ Định nghĩa Hủy Thêm" at bounding box center [362, 249] width 315 height 393
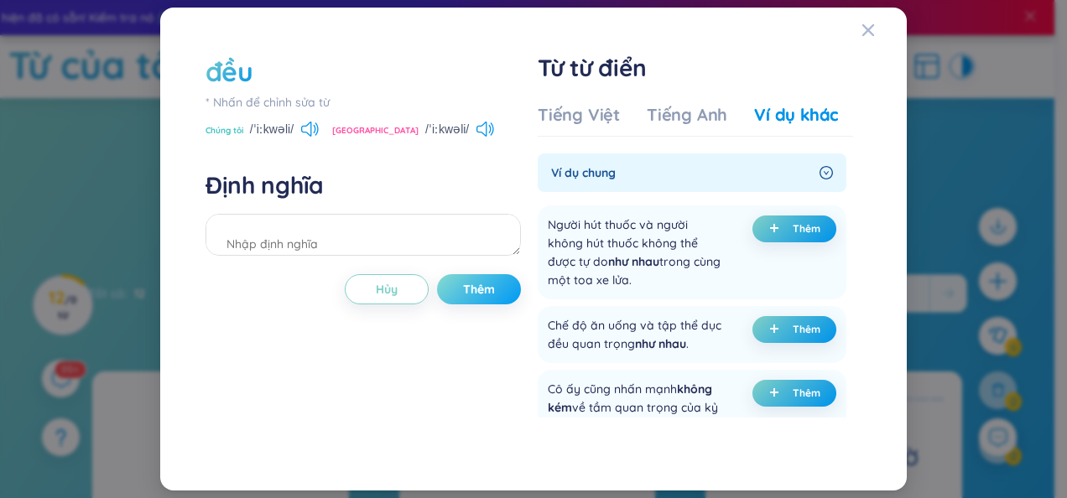
click at [487, 283] on span "Thêm" at bounding box center [479, 289] width 32 height 17
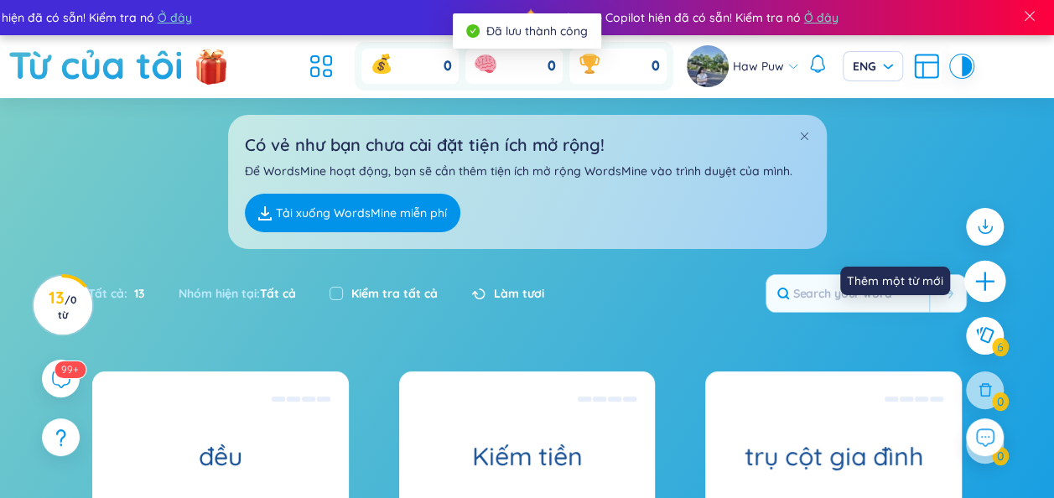
click at [981, 277] on icon "cộng" at bounding box center [985, 280] width 23 height 23
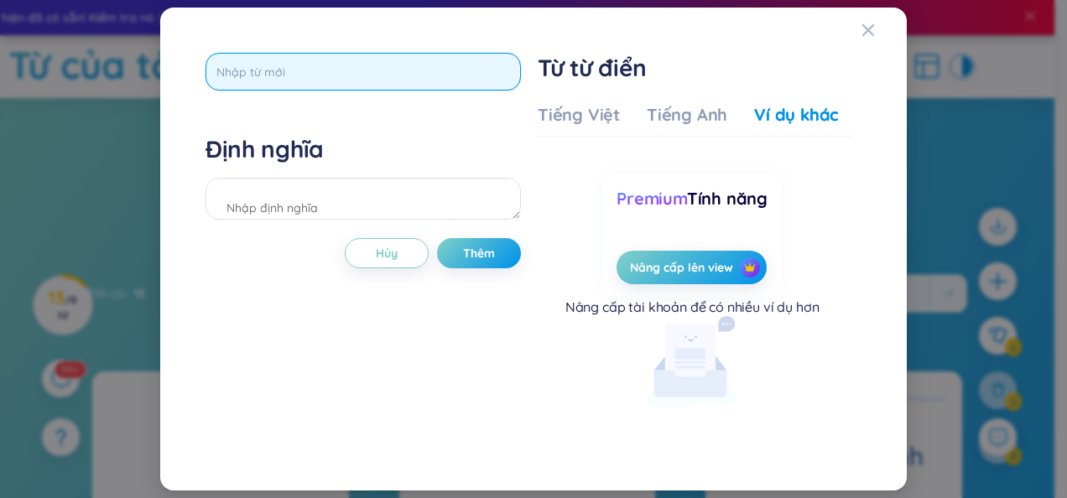
click at [362, 69] on input "text" at bounding box center [362, 72] width 315 height 38
type input "do the laundry"
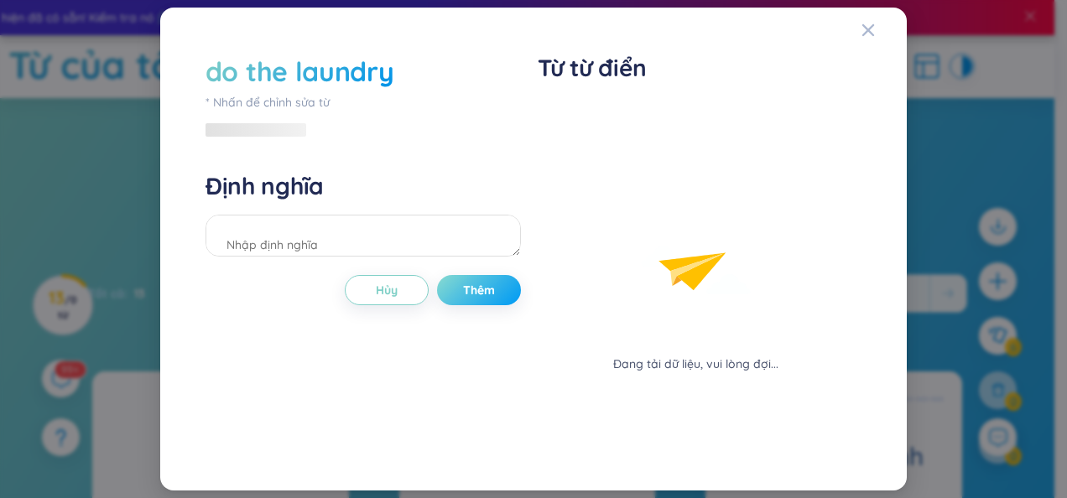
click at [478, 251] on div "do the laundry * Nhấn để chỉnh sửa từ Định nghĩa Hủy Thêm" at bounding box center [362, 249] width 315 height 393
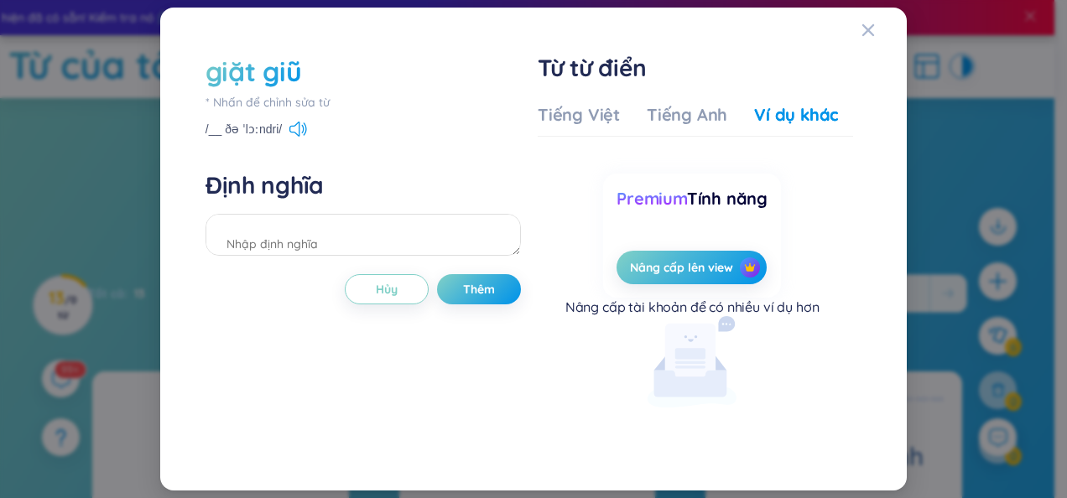
click at [283, 67] on div "giặt giũ" at bounding box center [253, 71] width 96 height 37
click at [473, 283] on span "Thêm" at bounding box center [479, 289] width 32 height 17
click at [871, 30] on icon "Đóng" at bounding box center [867, 29] width 13 height 13
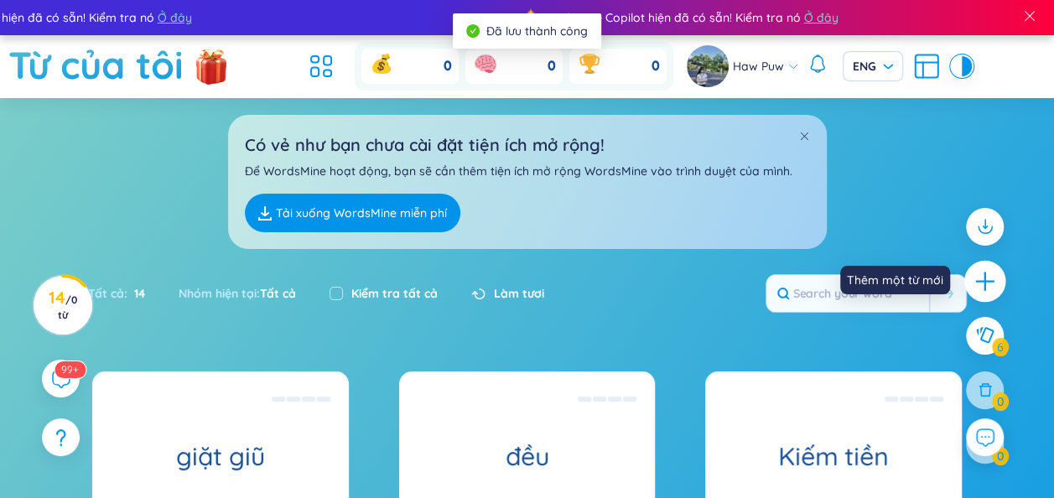
click at [990, 274] on icon "cộng" at bounding box center [985, 280] width 23 height 23
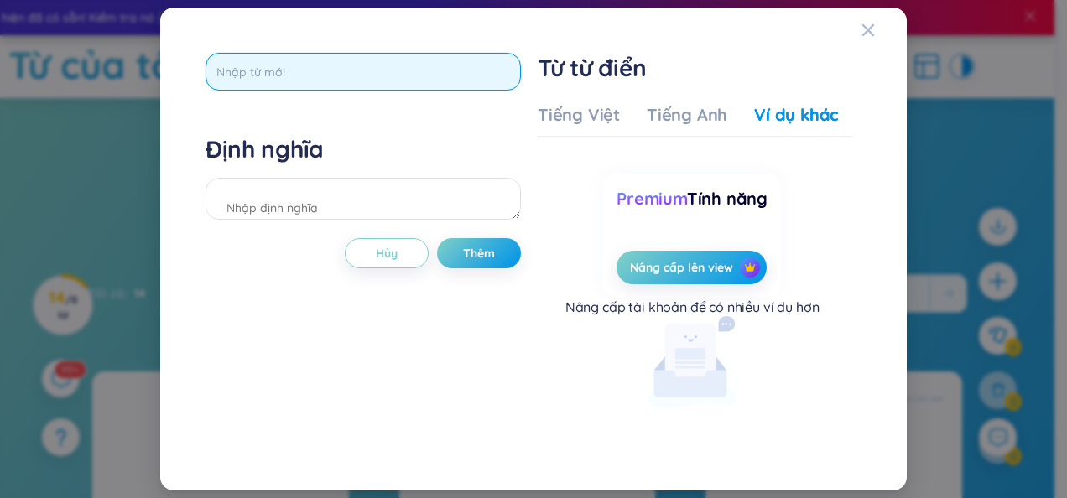
click at [382, 79] on input "text" at bounding box center [362, 72] width 315 height 38
click at [237, 75] on input "sho for groceries" at bounding box center [362, 72] width 315 height 38
type input "shop for groceries"
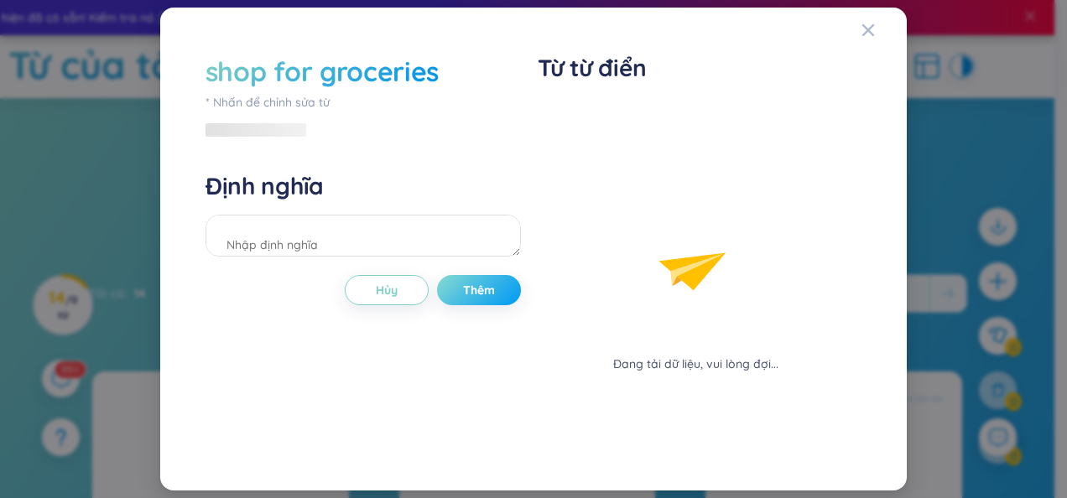
click at [495, 252] on div "shop for groceries * Nhấn để chỉnh sửa từ Định nghĩa Hủy Thêm" at bounding box center [362, 249] width 315 height 393
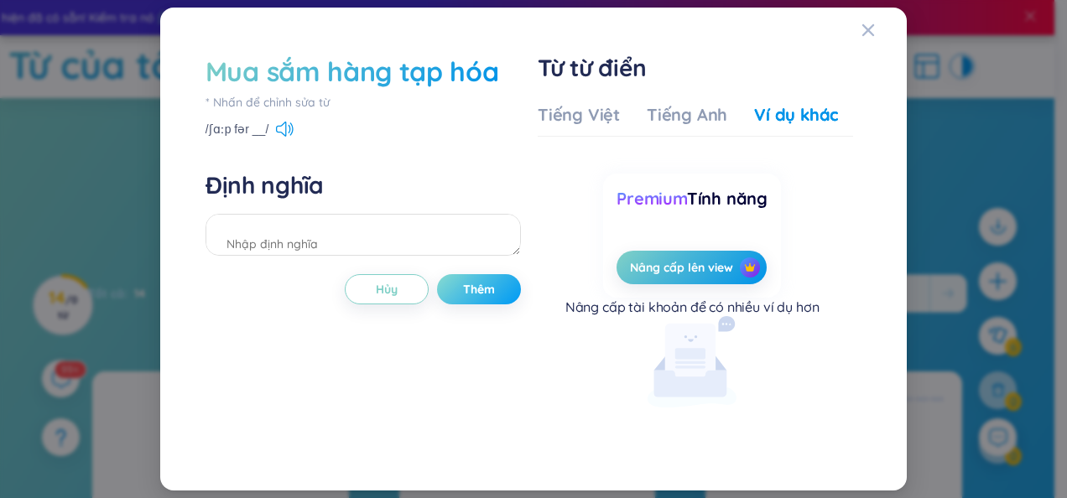
click at [480, 294] on span "Thêm" at bounding box center [479, 289] width 32 height 17
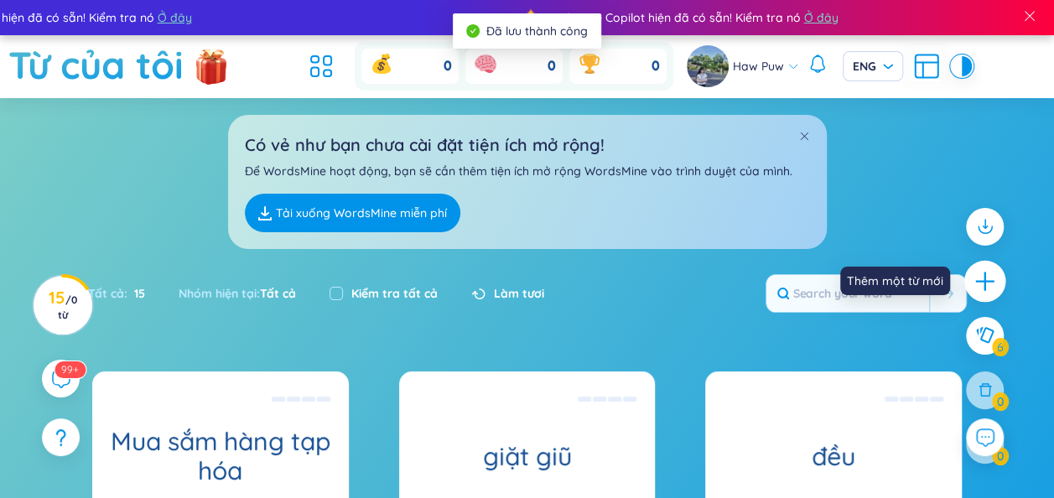
click at [991, 270] on icon "cộng" at bounding box center [985, 280] width 23 height 23
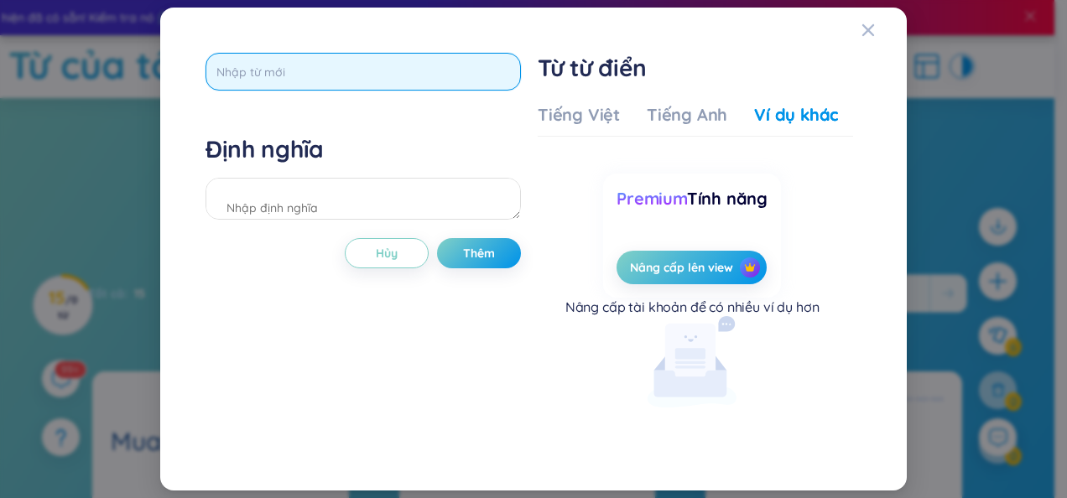
click at [364, 77] on input "text" at bounding box center [362, 72] width 315 height 38
type input "do the heavy"
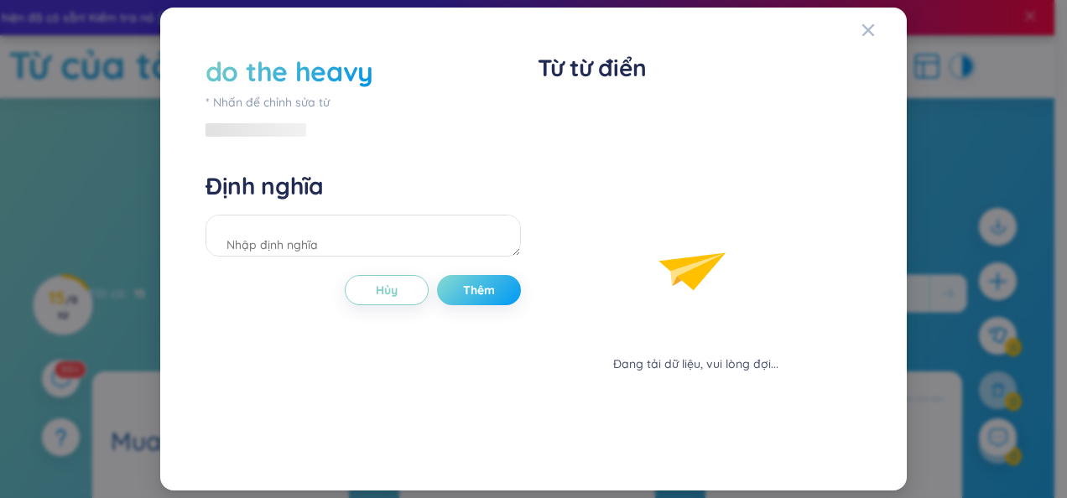
click at [483, 260] on div "do the heavy * Nhấn để chỉnh sửa từ Định nghĩa Hủy Thêm" at bounding box center [362, 249] width 315 height 393
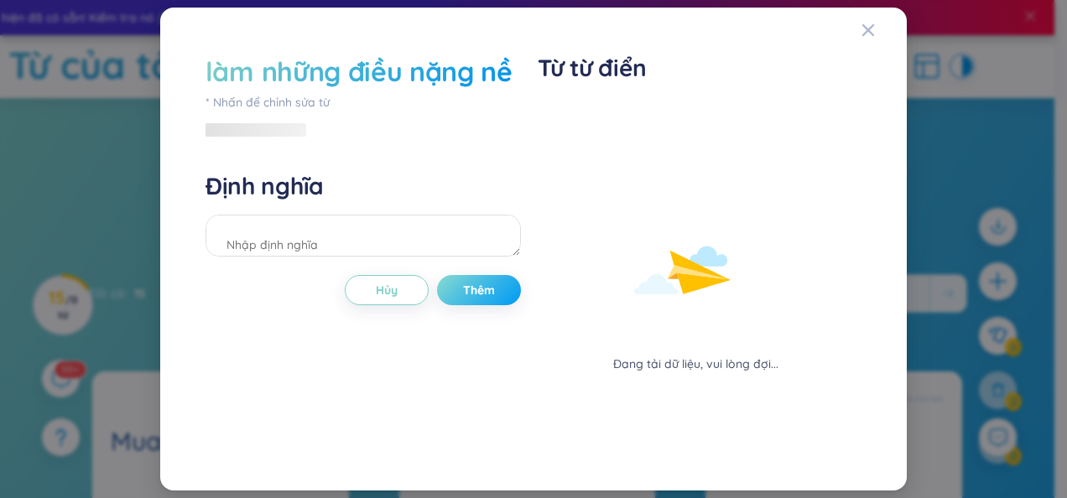
click at [483, 283] on span "Thêm" at bounding box center [479, 290] width 32 height 17
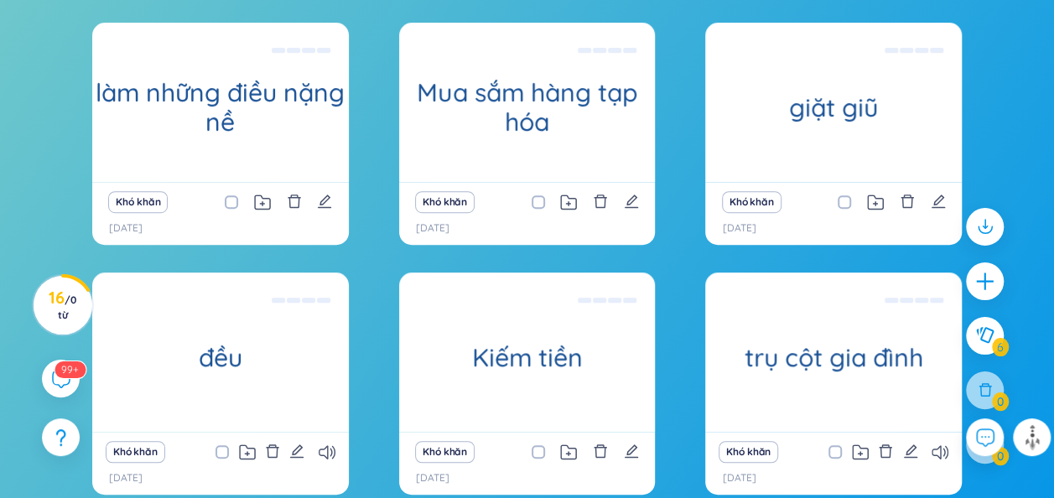
scroll to position [347, 0]
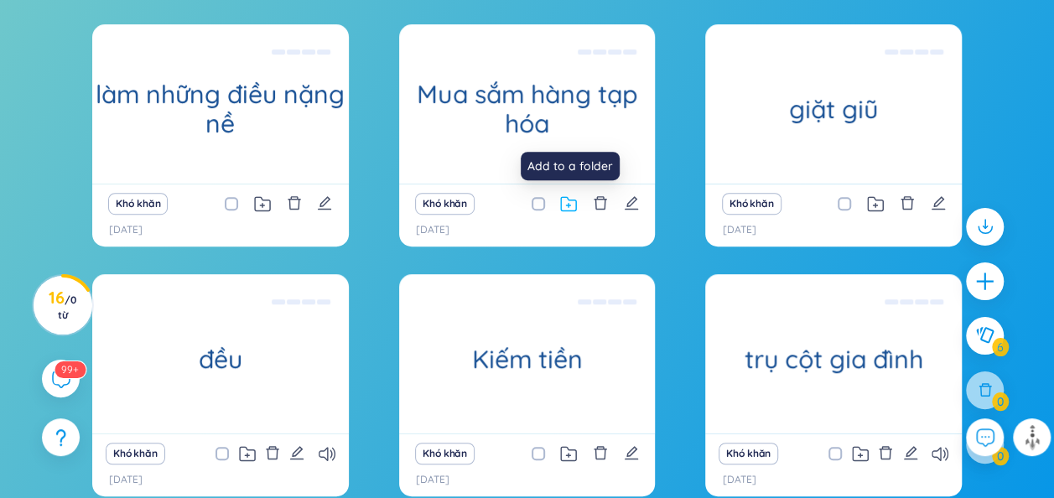
click at [575, 205] on icon at bounding box center [568, 204] width 17 height 16
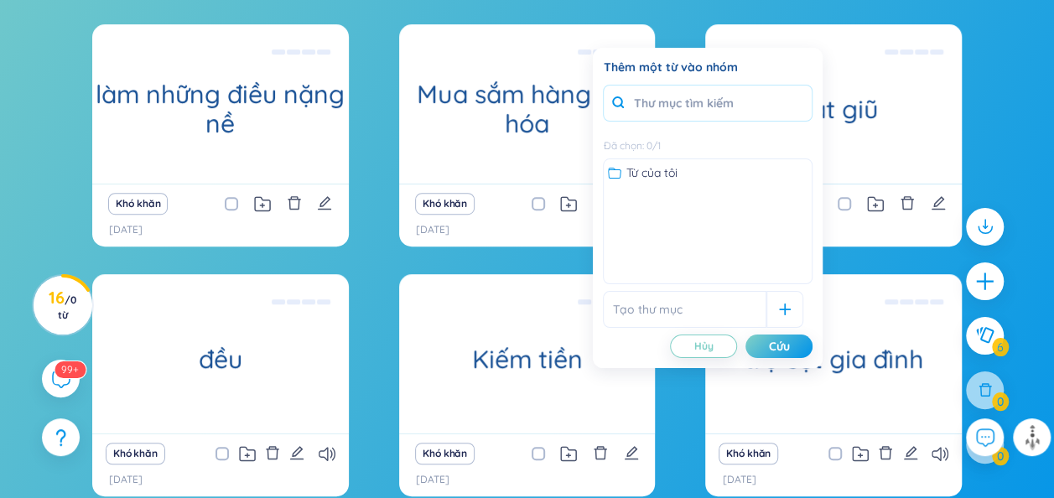
scroll to position [0, 0]
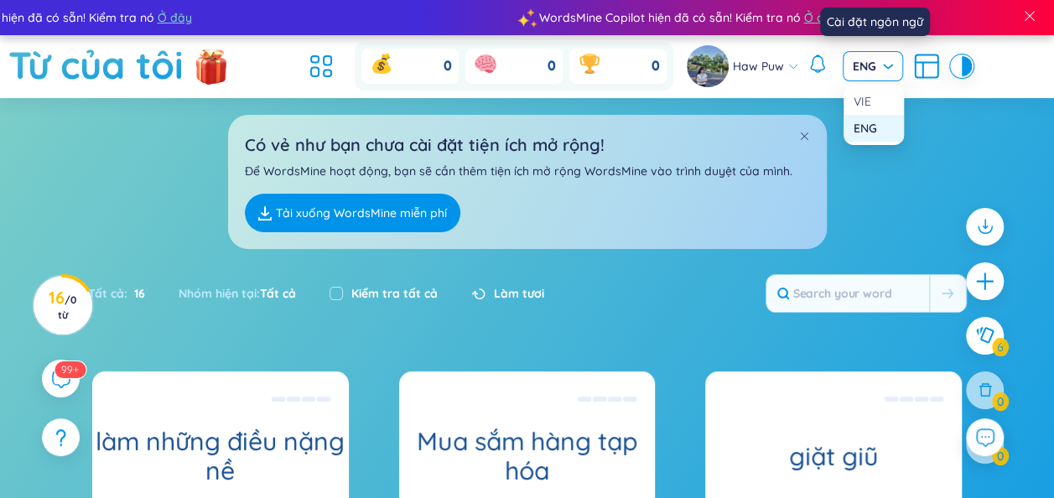
click at [889, 71] on span "ENG" at bounding box center [873, 66] width 40 height 17
click at [867, 126] on div "ENG" at bounding box center [874, 128] width 40 height 18
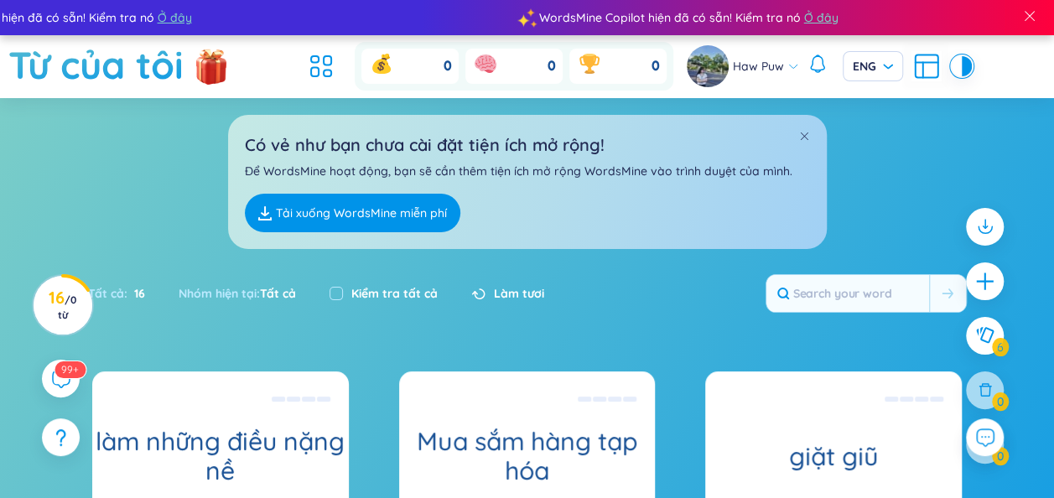
click at [496, 290] on span "Làm tươi" at bounding box center [519, 293] width 50 height 18
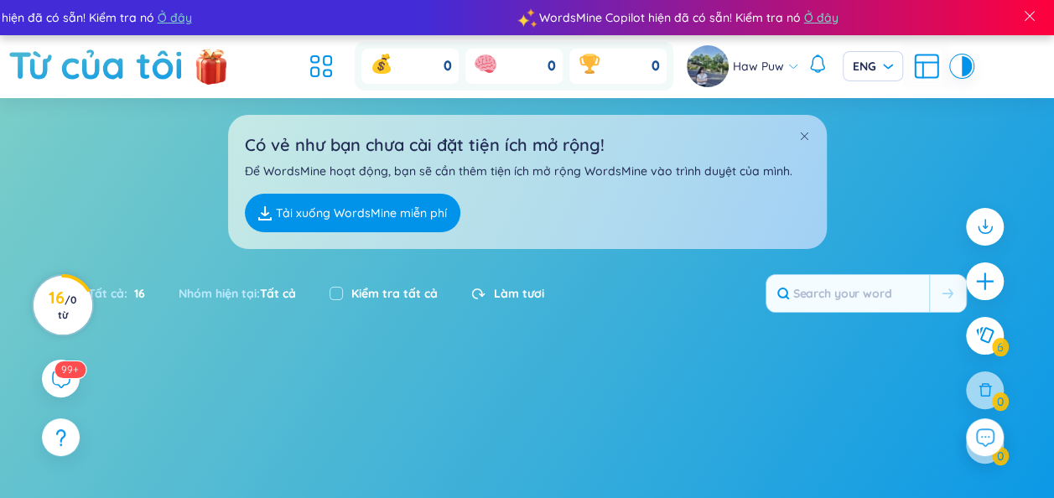
click at [75, 309] on h3 "16 /0 từ" at bounding box center [63, 306] width 38 height 30
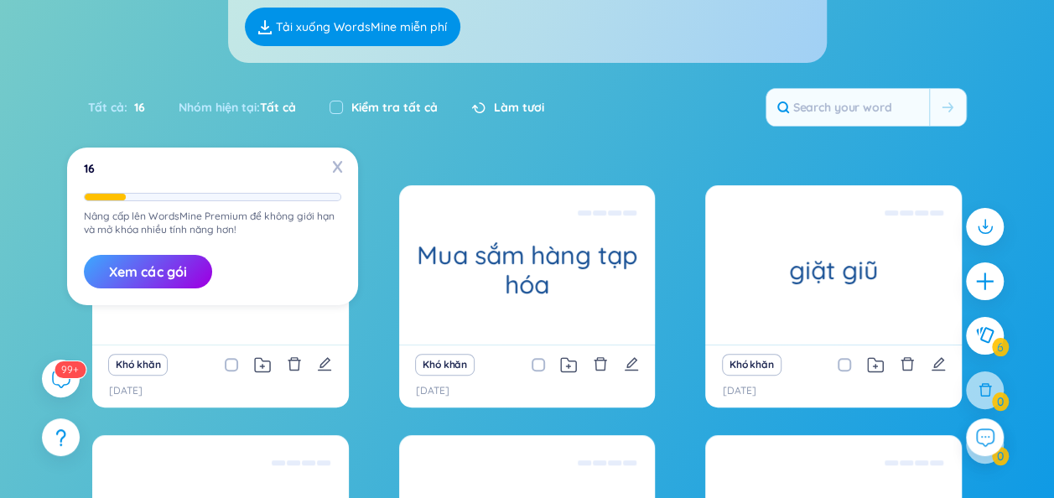
scroll to position [346, 0]
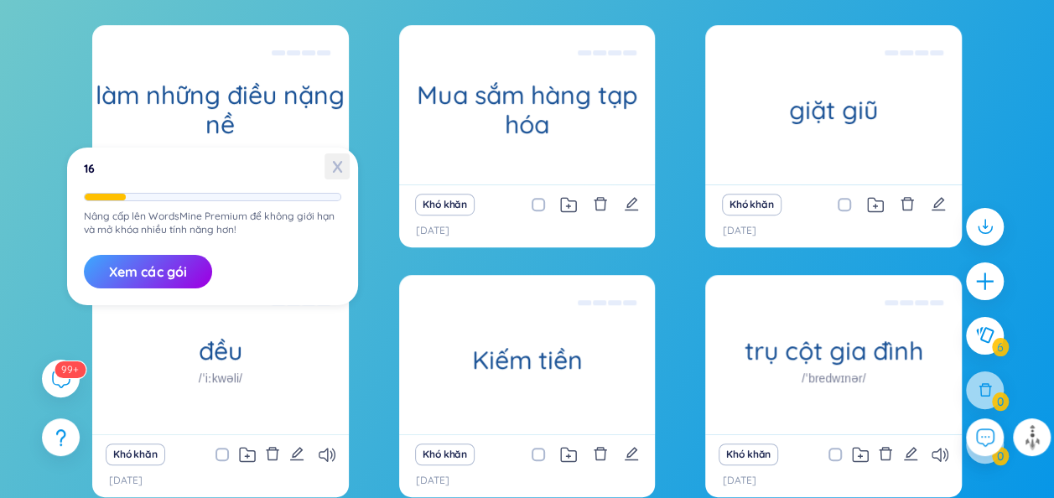
click at [335, 161] on span "X" at bounding box center [337, 166] width 25 height 26
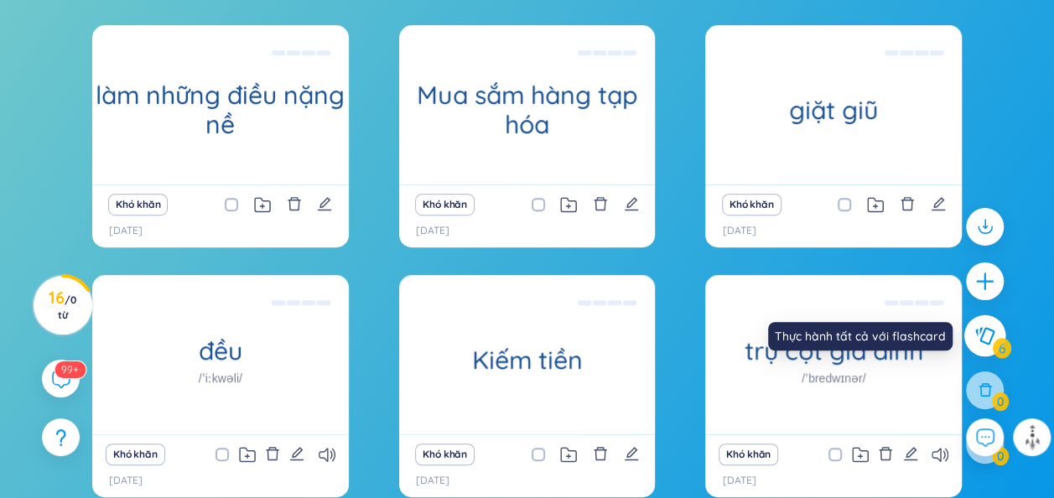
click at [983, 327] on icon at bounding box center [985, 335] width 20 height 18
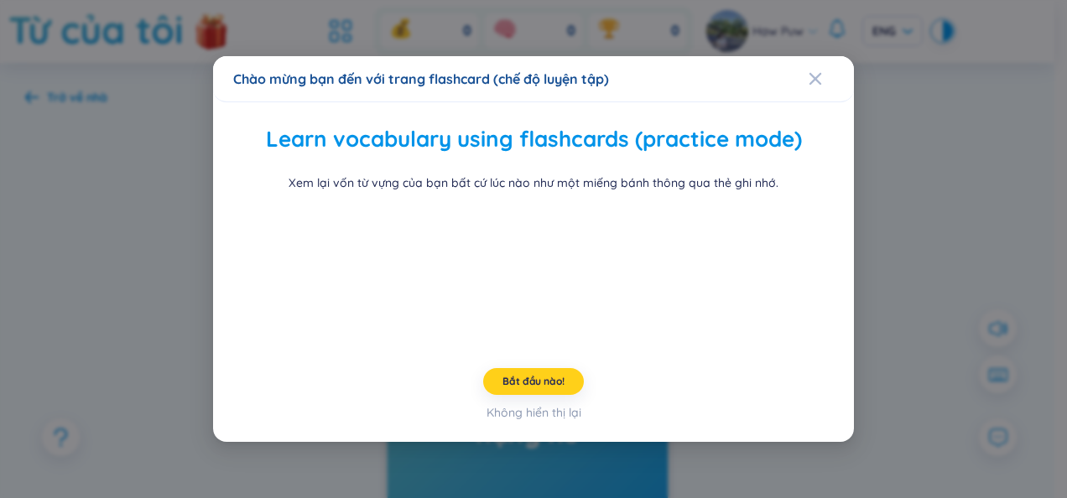
click at [529, 372] on button "Bắt đầu nào!" at bounding box center [533, 381] width 101 height 27
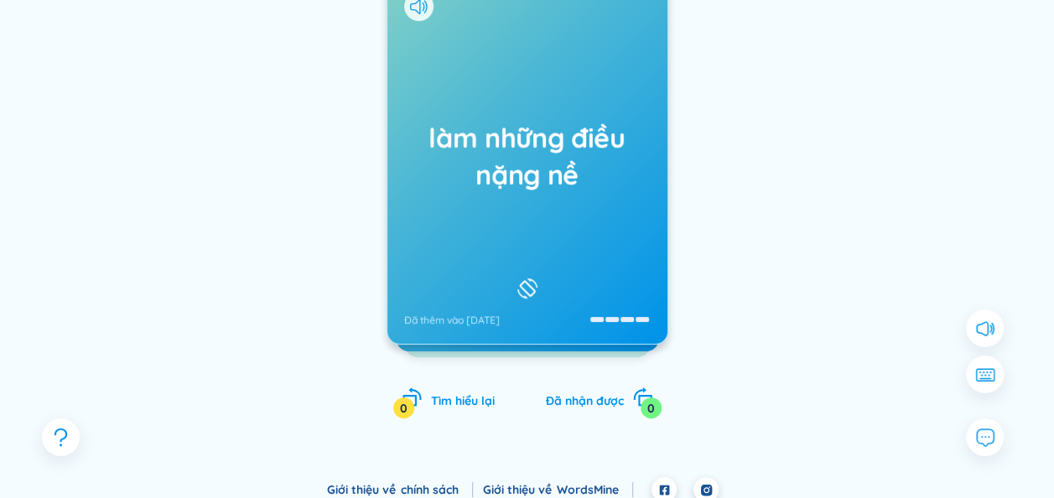
scroll to position [265, 0]
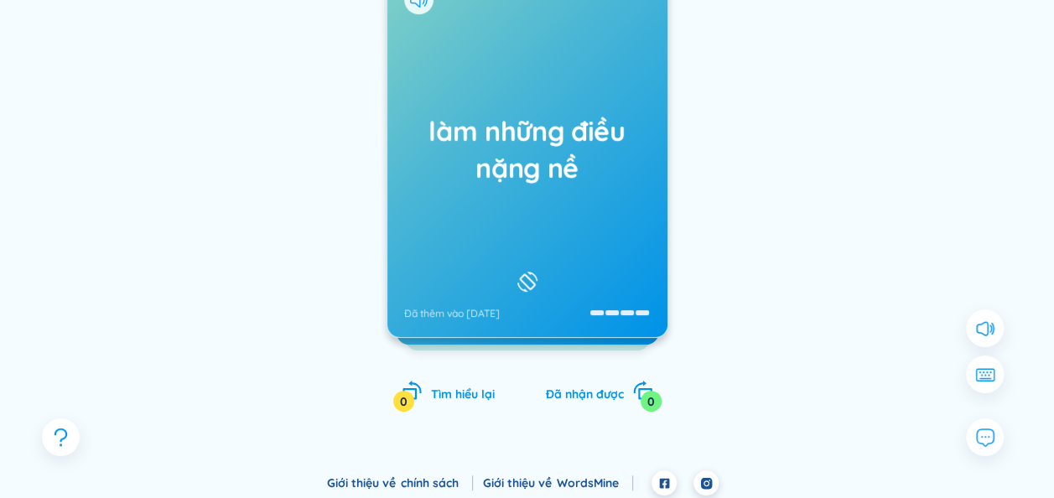
click at [544, 230] on div "làm những điều nặng nề Đã thêm vào 9/9/2025" at bounding box center [528, 152] width 280 height 369
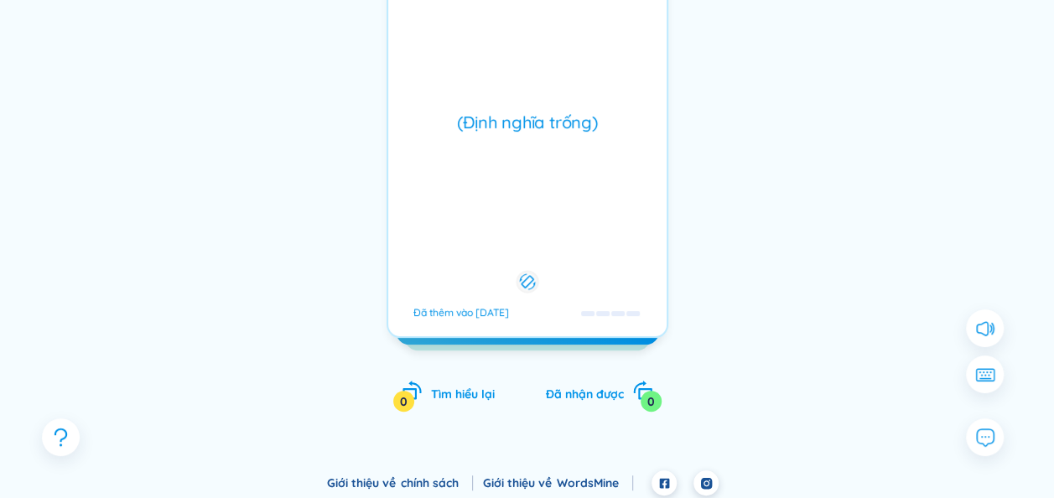
click at [544, 230] on div "(Định nghĩa trống) Đã thêm vào 9/9/2025" at bounding box center [528, 152] width 282 height 371
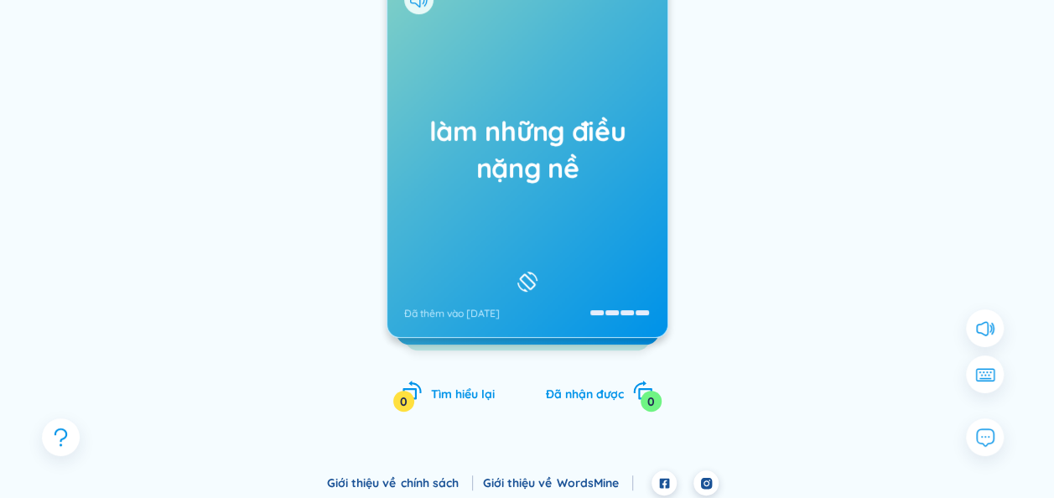
click at [544, 230] on div "làm những điều nặng nề Đã thêm vào 9/9/2025" at bounding box center [528, 152] width 280 height 369
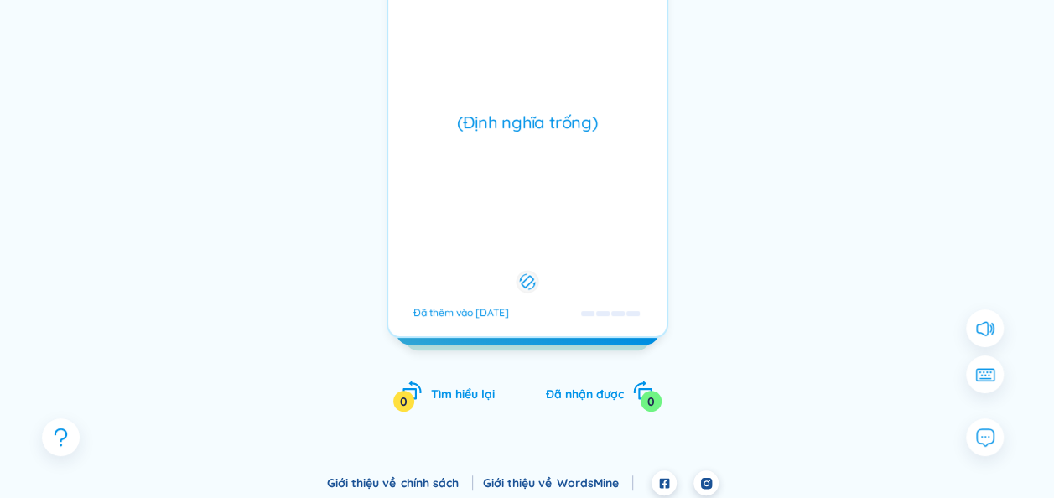
click at [544, 230] on div "(Định nghĩa trống) Đã thêm vào 9/9/2025" at bounding box center [528, 152] width 282 height 371
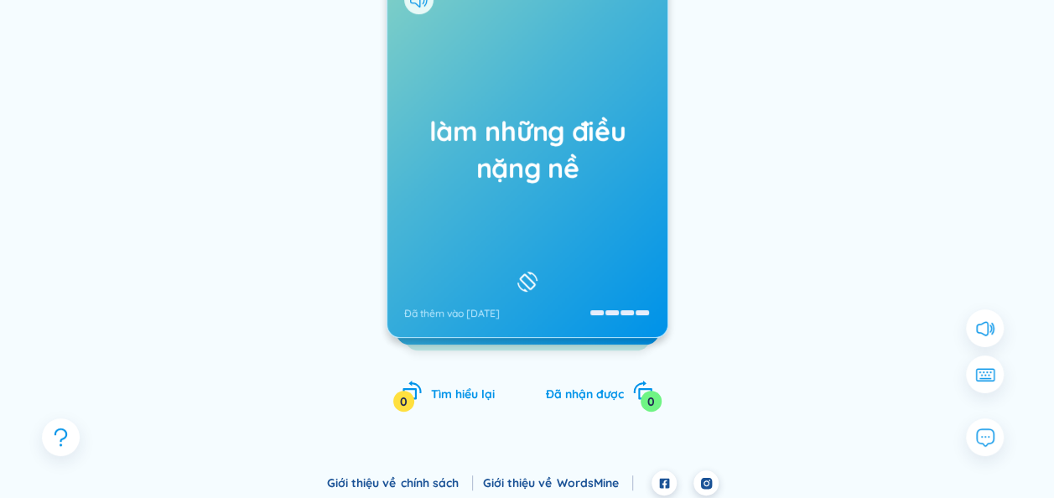
click at [544, 230] on div "làm những điều nặng nề Đã thêm vào 9/9/2025" at bounding box center [528, 152] width 280 height 369
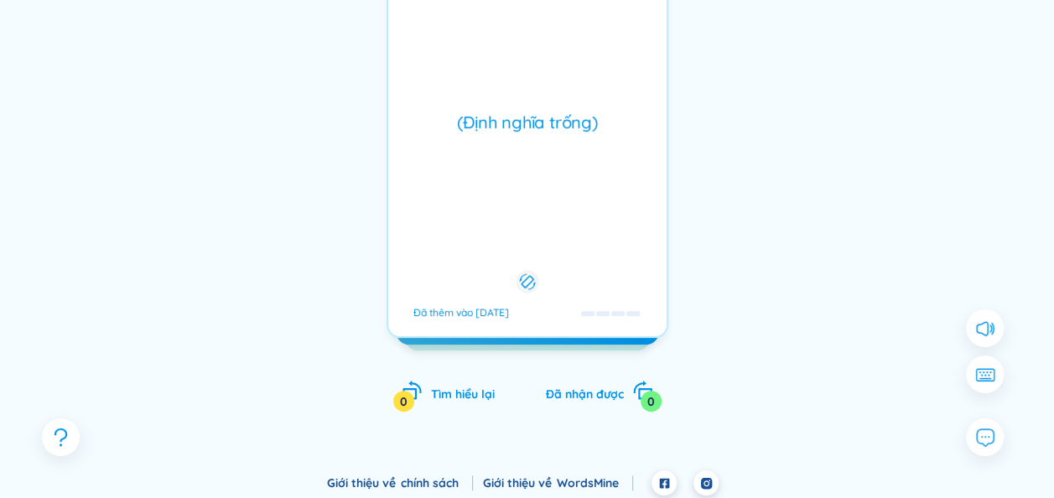
click at [544, 230] on div "(Định nghĩa trống) Đã thêm vào 9/9/2025" at bounding box center [528, 152] width 282 height 371
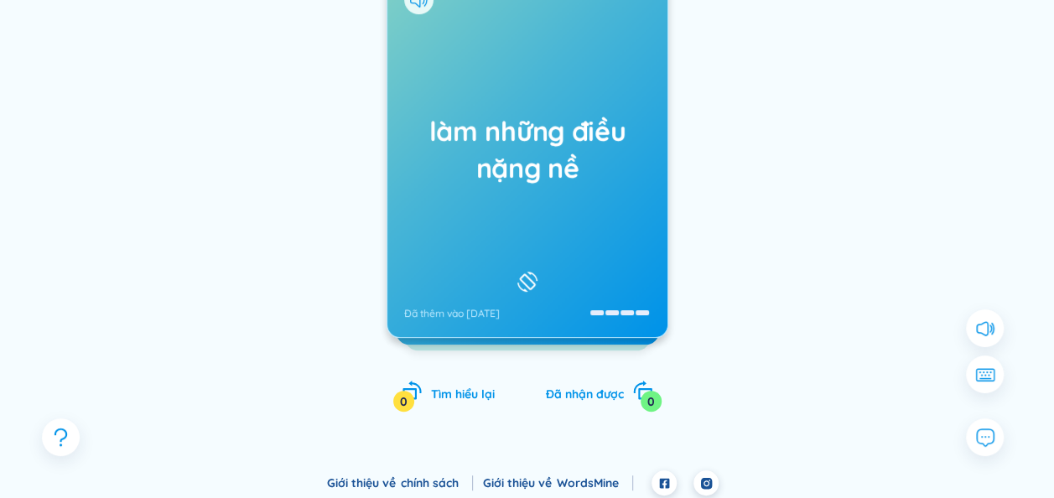
scroll to position [167, 0]
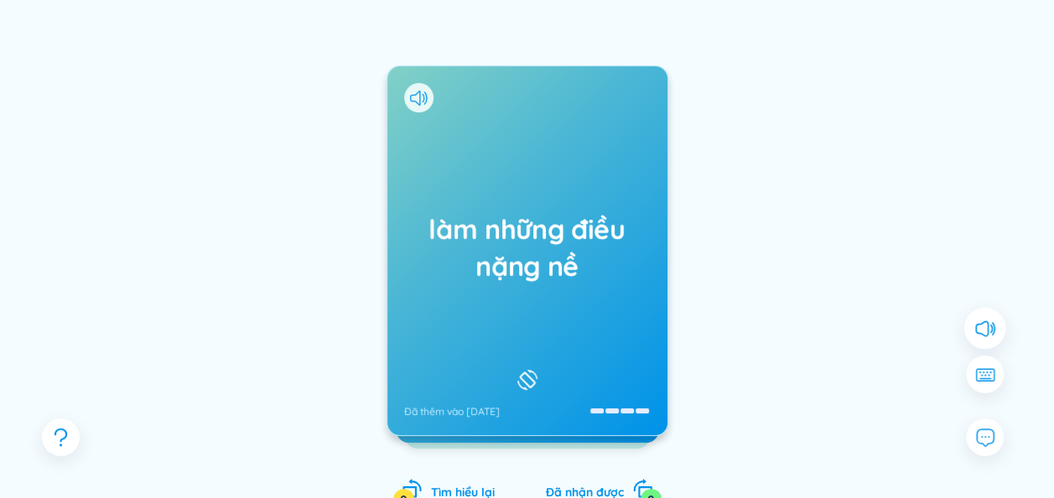
click at [991, 333] on icon at bounding box center [985, 328] width 22 height 22
click at [627, 345] on div "làm những điều nặng nề Đã thêm vào 9/9/2025" at bounding box center [528, 250] width 280 height 369
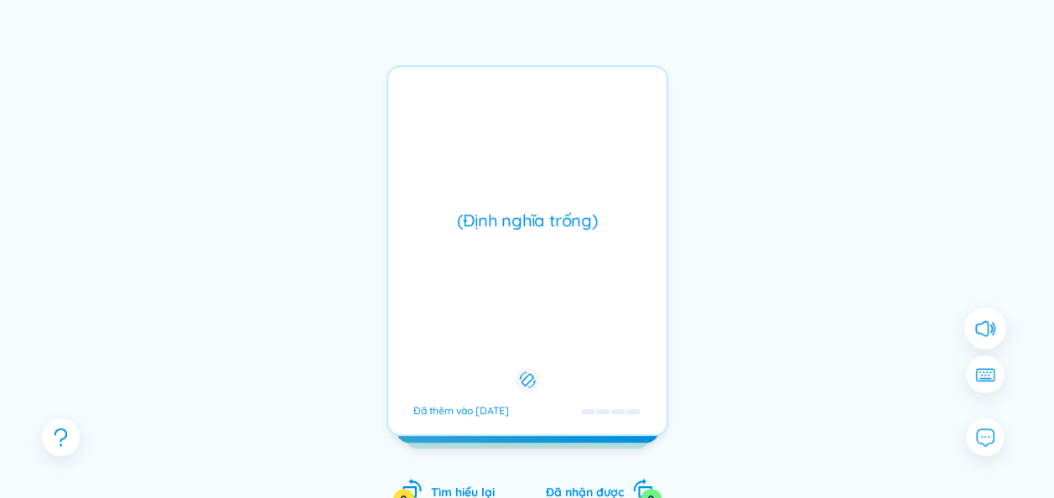
click at [627, 345] on div "làm những điều nặng nề Đã thêm vào 9/9/2025 (Định nghĩa trống) Đã thêm vào 9/9/…" at bounding box center [528, 250] width 282 height 371
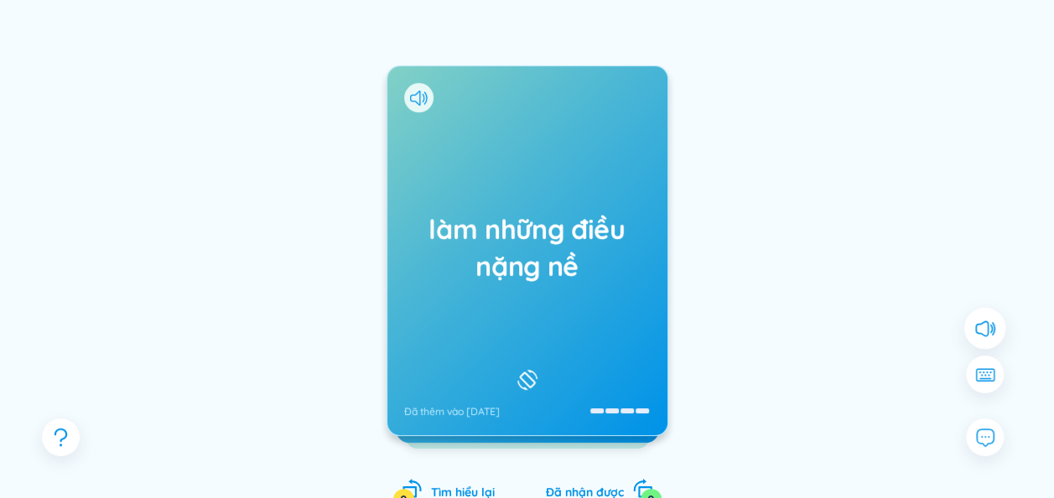
click at [627, 345] on div "làm những điều nặng nề Đã thêm vào 9/9/2025 (Định nghĩa trống) Đã thêm vào 9/9/…" at bounding box center [528, 250] width 282 height 371
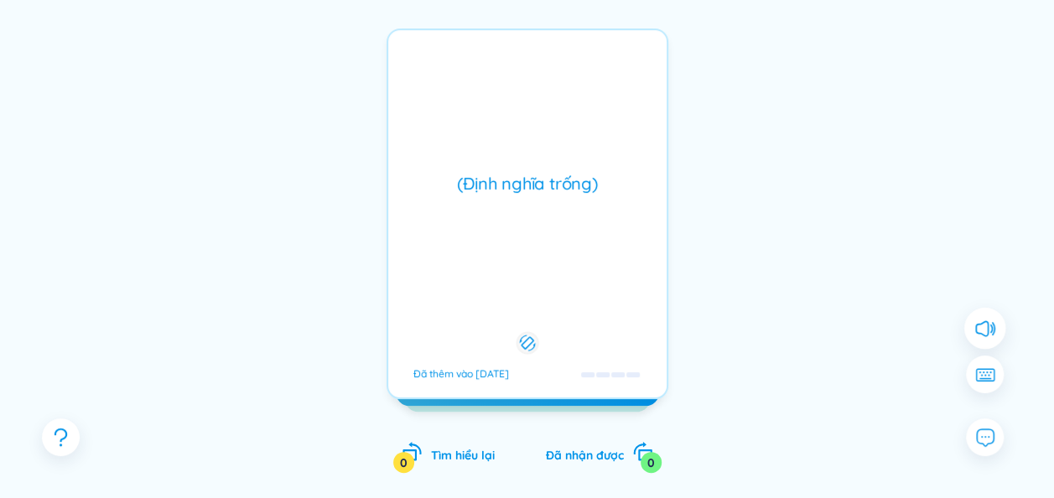
scroll to position [119, 0]
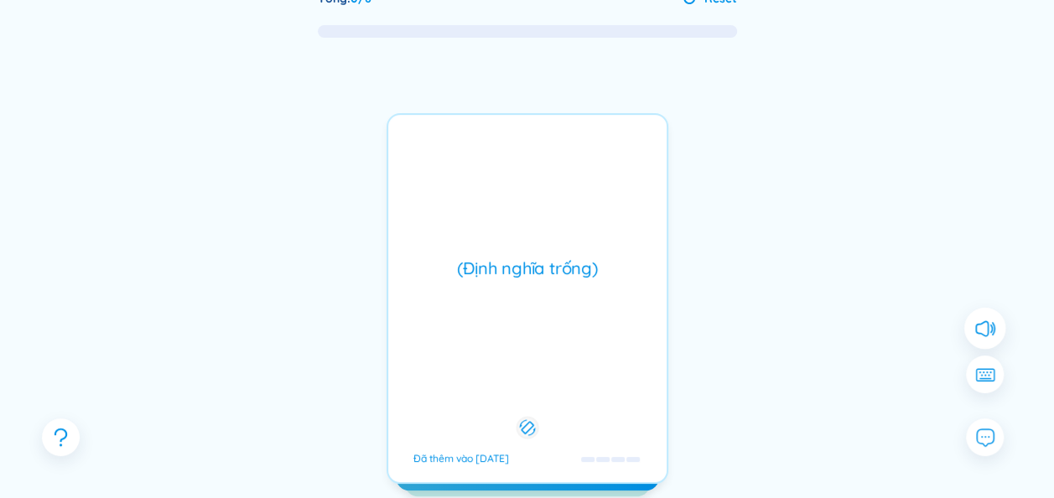
click at [572, 266] on div "(Định nghĩa trống)" at bounding box center [528, 268] width 262 height 23
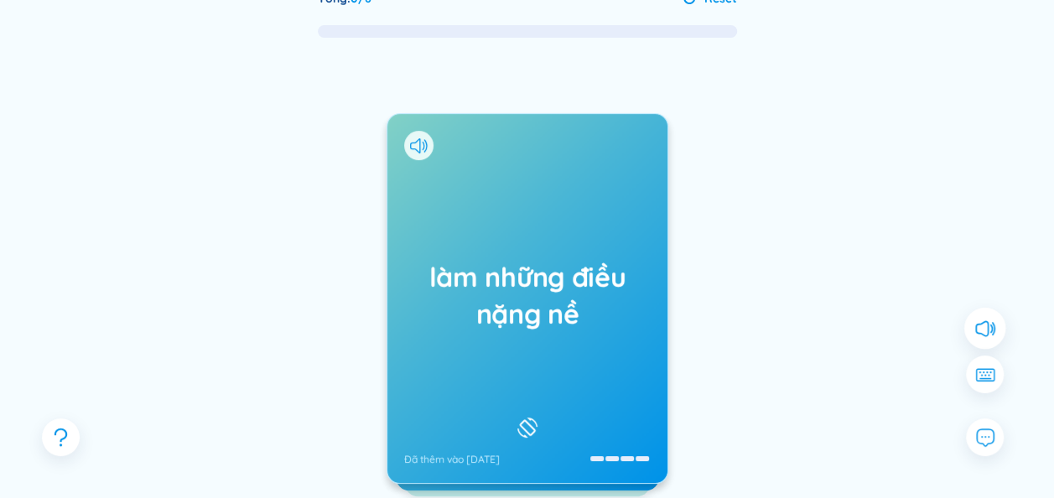
click at [572, 266] on div "làm những điều nặng nề Đã thêm vào 9/9/2025 (Định nghĩa trống) Đã thêm vào 9/9/…" at bounding box center [528, 298] width 282 height 371
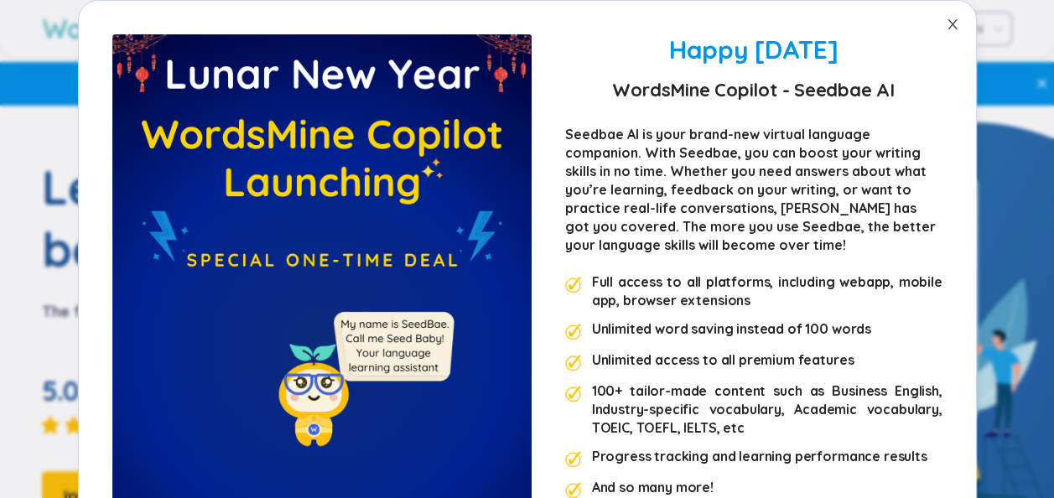
click at [935, 25] on span "Close" at bounding box center [952, 24] width 47 height 47
